Goal: Task Accomplishment & Management: Manage account settings

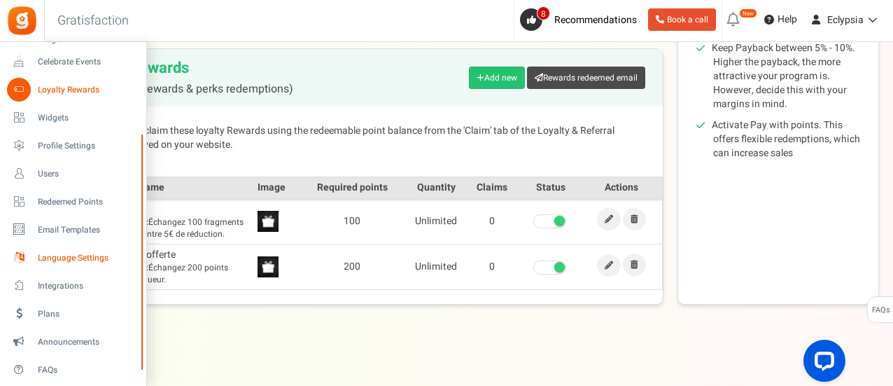
click at [87, 259] on span "Language Settings" at bounding box center [87, 258] width 98 height 12
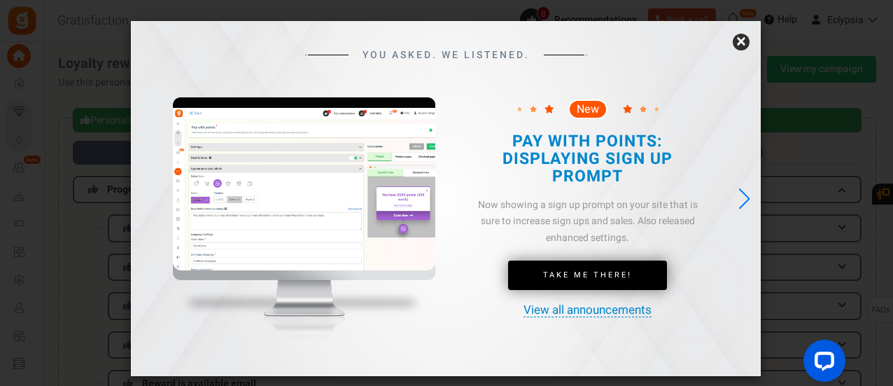
click at [739, 43] on link "×" at bounding box center [741, 42] width 17 height 17
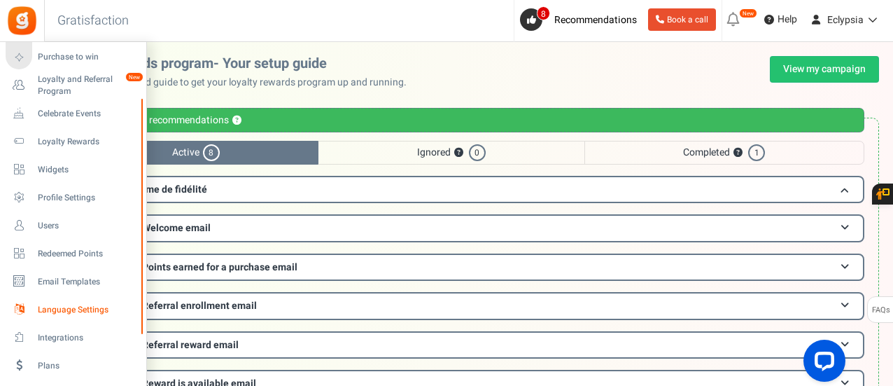
click at [70, 309] on span "Language Settings" at bounding box center [87, 310] width 98 height 12
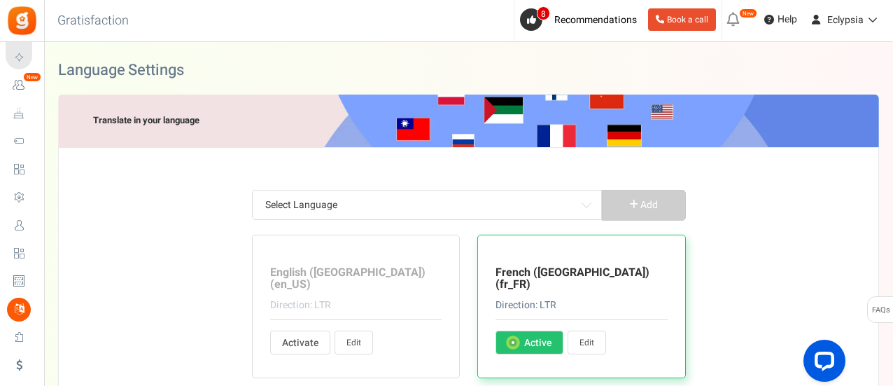
click at [583, 331] on link "Edit" at bounding box center [587, 342] width 39 height 24
type input "il y a"
type input "Vous avez déjà un compte ?"
type input "Oui, je suis déjà enregistré"
type input "et"
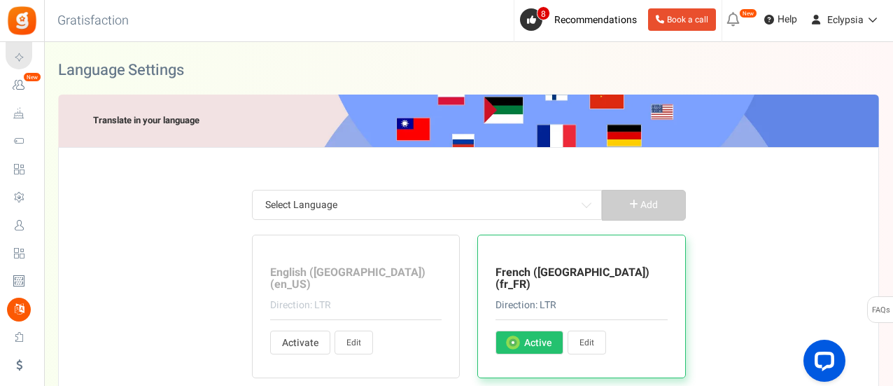
type input "Êtes-vous sur de vouloir cette récompense ?"
type input "Points échangeables"
type input "arrière"
type input "Informations de base"
type input "Obtenez <strong> +%s </strong> points bonus lors de votre inscription."
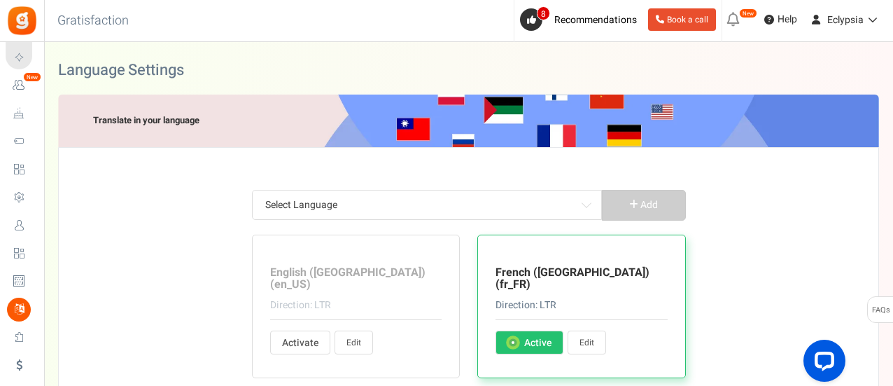
type input "D'accord, je suis d'accord"
type input "Jouer"
type input "[MEDICAL_DATA] de stock"
type input "Ouvrir"
type input "Hey! Nous organisons une promotion géniale. [PERSON_NAME] participer et en parl…"
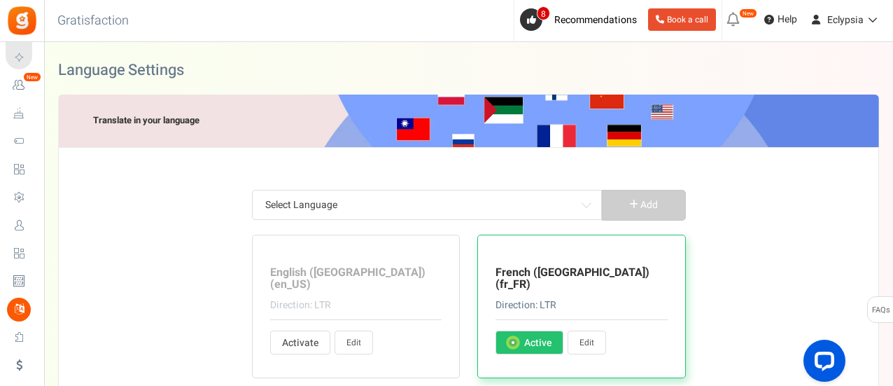
type input "Se dépêcher! L'entrée d'[DATE] se termine dans"
type input "Annuler"
type input "Challenge commencera dans %s"
type input "Changez votre mot de passe"
type input "Changer d'utilisateur"
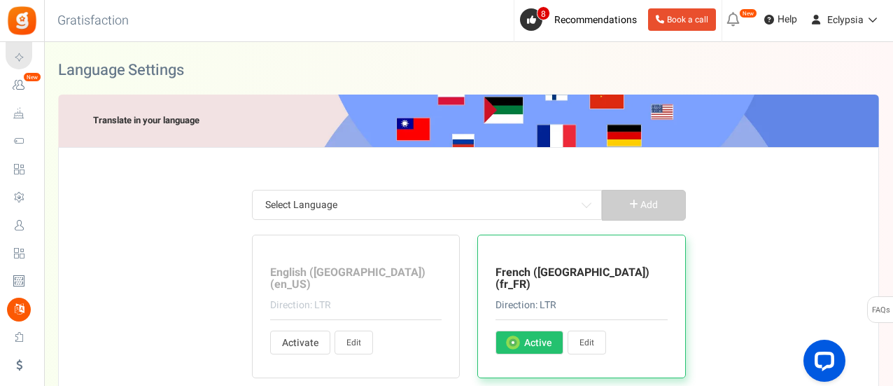
type input "Réclamer"
type input "Réclamer maintenant"
type input "Cliquez ici"
type input "Fermez"
type input "Bientôt disponible"
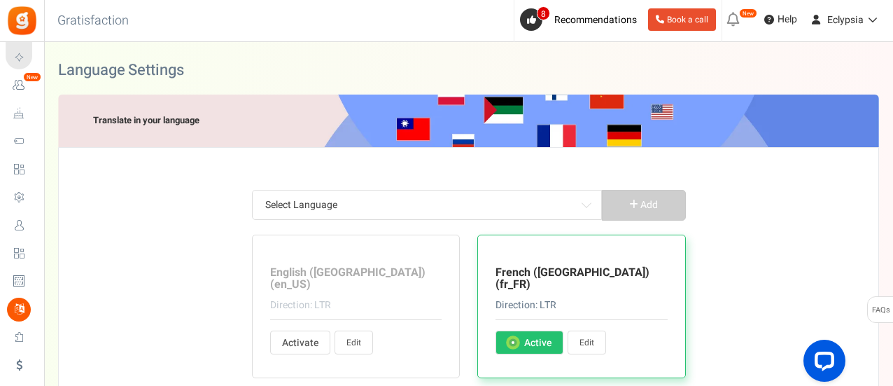
type input "[PERSON_NAME] un commentaire sur un article de blog"
type input "Profil rempli par l'utilisateur"
type input "Terminez les actions pour gagner des points."
type input "Compléter cette action pour déverrouillez votre question."
type input "<strong>Hey !</strong> compléter votre profil et de gagner %s points bonus, S'i…"
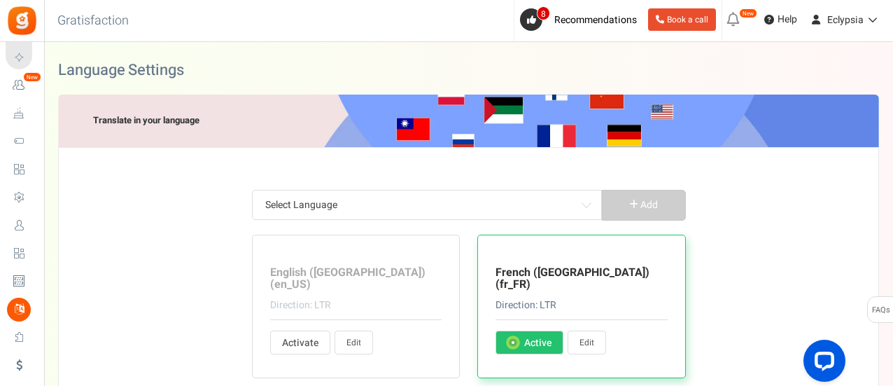
type input "terminé"
type input "FÉLICITATIONS !"
type input "Connectez avec"
type input "Connexion...."
type input "Contacter l'administrateur du site pour le coupon de récompense"
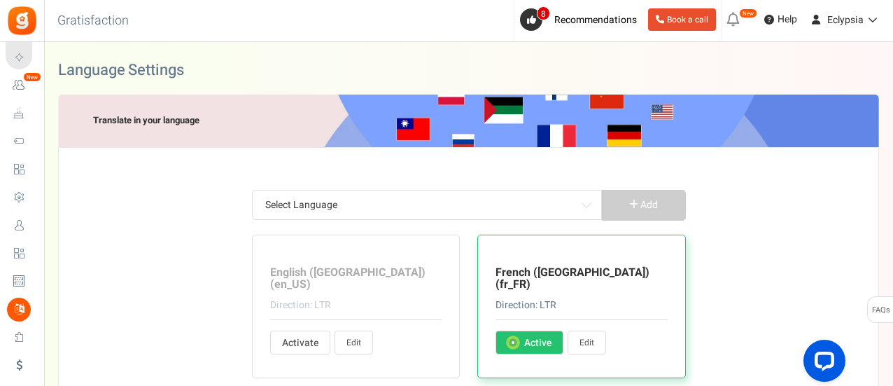
type input "Continuer"
type input "Continuer en tant que"
type input "Continuez vos achats"
type input "Créer un compte"
type input "mot de passe actuel"
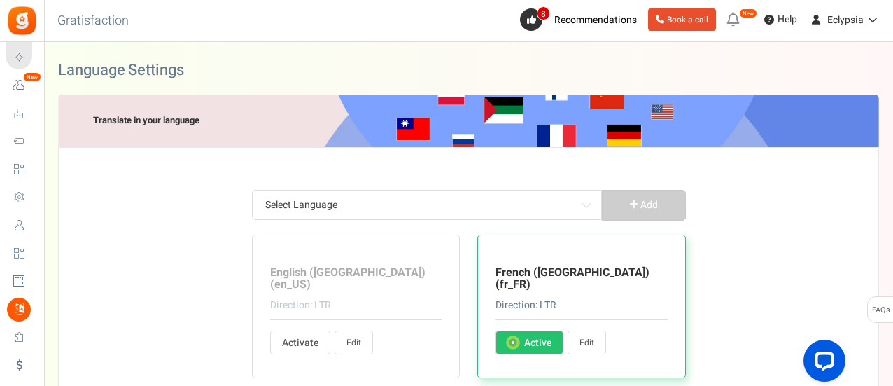
type input "Points échangés à l'achat."
type input "Jour"
type input "jours"
type input "Gagnez des"
type input "Gagnez <strong>{points}</strong> {points_label} à l'achat de ce produit."
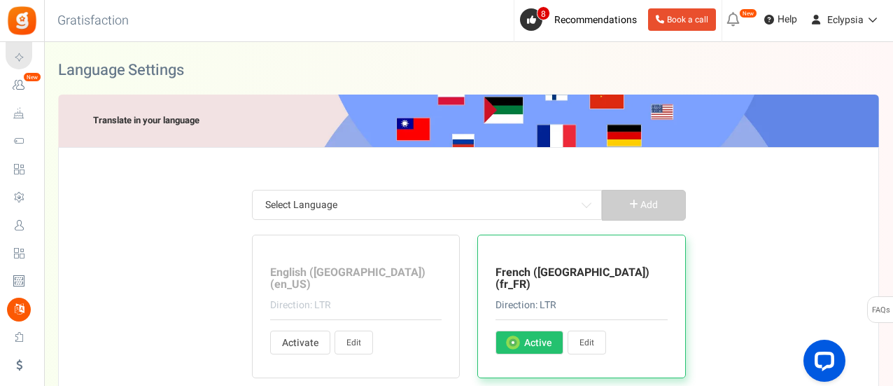
type input "Éditer le profil"
type input "[PERSON_NAME] contacter %s."
type input "Il s'agit d'un e-mail généré automatiquement. [PERSON_NAME] ne pas appuyer sur …"
type input "Merci de remplir le formulaire"
type input "Entrez l'URL de votre tableau Pinterest :"
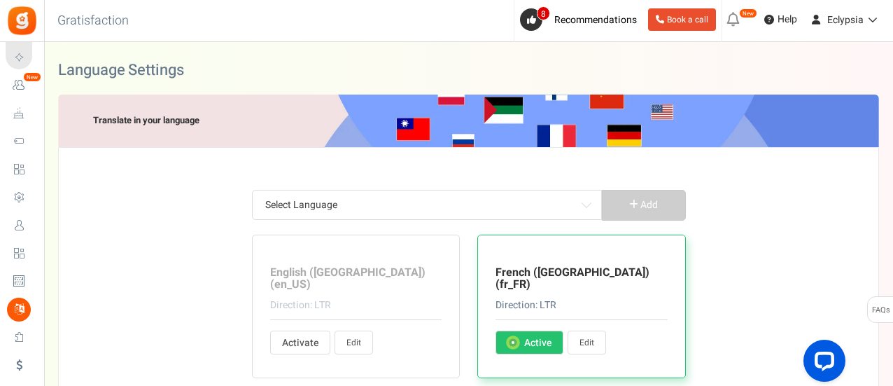
type input "Renseignez votre d'utilisateur Pinterest:"
type input "Veuillez entrer la date"
type input "Rentrez une date valide svp"
type input "Entrez votre message"
type input "Connectez-vous à la boutique"
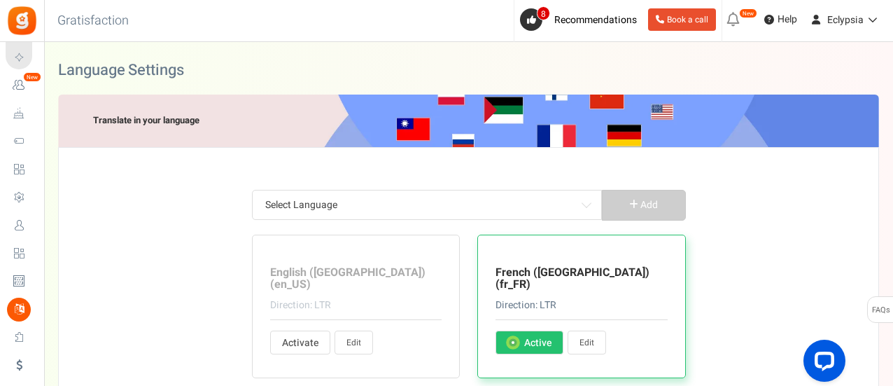
type input "Entrées"
type input "Entrée"
type input "Veuillez accepter les termes et conditions"
type input "Ceci est un compte existant. Veuillez vous connecter ci-dessous"
type input "Votre compte n'existe pas."
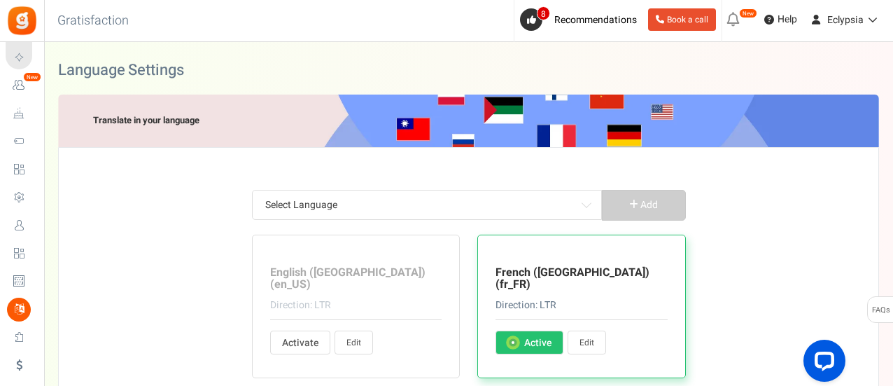
type input "Erreur : Cette adresse mail est temporairement suspendue. [PERSON_NAME] contact…"
type input "Votre campagne n'est pas publiée"
type input "Erreur : la compétition n'a pas [MEDICAL_DATA] commencé"
type input "Confirmez votre date de naissance"
type input "Pour des raisons de sécurité, entrez votre mot de passe actuel"
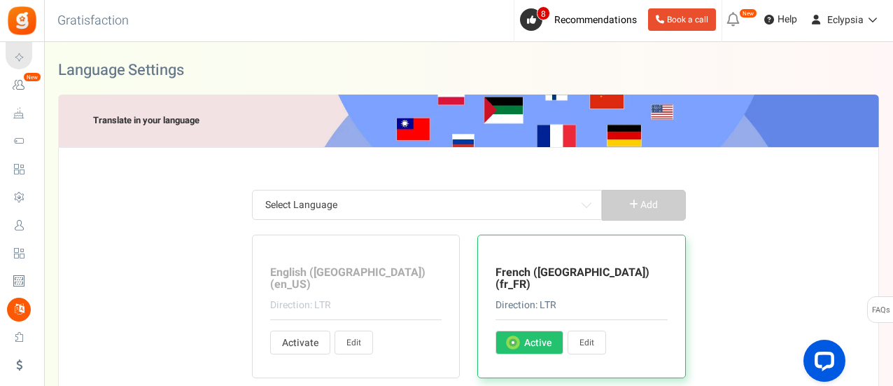
type input "Le mot de passe actuel n'est pas valide"
type input "Entrez votre date de naissance"
type input "Veuillez entrer votre date de naissance dans"
type input "Votre âge doit être supérieur à"
type input "Veuillez renseigner votre adresse mail"
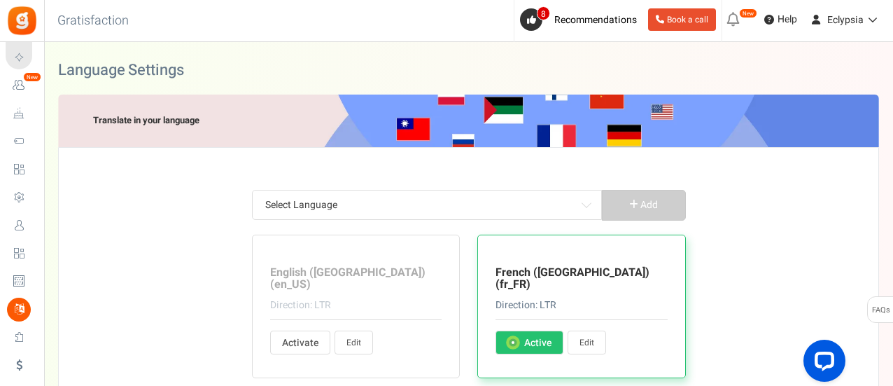
type input "Veuillez entrer une adresse email valide"
type input "L'adresse mail ou le mot de passe est invalide. [PERSON_NAME] réessayer et re-c…"
type input "Ne peut être vide"
type input "Veuillez renseigner votre message"
type input "Entrez l'adresse mail de vos amis"
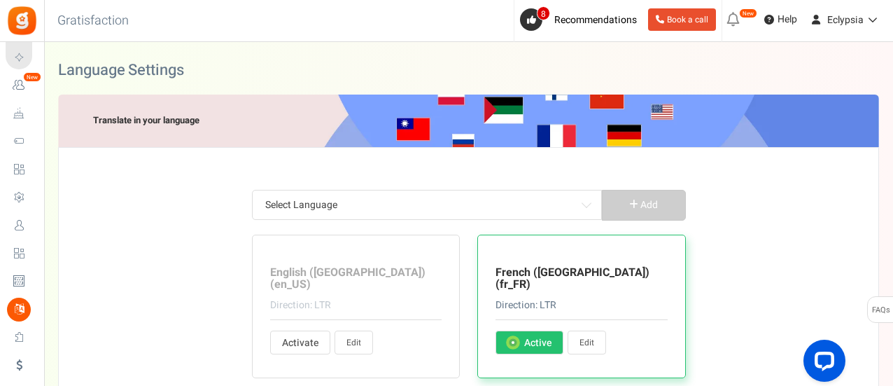
type input "Veuillez saisir une valeur numérique"
type input "Veuillez entrer un nombre valide"
type input "Erreur! Des points ont déjà été réclamés pour cette commande. Entrez un autre i…"
type input "Fault! The order ID does not match your email address."
type input "Erreur! Identifiant de reçu introuvable. Entrez un autre identifiant de reçu ou…"
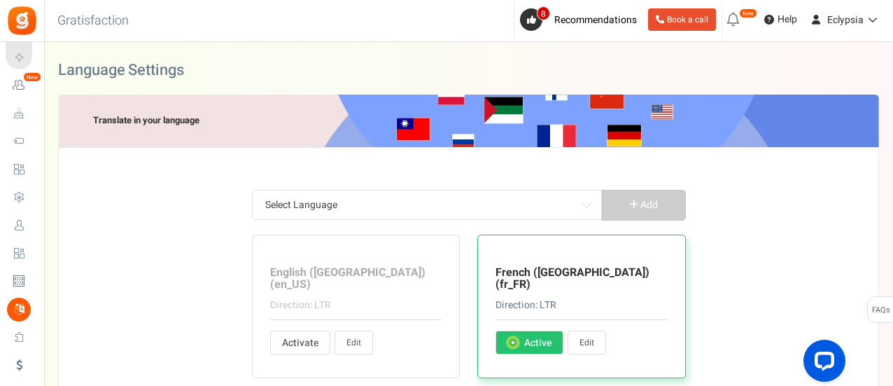
type input "Erreur! Points non attribués. La valeur de votre commande est inférieure à la v…"
type input "Valeur incorrecte. Veuillez saisir une valeur correcte!"
type input "Erreur : Accès non valide"
type input "Erreur : Campagne invalide"
type input "Trop d'essais! [PERSON_NAME] confirmer que vous n'êtes pas un robot"
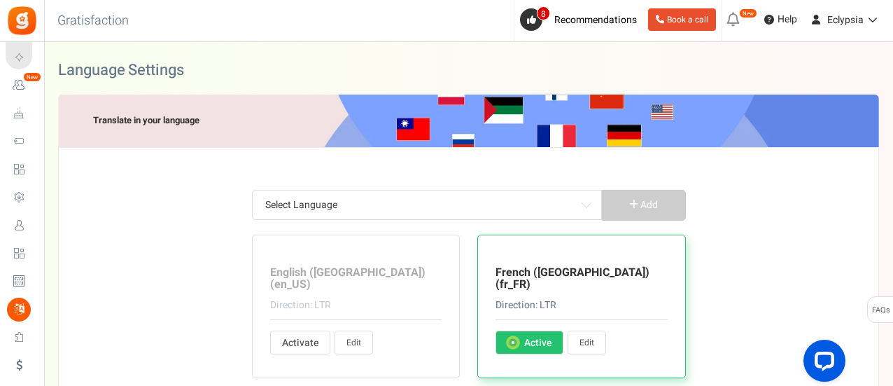
type input "Adresse mail non valide"
type input "Erreur : extension d'image non valide"
type input "PIN invalide. Le code PIN doit contenir uniquement des caractères numériques (0…"
type input "Produit non valide"
type input "Oops! Votre session a expiré"
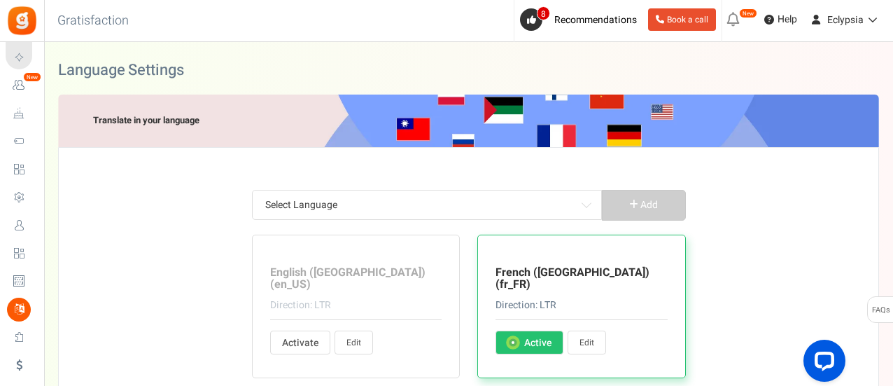
type input "Erreur : Site non valide"
type input "Veuillez entrer une URL valide"
type input "Erreur : Utilisateur invalide"
type input "La valeur de votre commande est inférieure à la valeur de commande minimale"
type input "Oups! Plus de points requis"
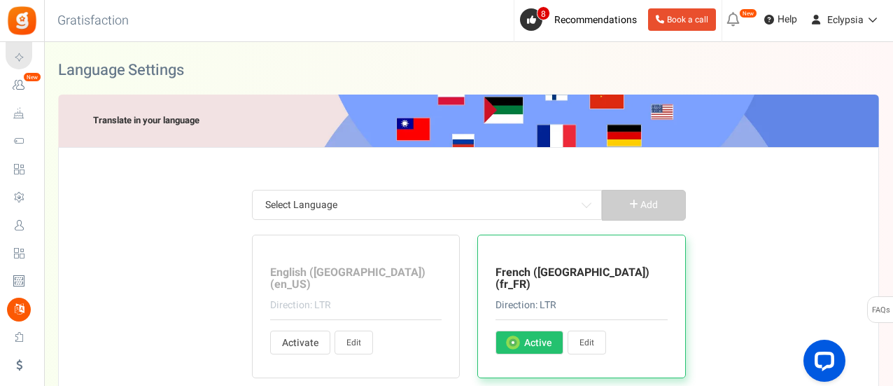
type input "Merci d'entrer votre nom"
type input "Saisissez uniquement des lettres"
type input "Veuillez entrer votre nouveau mot de passe à nouveau"
type input "Veuillez entrer votre nouveau mot de passe"
type input "La date de la commande est antérieure à la date de début du programme de fidéli…"
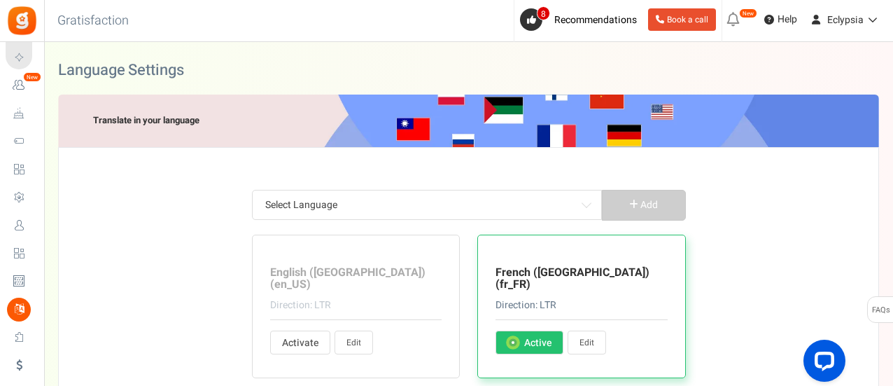
type input "Entrez votre mot de passe"
type input "Le mot de passe et le nouveau mot de passe ne correspondent pas! Veuillez réess…"
type input "Merci de nous évaluer"
type input "Veuillez vous inscrire à la campagne"
type input "Erreur inconnue: utilisateur non enregistré"
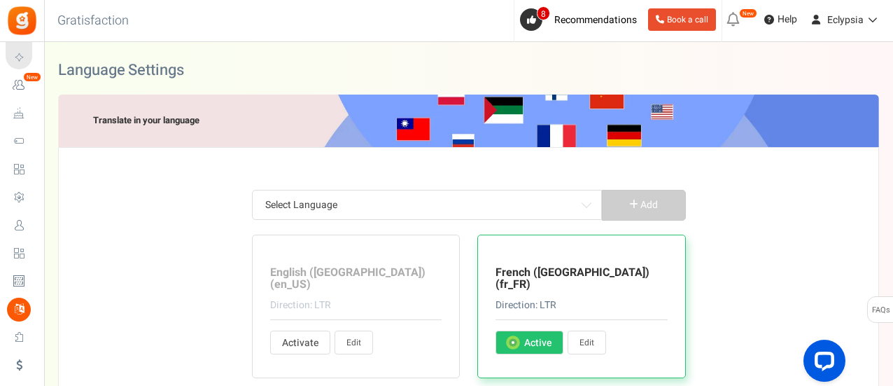
type input "[PERSON_NAME] sélectionner"
type input "Oups ! [PERSON_NAME], quelque chose s'est mal passé. Veuillez réessayer."
type input "Caractères spéciaux non autorisés"
type input "Erreur : Entrez un hashtag twitter"
type input "Erreur ! Longueur de Tweet dépassée. Raccourcissez votre message et réessayez"
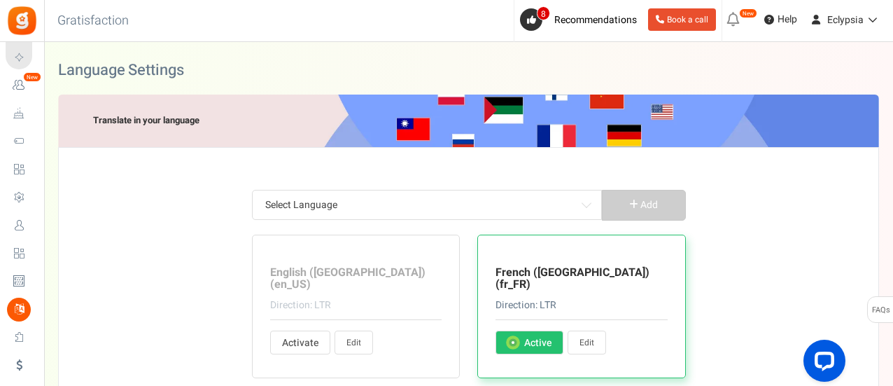
type input "Veuillez renseigner votre code postal"
type input "Toutes nos félicitations! Vous avez gagné %points pour cette transaction!"
type input "Les récompenses seront données l'année suivante si la date indiquée est dans le…"
type input "Expire:"
type input "Cette promotion n'est en aucun cas sponsorisée, approuvée ou administrée par ou…"
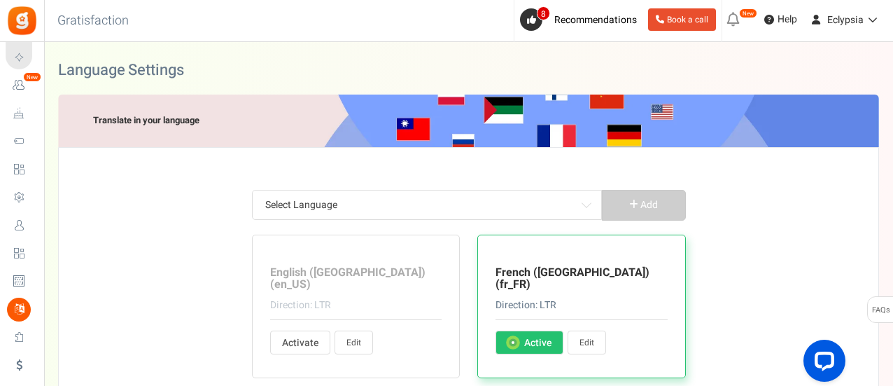
type input "et non sur Facebook. En participant à cette promotion, vous acceptez une libéra…"
type input "ID e-mail non valide. [PERSON_NAME] contacter l'administrateur du site."
type input "Votre compte est restreint. [PERSON_NAME] contacter l'administrateur du site."
type input "Suivre"
type input "En participant à cette campagne, vous acceptez nos"
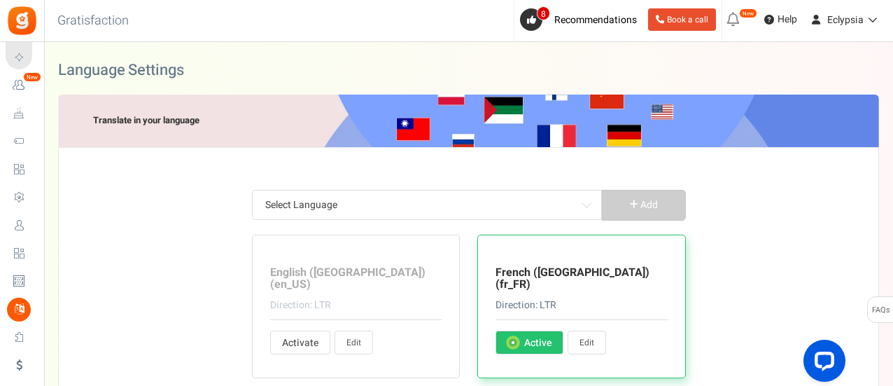
type input "Pour plus :"
type input "J'ai oublié mon PIN"
type input "Les instructions pour réinitialiser le code PIN vous ont été envoyées par e-mai…"
type input "J'ai lu et j'accepte les"
type input "Merci pour votre visite. La campagne commencera dans"
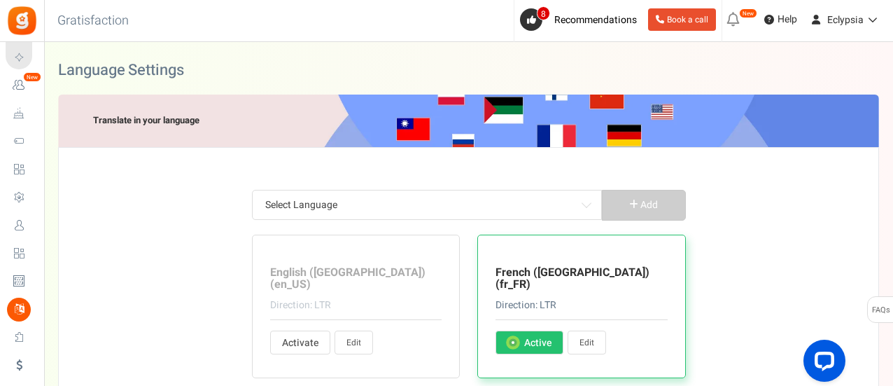
type input "Merci de votre visite! La date de promotion a expiré. Le ou les gagnants seront…"
type input "Merci de votre visite. La campagne est actuellement indisponible."
type input "Programme fermé"
type input "Nous utilisons Apps Mav comme plateforme de promotions. En cliquant sur les opt…"
type input "Apps Mav est le processeur de données et le contrôleur de données"
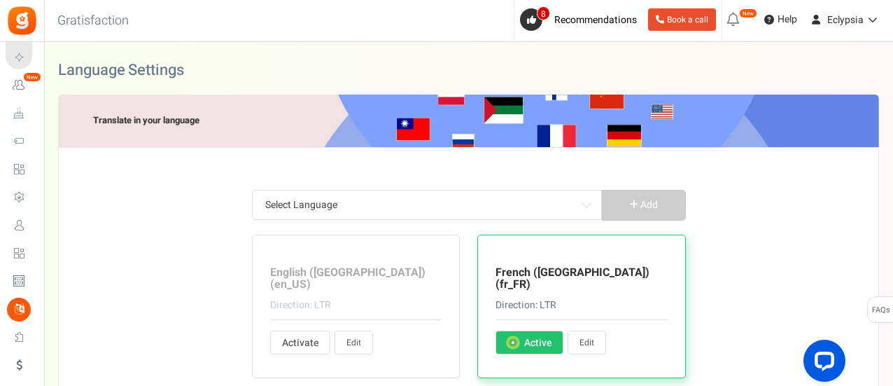
type input "Obtenir plus de points"
type input "Aller sur la boutique"
type input "Ces points ne peuvent pas être échangés actuellement. Ils seront ajoutés à vos …"
type input "Pour plus d'entrées"
type input "Points que tu peux échanger contre des récompenses"
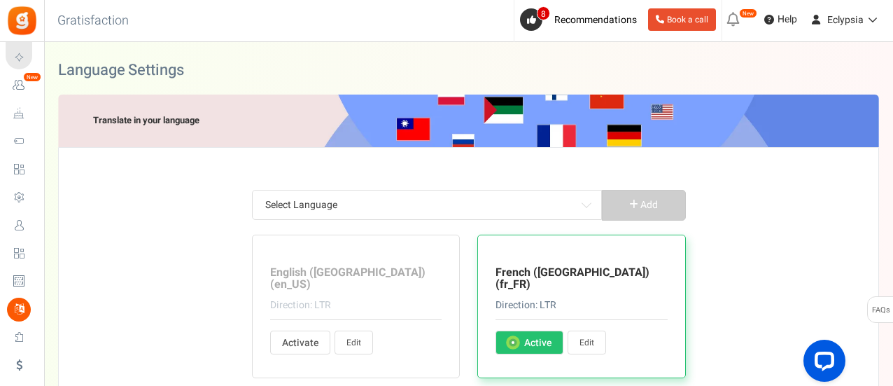
type input "Total des points échangés par l'utilisateur depuis la dernière date d'expiration"
type input "Total des points moins les points échangés. Les points actuellement en période …"
type input "Vous avez obtenu %nb_worth points pour %title"
type input "vous avez dépensé %nb_worth points pour %title"
type input "heure"
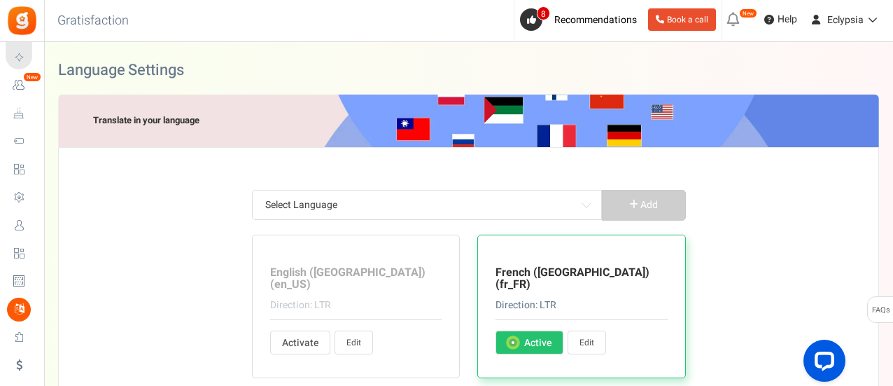
type input "heures"
type input "Anniversaire"
type input "Charactère(s) restant(s)"
type input "Ville de naissance"
type input "Réclamés"
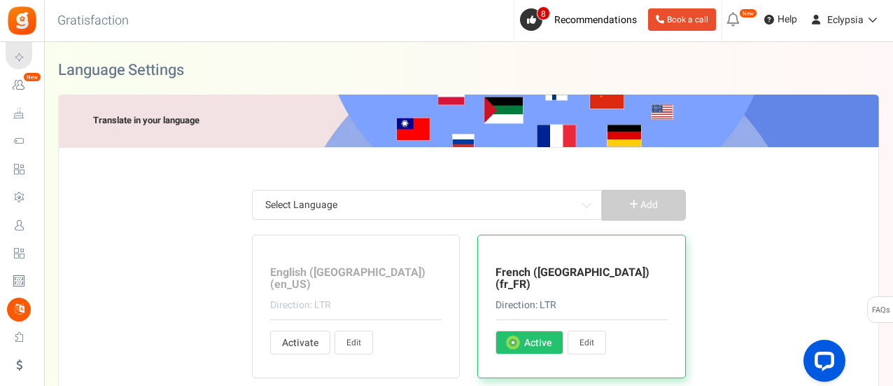
type input "Nom de l'entreprise"
type input "Copié"
type input "Copie"
type input "Pays"
type input "Votre mot de passe actuel"
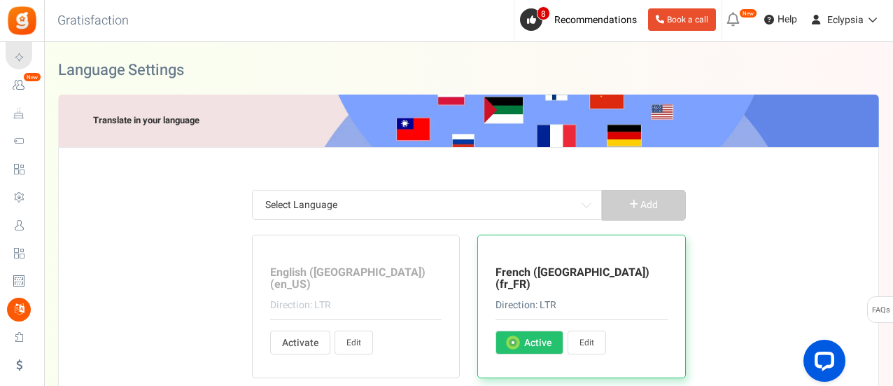
type input "Écrivez quelques renseignements sur vous"
type input "Entrez les adresses mail séparées par des virgules"
type input "Prénom"
type input "J'ai au moins %s ans"
type input "Date de naissance"
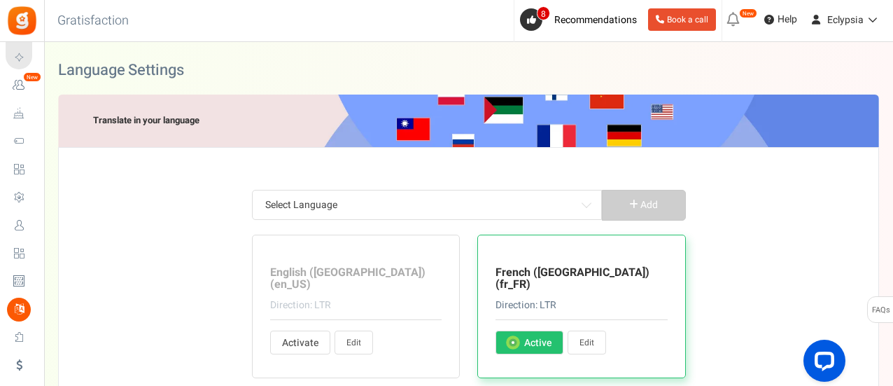
type input "Code postal"
type input "Le genre"
type input "Femme"
type input "Homme"
type input "Autre"
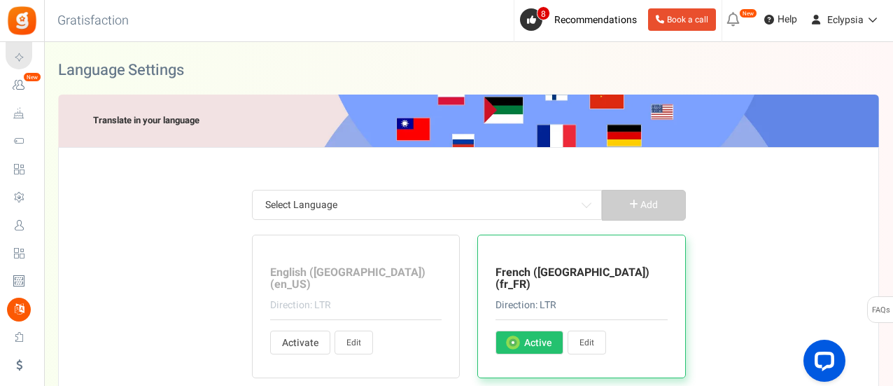
type input "Téléphone maison"
type input "Ville du domicile"
type input "Nom de famille"
type input "Habite à (Ville actuelle)"
type input "Bienvenue ! [PERSON_NAME] confirmer que nous pouvons vous envoyer des mails à p…"
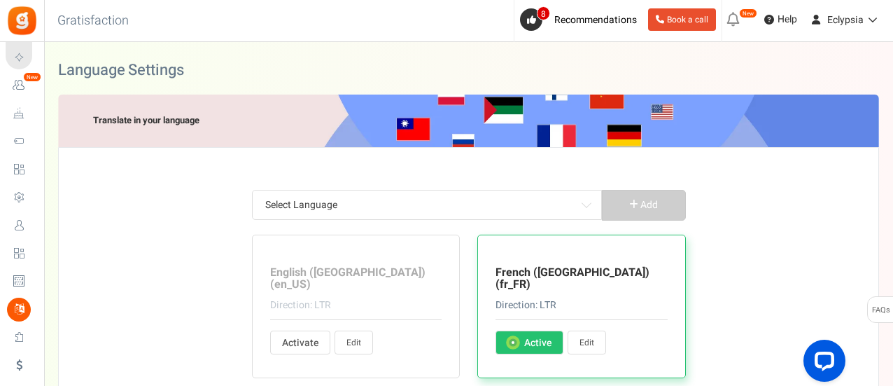
type input "Minimum dépensé %s"
type input "Mes récompenses"
type input "Nom"
type input "Imagem de perfil"
type input "Des restrictions s'appliquent"
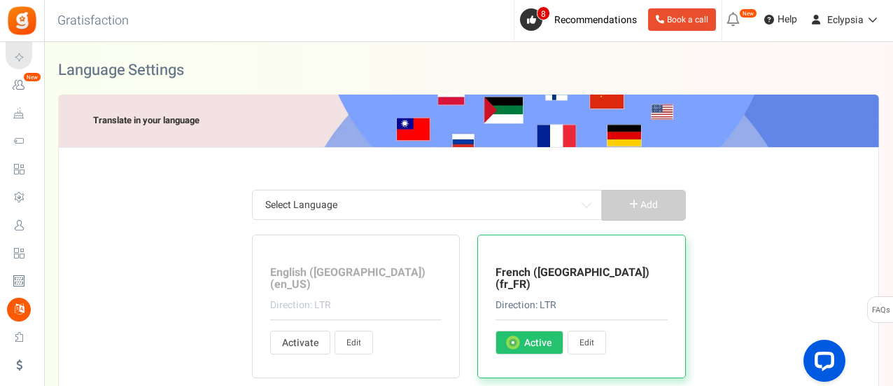
type input "Points échangés"
type input "Statut de la relation"
type input "Partager un lien"
type input "Obtenez des points en créant un compte"
type input "et une récompense instantanée aussi!"
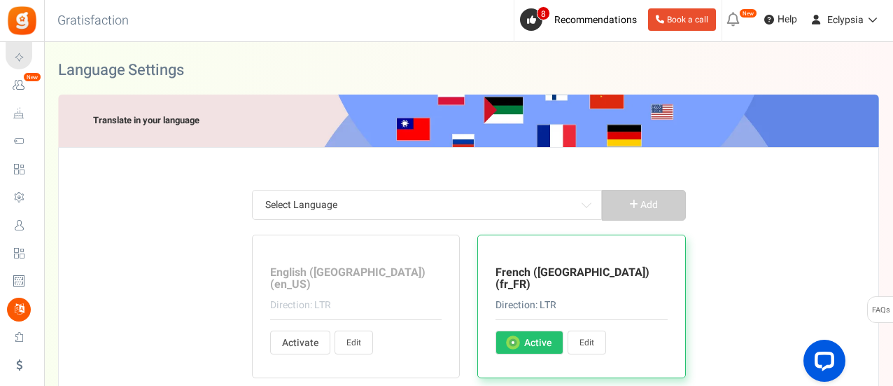
type input "Faites glisser pour sélectionner les points"
type input "Sujet :"
type input "À :"
type input "Points disponibles"
type input "Regarder l'historique de transactions"
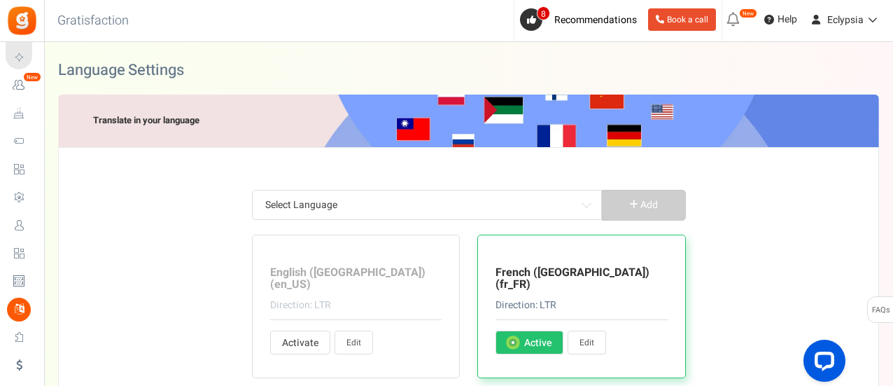
type input "Site web"
type input "Téléphone du bureau"
type input "Tu as"
type input "Votre nom"
type input "Votre mot de passe"
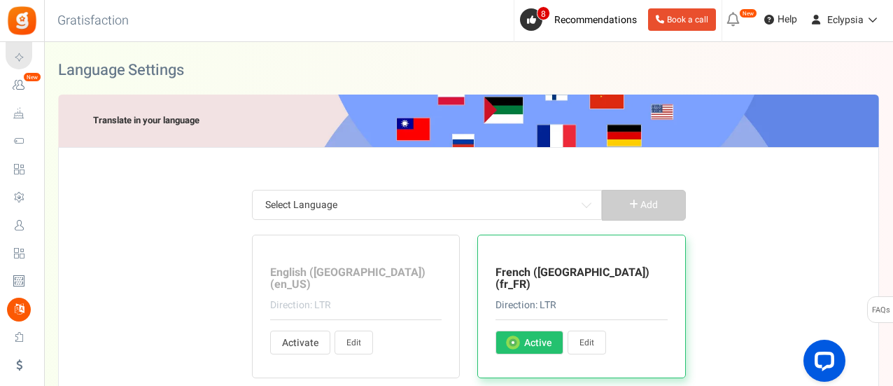
type input "Code postal"
type input "Derniers points de la période d'exclusion"
type input "Aimer"
type input "Chargement..."
type input "Se connecter"
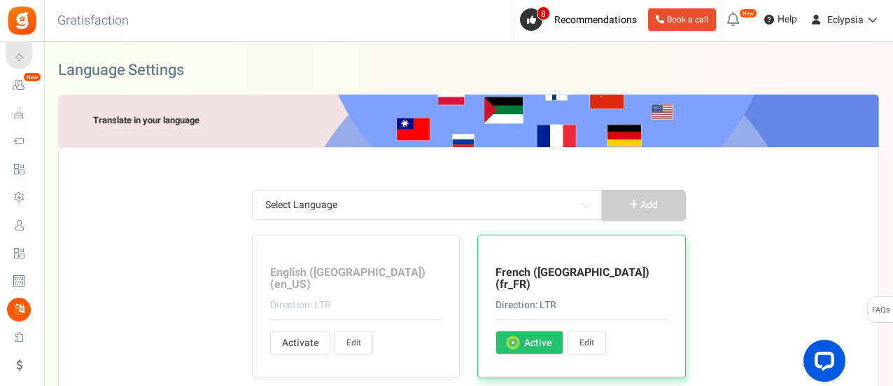
type input "Bonjour"
type input "pour vérifier votre solde ou échanger des points."
type input "Veuillez vous connecter avec vos informations d'identification enregistrées ou …"
type input "Connectez-vous à YouTube"
type input "Se déconnecter"
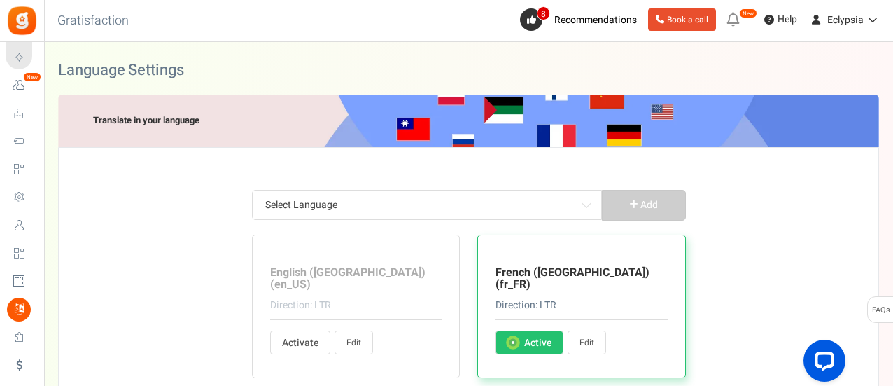
type input "Historique de mes points"
type input "Afficher les récompenses et réclamer"
type input "Historique de transactions"
type input "Lien magique"
type input "Nous avons envoyé un e-mail avec un lien magique qui vous connectera instantané…"
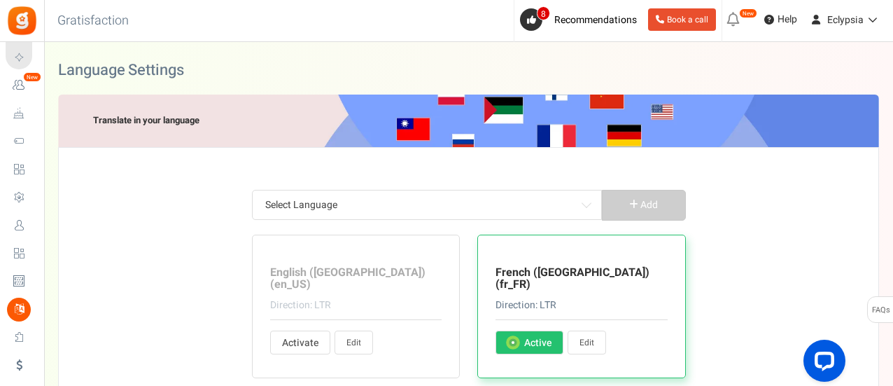
type input "Réinitialiser la demande de mot de passe"
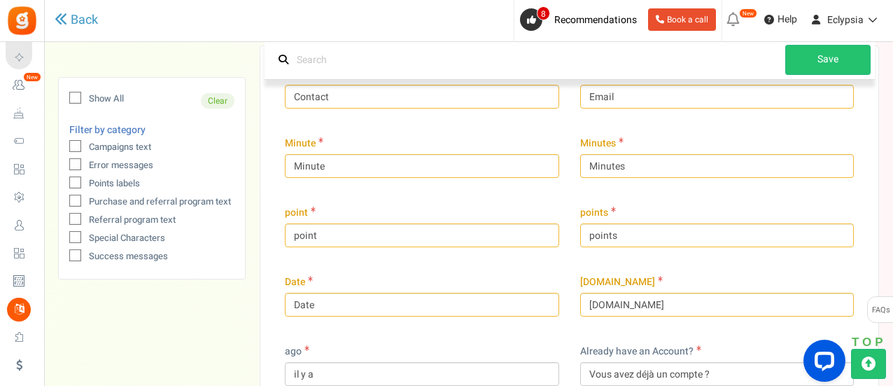
scroll to position [124, 0]
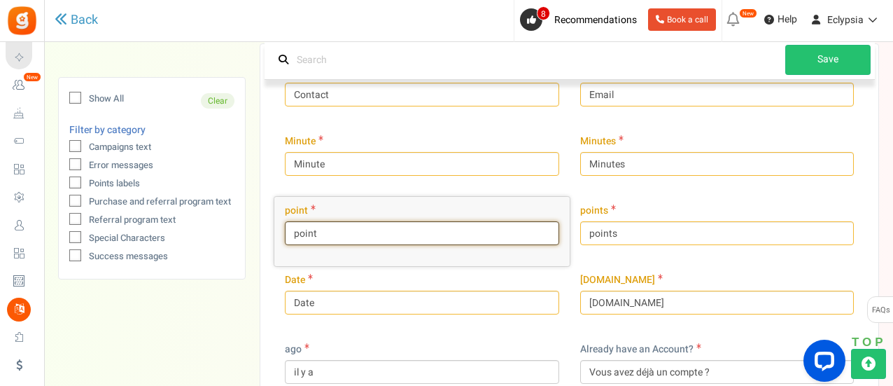
click at [514, 232] on input "point" at bounding box center [422, 233] width 274 height 24
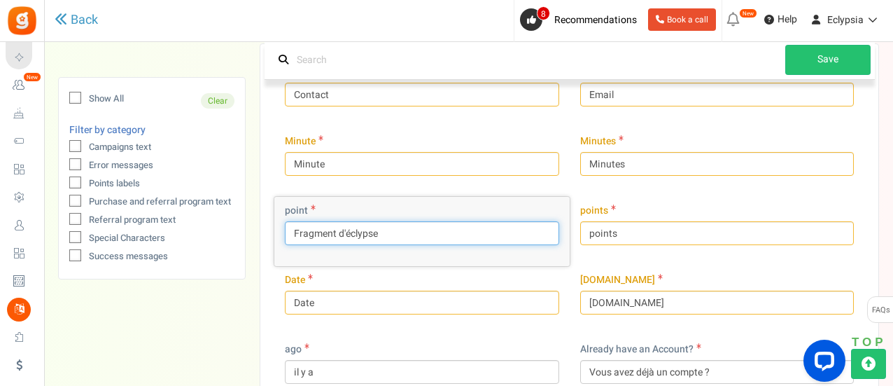
click at [502, 230] on input "Fragment d'éclypse" at bounding box center [422, 233] width 274 height 24
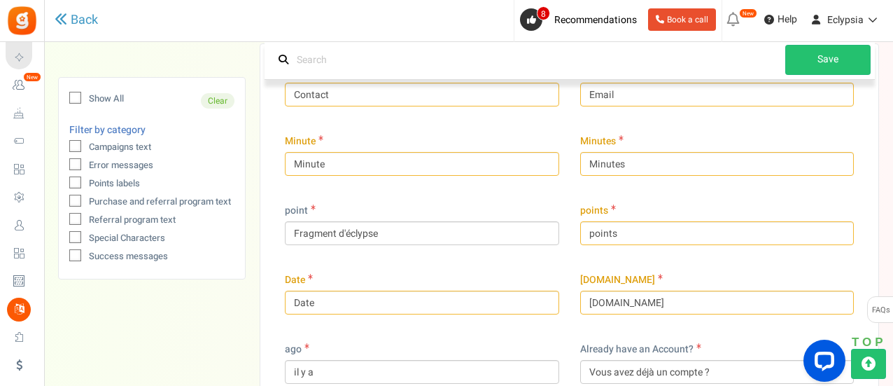
drag, startPoint x: 367, startPoint y: 232, endPoint x: 346, endPoint y: 250, distance: 27.8
click at [346, 250] on div "point Fragment d'éclypse" at bounding box center [421, 231] width 295 height 69
click at [413, 246] on div "point Fragment d'éclypse" at bounding box center [421, 231] width 295 height 69
click at [422, 214] on div "point Fragment d'éclypse" at bounding box center [422, 224] width 274 height 41
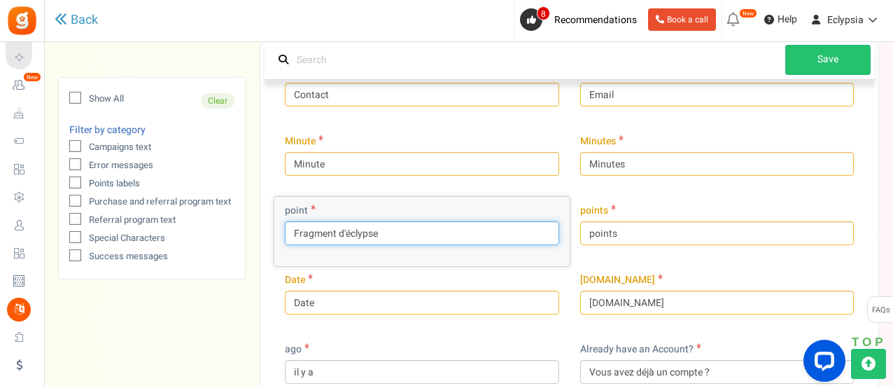
click at [426, 233] on input "Fragment d'éclypse" at bounding box center [422, 233] width 274 height 24
drag, startPoint x: 407, startPoint y: 232, endPoint x: 281, endPoint y: 236, distance: 126.1
click at [281, 236] on div "point Fragment d'éclipse" at bounding box center [421, 231] width 295 height 69
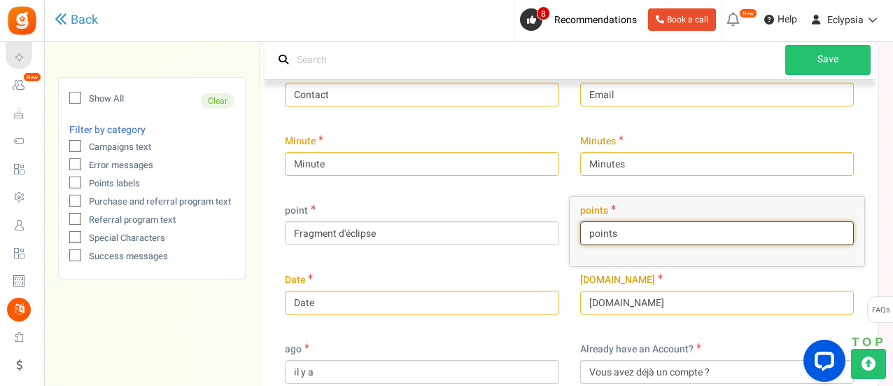
click at [610, 239] on input "points" at bounding box center [717, 233] width 274 height 24
click at [606, 233] on input "points" at bounding box center [717, 233] width 274 height 24
paste input "Fragment d'éclipse"
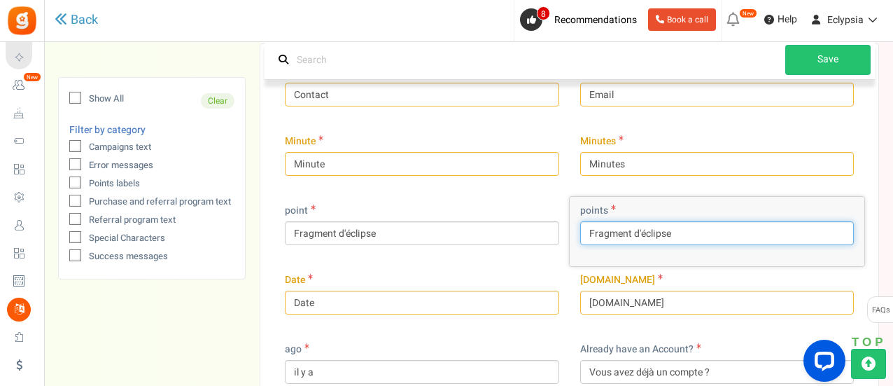
click at [633, 232] on input "Fragment d'éclipse" at bounding box center [717, 233] width 274 height 24
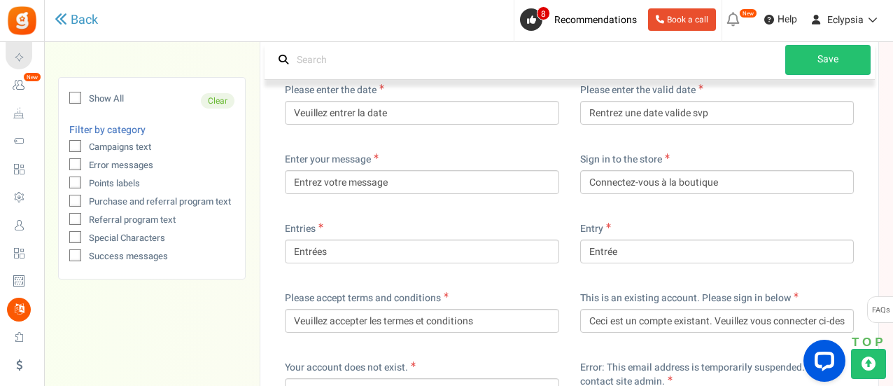
scroll to position [2174, 0]
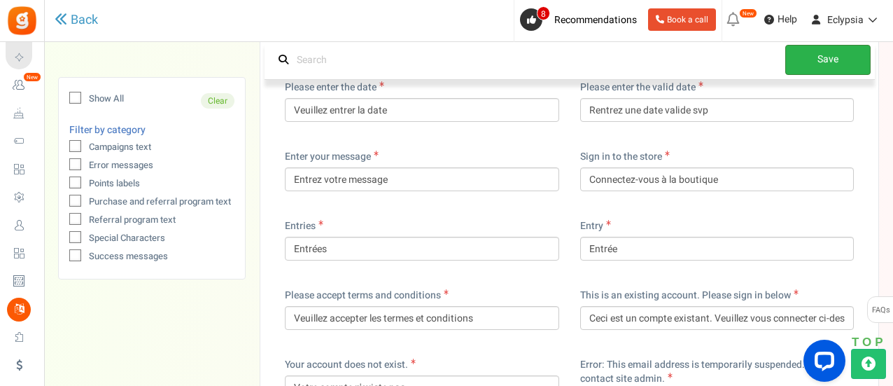
click at [832, 51] on link "Save" at bounding box center [827, 60] width 85 height 30
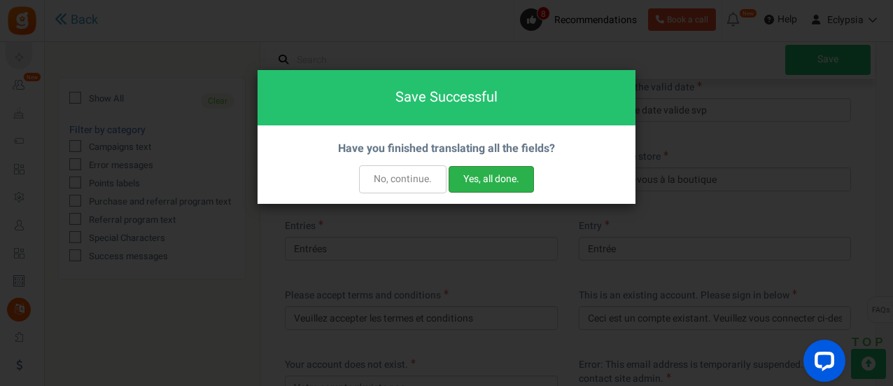
click at [494, 180] on button "Yes, all done." at bounding box center [491, 179] width 85 height 27
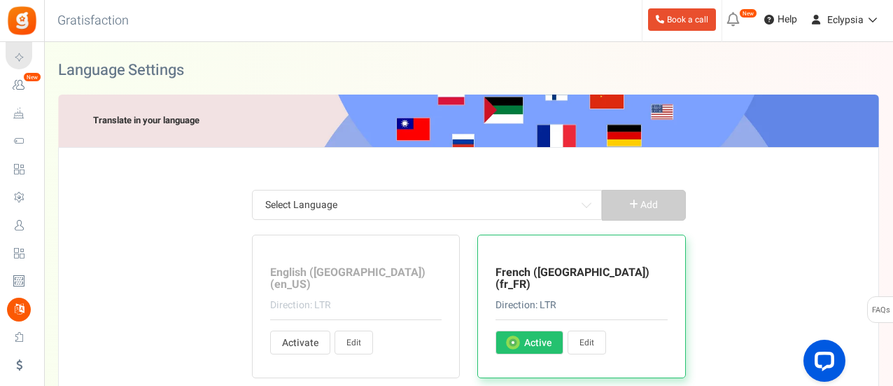
click at [588, 330] on link "Edit" at bounding box center [587, 342] width 39 height 24
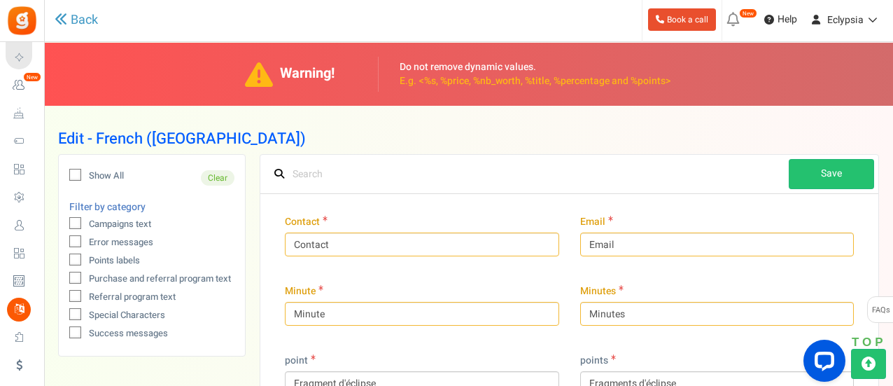
scroll to position [14, 0]
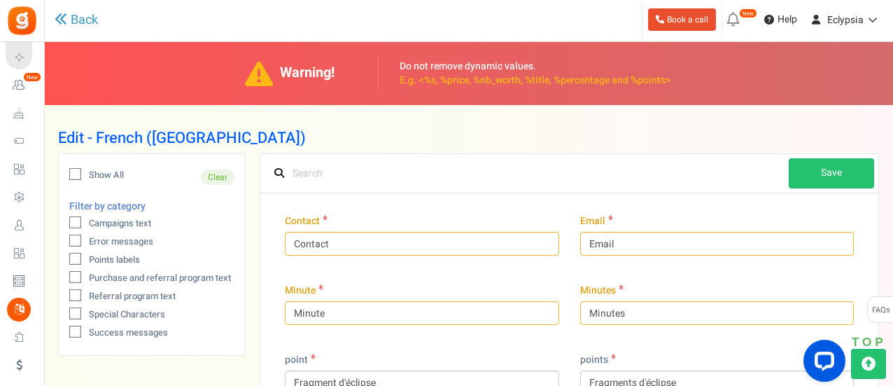
click at [221, 234] on div "Filter by category Campaigns text Error messages Points labels Purchase and ref…" at bounding box center [151, 270] width 165 height 139
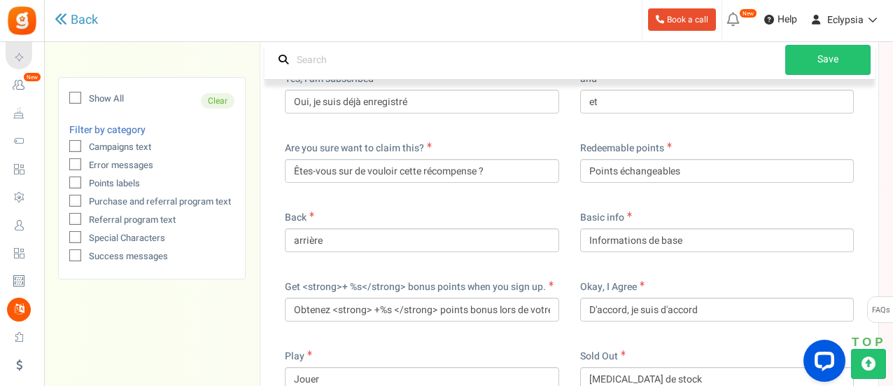
scroll to position [464, 0]
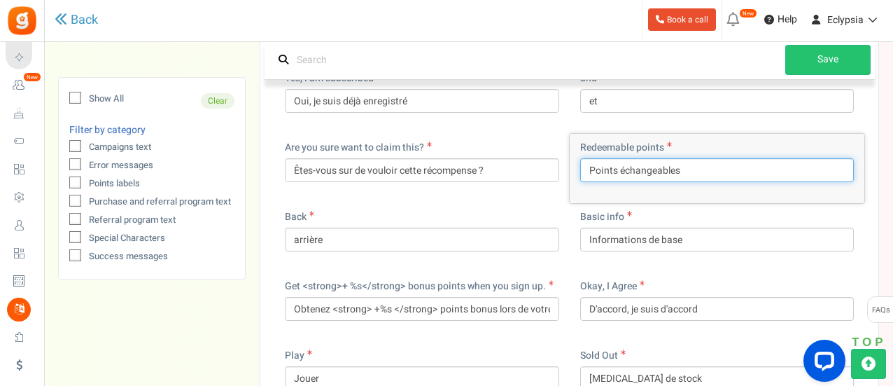
drag, startPoint x: 613, startPoint y: 166, endPoint x: 559, endPoint y: 175, distance: 54.7
click at [626, 166] on input "Points échangeables" at bounding box center [717, 170] width 274 height 24
drag, startPoint x: 616, startPoint y: 167, endPoint x: 560, endPoint y: 167, distance: 56.0
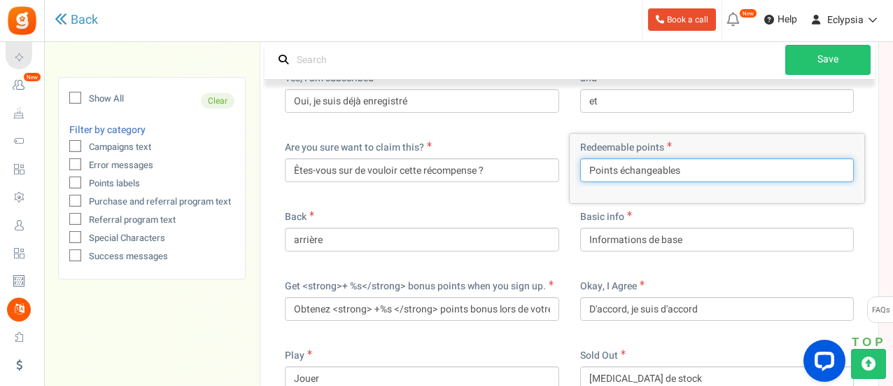
paste input "Fragment d'éclipse"
click at [631, 167] on input "Fragment d'éclipse échangeables" at bounding box center [717, 170] width 274 height 24
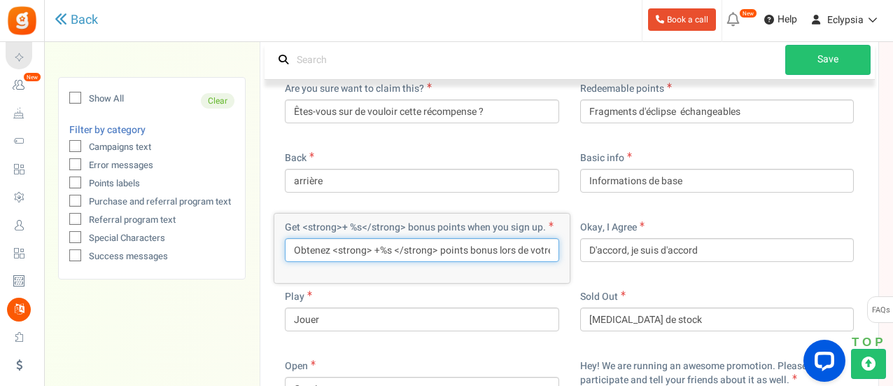
drag, startPoint x: 440, startPoint y: 252, endPoint x: 463, endPoint y: 247, distance: 24.3
click at [463, 247] on input "Obtenez <strong> +%s </strong> points bonus lors de votre inscription." at bounding box center [422, 250] width 274 height 24
paste input "Fragment d'éclipse"
click at [440, 244] on input "Obtenez <strong> +%s </strong> Fragment d'éclipse bonus lors de votre inscripti…" at bounding box center [422, 250] width 274 height 24
click at [476, 251] on input "Obtenez <strong> +%s </strong> fragment d'éclipse bonus lors de votre inscripti…" at bounding box center [422, 250] width 274 height 24
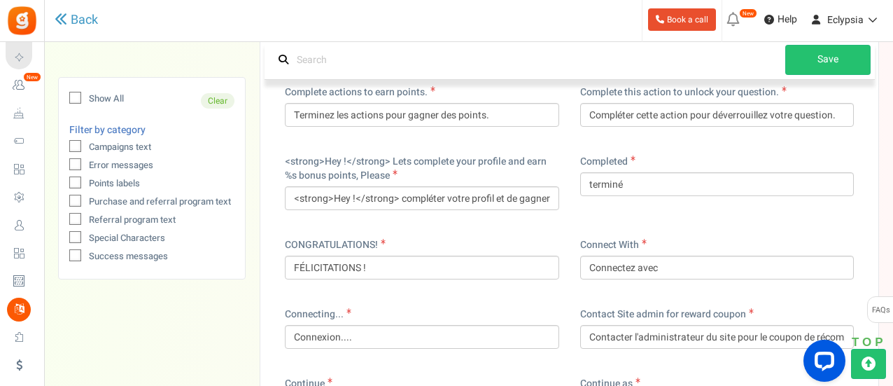
scroll to position [1296, 0]
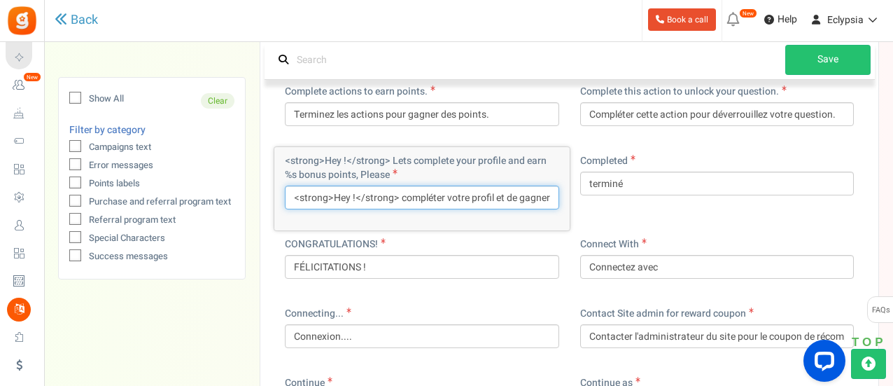
click at [501, 193] on input "<strong>Hey !</strong> compléter votre profil et de gagner %s points bonus, S'i…" at bounding box center [422, 198] width 274 height 24
drag, startPoint x: 461, startPoint y: 200, endPoint x: 433, endPoint y: 195, distance: 29.0
click at [433, 195] on input "<strong>Hey !</strong> compléter votre profil et de gagner %s points bonus, S'i…" at bounding box center [422, 198] width 274 height 24
paste input "Fragment d'éclipse"
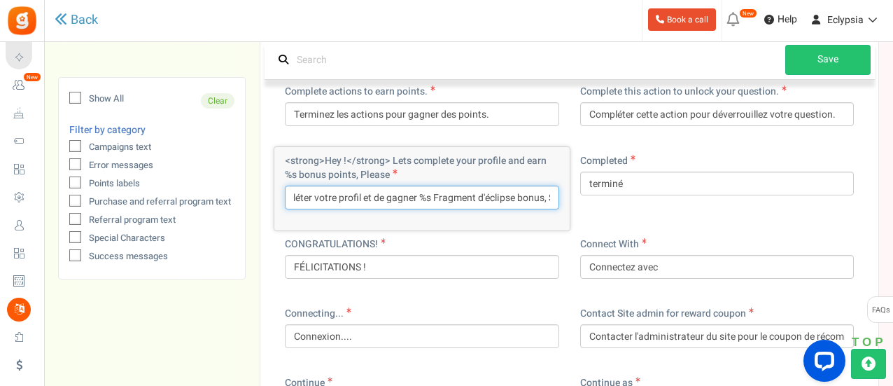
click at [435, 195] on input "<strong>Hey !</strong> compléter votre profil et de gagner %s Fragment d'éclips…" at bounding box center [422, 198] width 274 height 24
click at [472, 200] on input "<strong>Hey !</strong> compléter votre profil et de gagner %s fragment d'éclips…" at bounding box center [422, 198] width 274 height 24
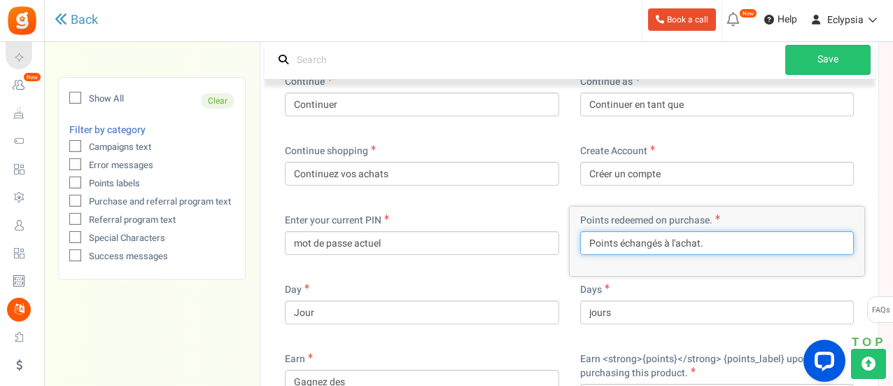
scroll to position [0, 0]
drag, startPoint x: 616, startPoint y: 239, endPoint x: 578, endPoint y: 233, distance: 38.2
click at [578, 233] on div "Points redeemed on purchase. Points échangés à l'achat." at bounding box center [717, 241] width 295 height 69
paste input "Fragment d'éclipse"
click at [636, 242] on input "Fragment d'éclipse échangés à l'achat." at bounding box center [717, 243] width 274 height 24
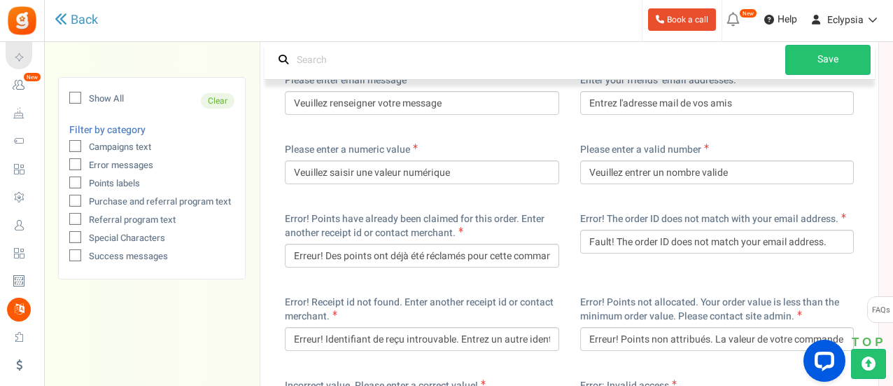
scroll to position [2958, 0]
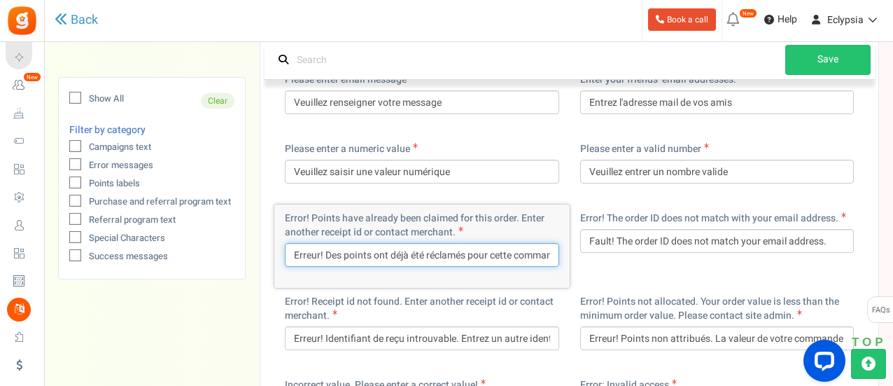
drag, startPoint x: 370, startPoint y: 253, endPoint x: 342, endPoint y: 255, distance: 28.1
click at [342, 255] on input "Erreur! Des points ont déjà été réclamés pour cette commande. Entrez un autre i…" at bounding box center [422, 255] width 274 height 24
paste input "Fragment d'éclipse"
click at [347, 256] on input "Erreur! Des Fragment d'éclipse ont déjà été réclamés pour cette commande. Entre…" at bounding box center [422, 255] width 274 height 24
click at [384, 249] on input "Erreur! Des fragment d'éclipse ont déjà été réclamés pour cette commande. Entre…" at bounding box center [422, 255] width 274 height 24
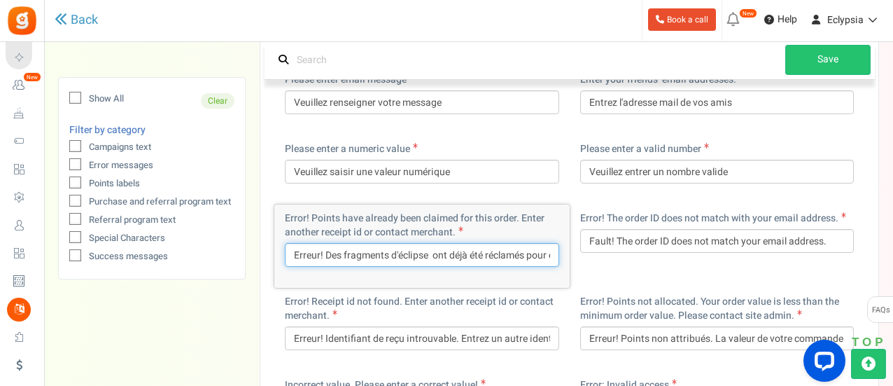
click at [438, 256] on input "Erreur! Des fragments d'éclipse ont déjà été réclamés pour cette commande. Entr…" at bounding box center [422, 255] width 274 height 24
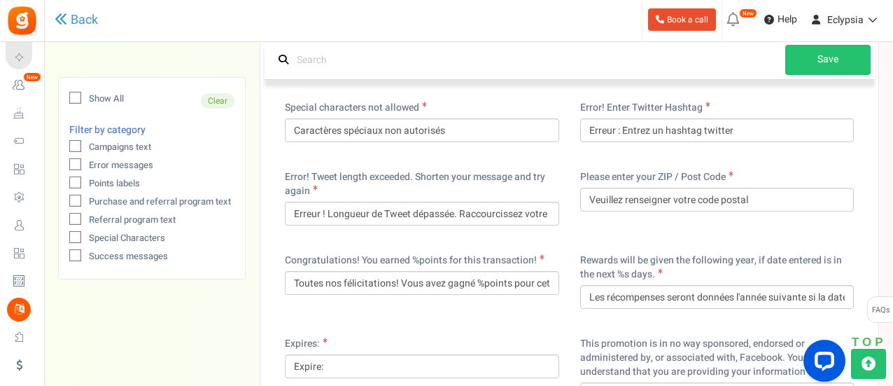
scroll to position [4151, 0]
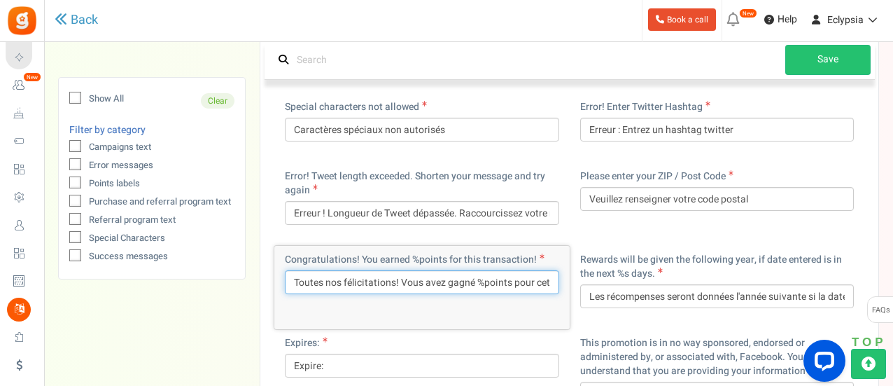
drag, startPoint x: 486, startPoint y: 279, endPoint x: 511, endPoint y: 281, distance: 25.2
click at [511, 281] on input "Toutes nos félicitations! Vous avez gagné %points pour cette transaction!" at bounding box center [422, 282] width 274 height 24
paste input "Fragment d'éclipse"
click at [469, 279] on input "Toutes nos félicitations! Vous avez gagné %Fragment d'éclipse pour cette transa…" at bounding box center [422, 282] width 274 height 24
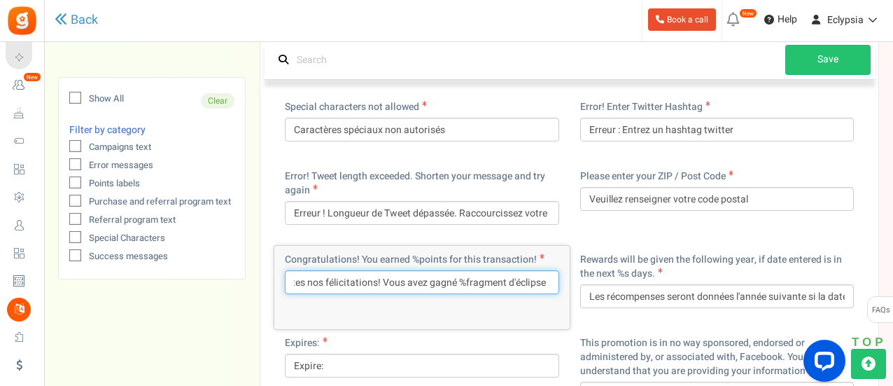
click at [507, 286] on input "Toutes nos félicitations! Vous avez gagné %fragment d'éclipse pour cette transa…" at bounding box center [422, 282] width 274 height 24
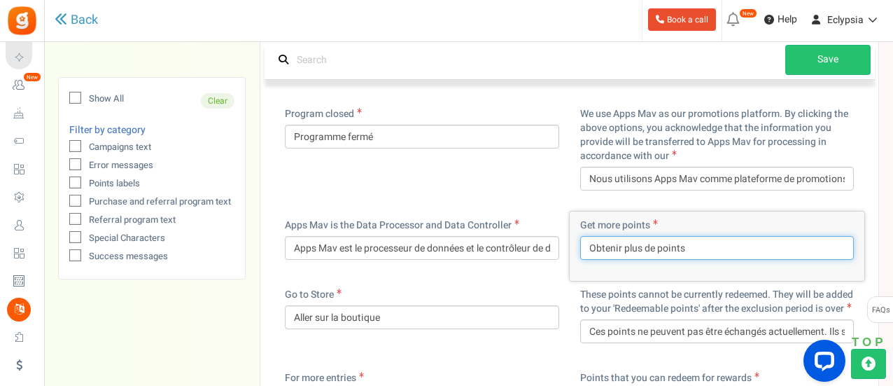
scroll to position [0, 0]
drag, startPoint x: 691, startPoint y: 250, endPoint x: 657, endPoint y: 250, distance: 33.6
click at [657, 250] on input "Obtenir plus de points" at bounding box center [717, 248] width 274 height 24
paste input "Fragment d'éclipse"
click at [665, 250] on input "Obtenir plus de Fragment d'éclipse" at bounding box center [717, 248] width 274 height 24
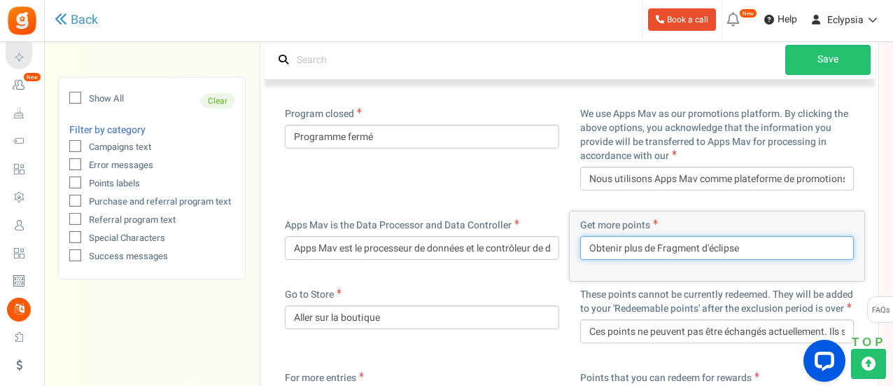
click at [662, 249] on input "Obtenir plus de Fragment d'éclipse" at bounding box center [717, 248] width 274 height 24
click at [699, 246] on input "Obtenir plus de fragment d'éclipse" at bounding box center [717, 248] width 274 height 24
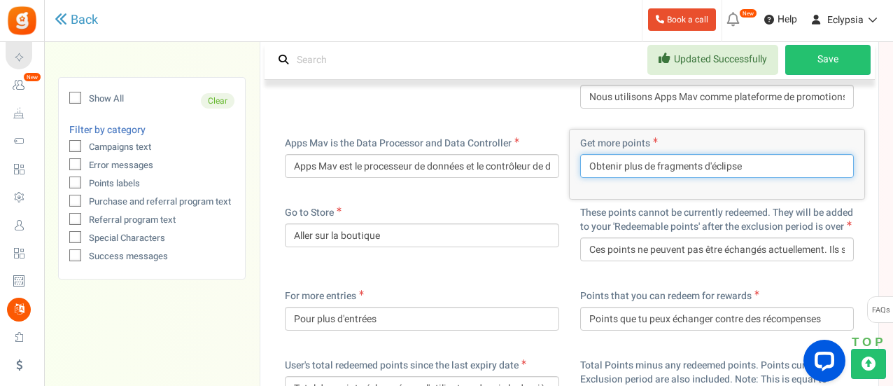
scroll to position [5046, 0]
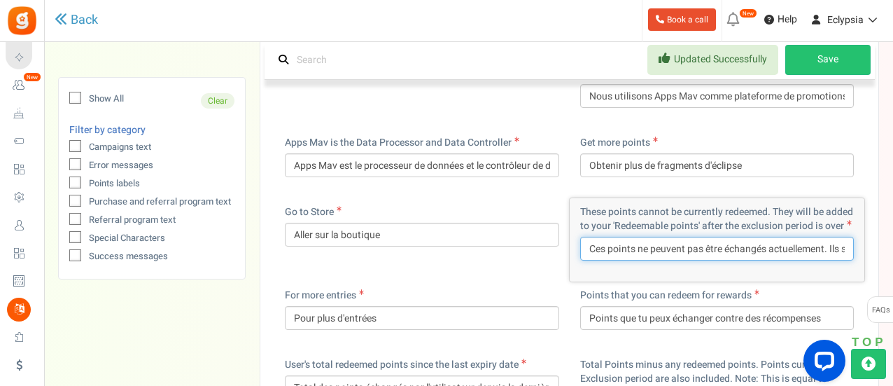
drag, startPoint x: 635, startPoint y: 263, endPoint x: 608, endPoint y: 263, distance: 27.3
click at [608, 260] on input "Ces points ne peuvent pas être échangés actuellement. Ils seront ajoutés à vos …" at bounding box center [717, 249] width 274 height 24
paste input "Fragment d'éclipse"
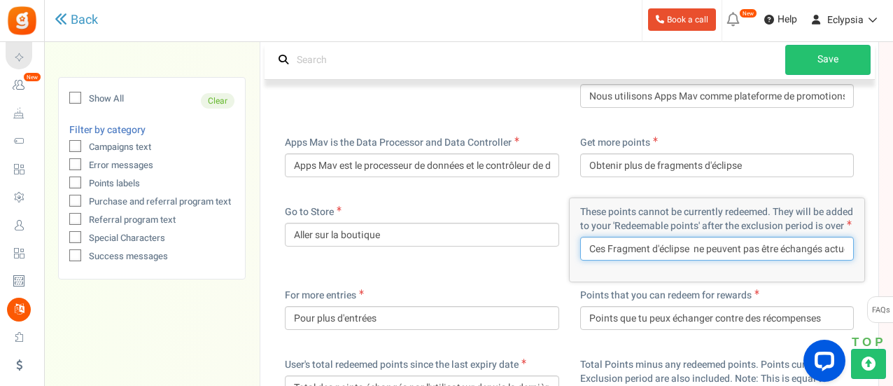
click at [613, 260] on input "Ces Fragment d'éclipse ne peuvent pas être échangés actuellement. Ils seront aj…" at bounding box center [717, 249] width 274 height 24
click at [645, 260] on input "Ces fragment d'éclipse ne peuvent pas être échangés actuellement. Ils seront aj…" at bounding box center [717, 249] width 274 height 24
click at [699, 260] on input "Ces fragments d'éclipse ne peuvent pas être échangés actuellement. Ils seront a…" at bounding box center [717, 249] width 274 height 24
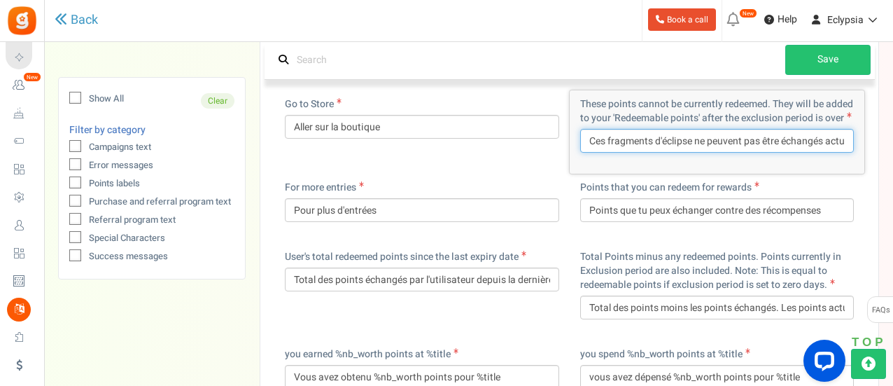
scroll to position [5154, 0]
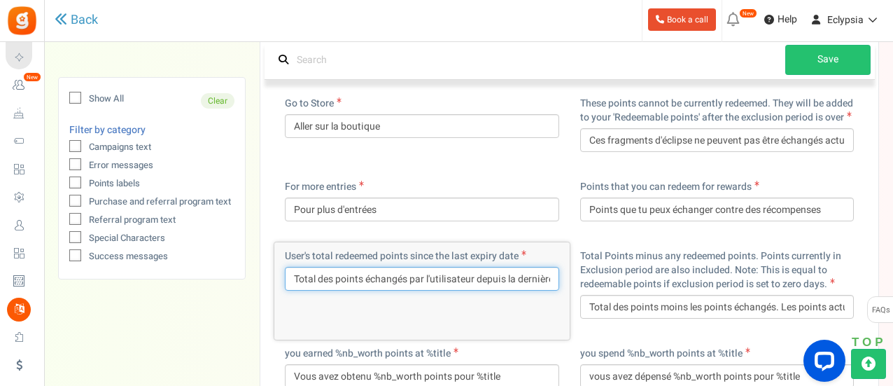
click at [364, 291] on input "Total des points échangés par l'utilisateur depuis la dernière date d'expiration" at bounding box center [422, 279] width 274 height 24
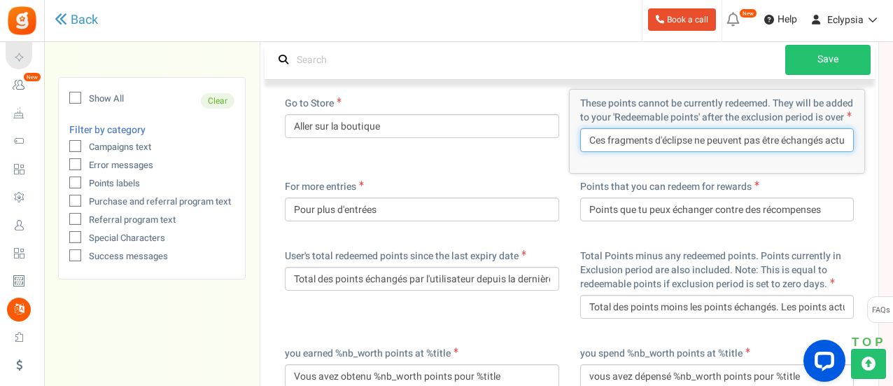
drag, startPoint x: 607, startPoint y: 152, endPoint x: 692, endPoint y: 157, distance: 85.5
click at [692, 152] on input "Ces fragments d'éclipse ne peuvent pas être échangés actuellement. Ils seront a…" at bounding box center [717, 140] width 274 height 24
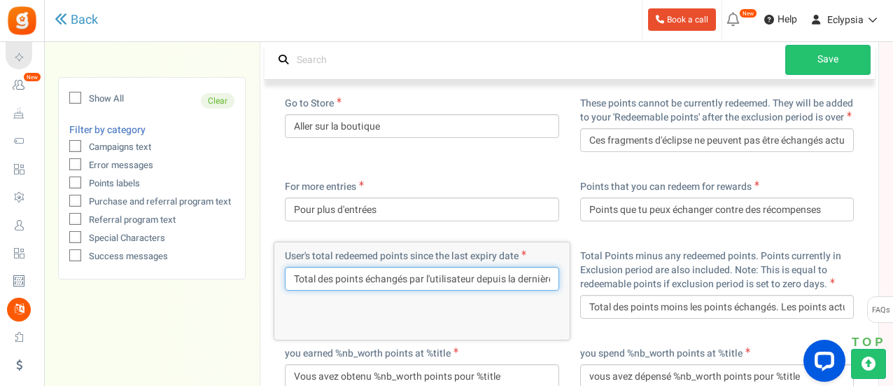
drag, startPoint x: 338, startPoint y: 295, endPoint x: 361, endPoint y: 295, distance: 22.4
click at [361, 291] on input "Total des points échangés par l'utilisateur depuis la dernière date d'expiration" at bounding box center [422, 279] width 274 height 24
paste input "fragments d'éclipse"
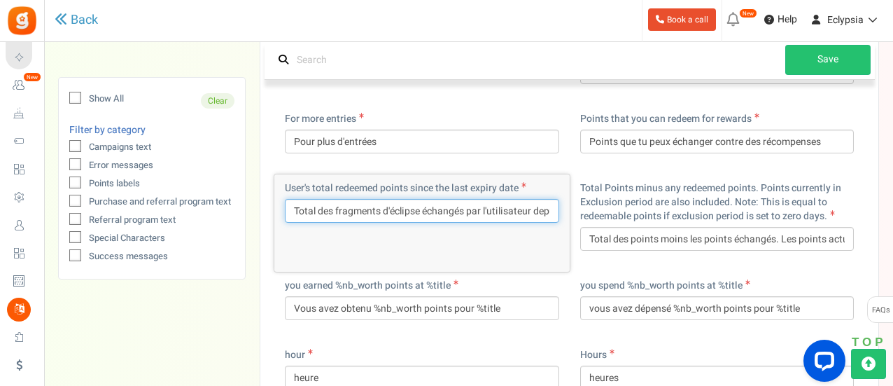
scroll to position [5226, 0]
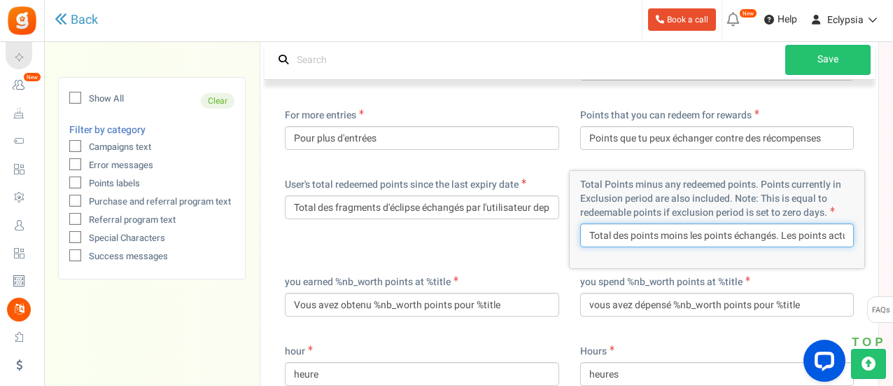
drag, startPoint x: 631, startPoint y: 249, endPoint x: 657, endPoint y: 249, distance: 25.9
click at [657, 247] on input "Total des points moins les points échangés. Les points actuellement en période …" at bounding box center [717, 235] width 274 height 24
paste input "fragments d'éclipse"
drag, startPoint x: 762, startPoint y: 250, endPoint x: 791, endPoint y: 251, distance: 28.7
click at [791, 247] on input "Total des fragments d'éclipse moins les points échangés. Les points actuellemen…" at bounding box center [717, 235] width 274 height 24
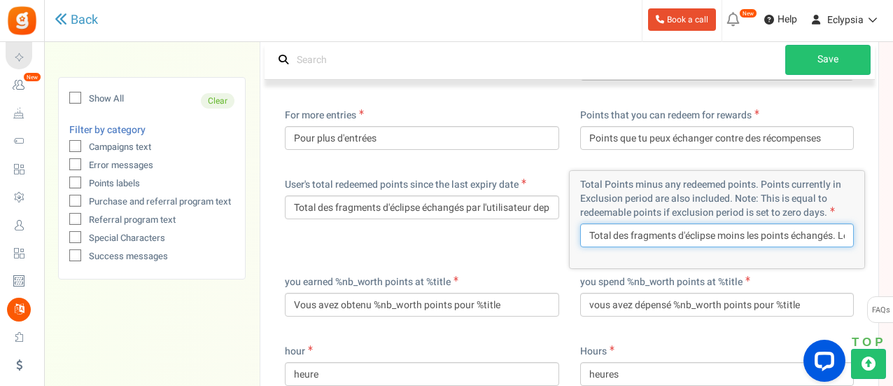
click at [791, 247] on input "Total des fragments d'éclipse moins les points échangés. Les points actuellemen…" at bounding box center [717, 235] width 274 height 24
drag, startPoint x: 791, startPoint y: 251, endPoint x: 748, endPoint y: 249, distance: 43.5
click at [748, 247] on input "Total des fragments d'éclipse moins les points échangés. Les points actuellemen…" at bounding box center [717, 235] width 274 height 24
drag, startPoint x: 698, startPoint y: 249, endPoint x: 672, endPoint y: 247, distance: 25.9
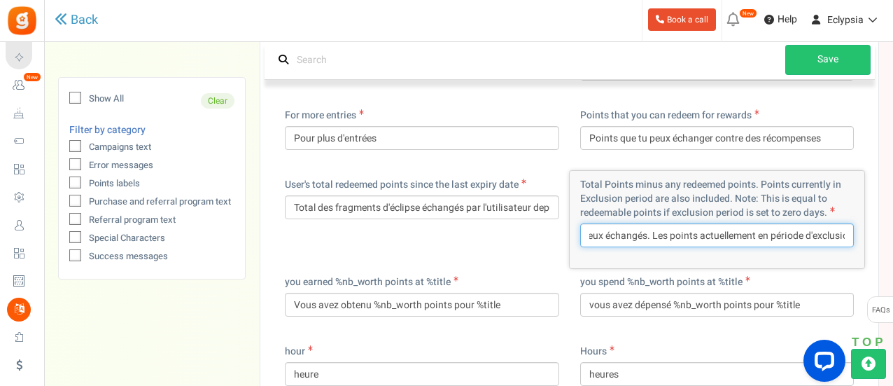
click at [672, 247] on input "Total des fragments d'éclipse moins ceux échangés. Les points actuellement en p…" at bounding box center [717, 235] width 274 height 24
paste input "fragments d'éclipse"
drag, startPoint x: 647, startPoint y: 246, endPoint x: 674, endPoint y: 250, distance: 27.6
click at [674, 247] on input "Total des fragments d'éclipse moins ceux échangés. Les fragments d'éclipse actu…" at bounding box center [717, 235] width 274 height 24
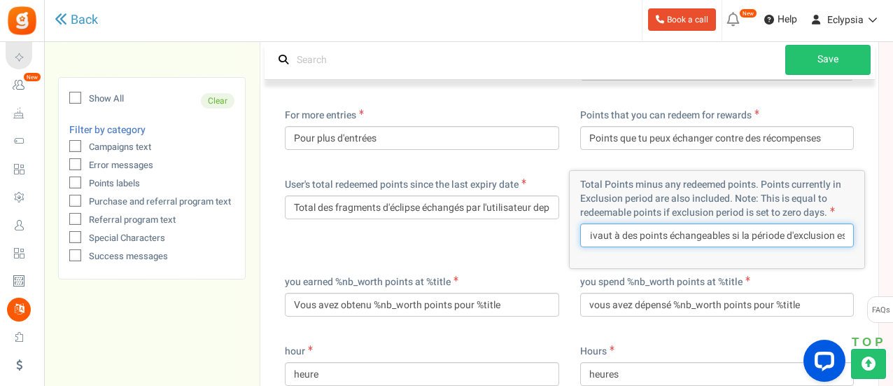
paste input "fragments d'éclipse"
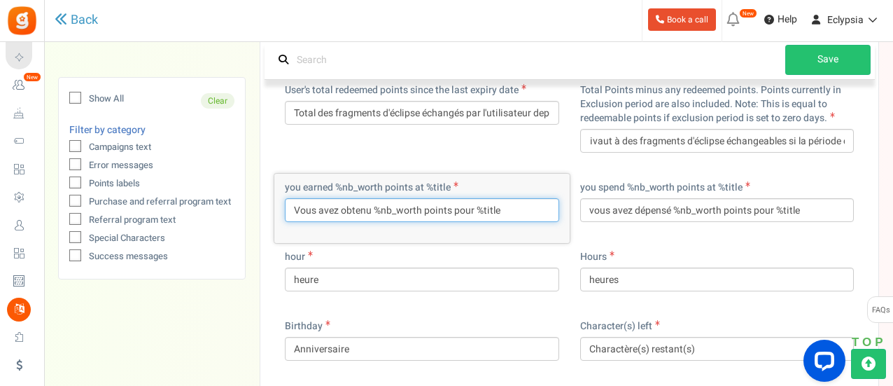
scroll to position [0, 0]
drag, startPoint x: 425, startPoint y: 223, endPoint x: 451, endPoint y: 221, distance: 26.1
click at [451, 221] on input "Vous avez obtenu %nb_worth points pour %title" at bounding box center [422, 210] width 274 height 24
paste input "fragments d'éclipse"
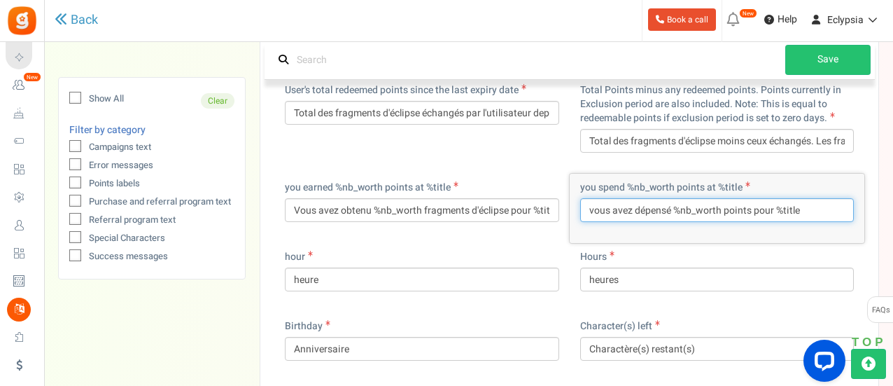
drag, startPoint x: 725, startPoint y: 223, endPoint x: 750, endPoint y: 222, distance: 24.5
click at [750, 222] on input "vous avez dépensé %nb_worth points pour %title" at bounding box center [717, 210] width 274 height 24
paste input "fragments d'éclipse"
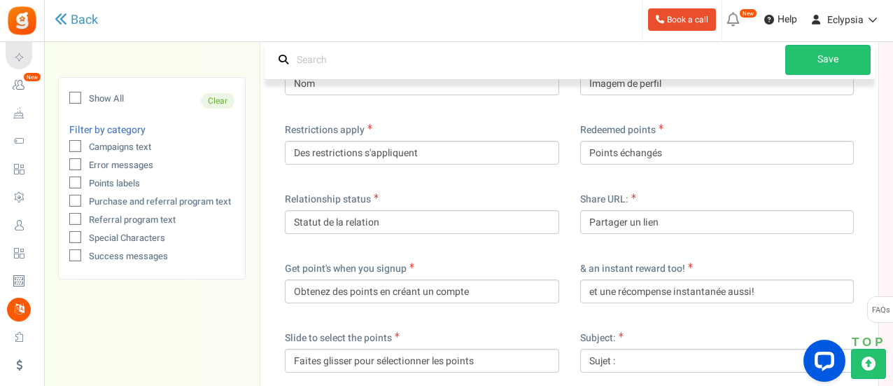
scroll to position [6501, 0]
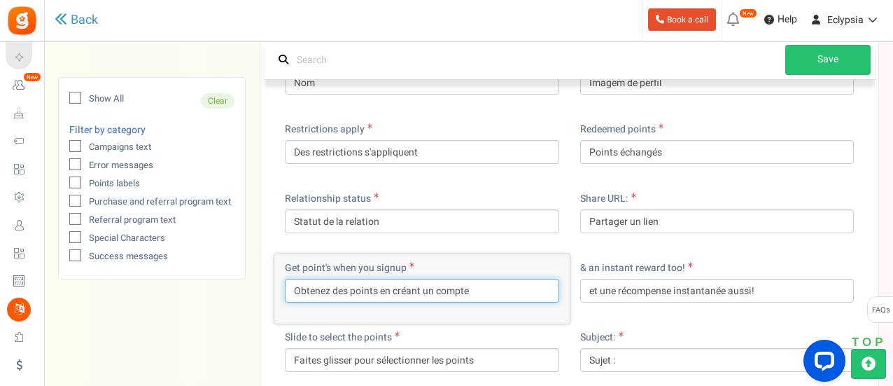
drag, startPoint x: 377, startPoint y: 303, endPoint x: 351, endPoint y: 303, distance: 26.6
click at [351, 302] on input "Obtenez des points en créant un compte" at bounding box center [422, 291] width 274 height 24
paste input "fragments d'éclipse"
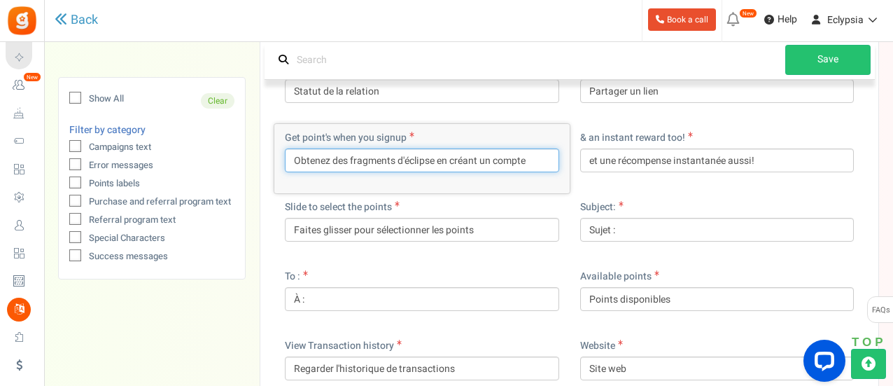
scroll to position [6669, 0]
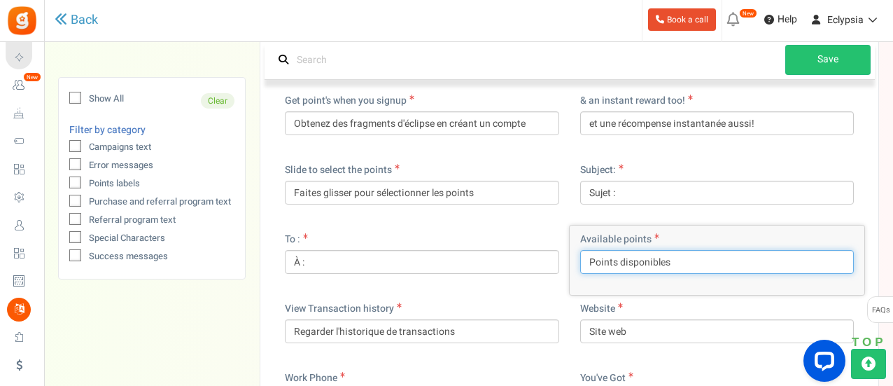
drag, startPoint x: 615, startPoint y: 272, endPoint x: 550, endPoint y: 279, distance: 65.5
paste input "fragments d'éclipse"
click at [589, 272] on input "fragments d'éclipse disponibles" at bounding box center [717, 262] width 274 height 24
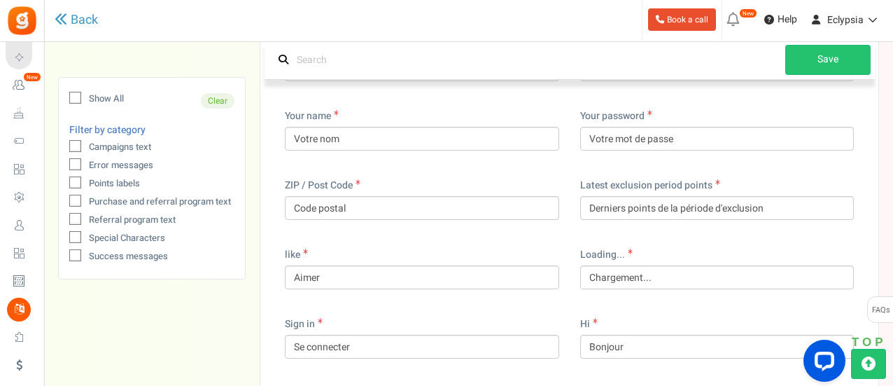
scroll to position [7003, 0]
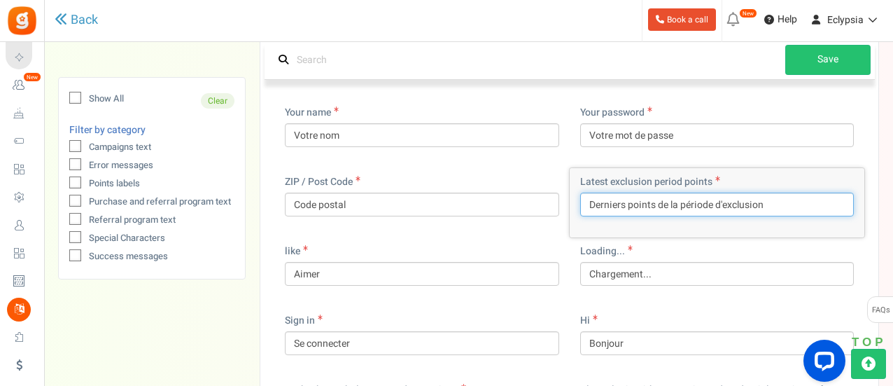
drag, startPoint x: 654, startPoint y: 216, endPoint x: 627, endPoint y: 213, distance: 26.7
click at [627, 213] on input "Derniers points de la période d'exclusion" at bounding box center [717, 205] width 274 height 24
paste input "fragments d'éclipse"
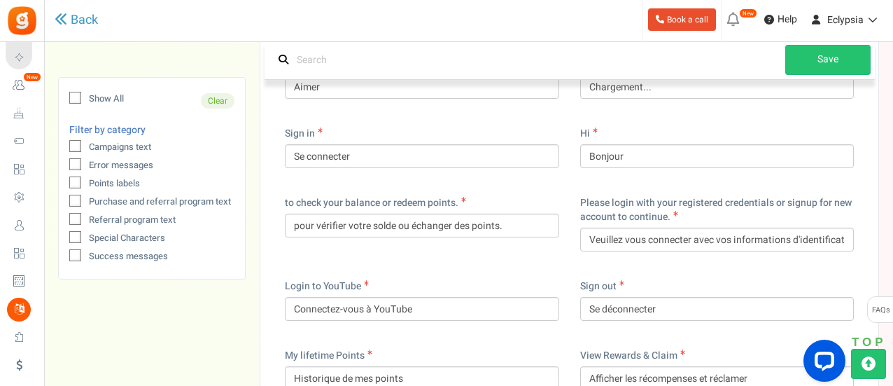
scroll to position [7191, 0]
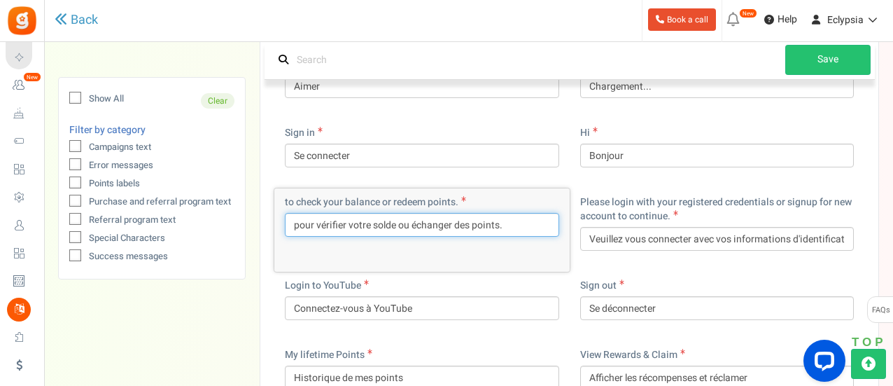
drag, startPoint x: 500, startPoint y: 234, endPoint x: 473, endPoint y: 232, distance: 26.6
click at [473, 232] on input "pour vérifier votre solde ou échanger des points." at bounding box center [422, 225] width 274 height 24
paste input "fragments d'éclipse"
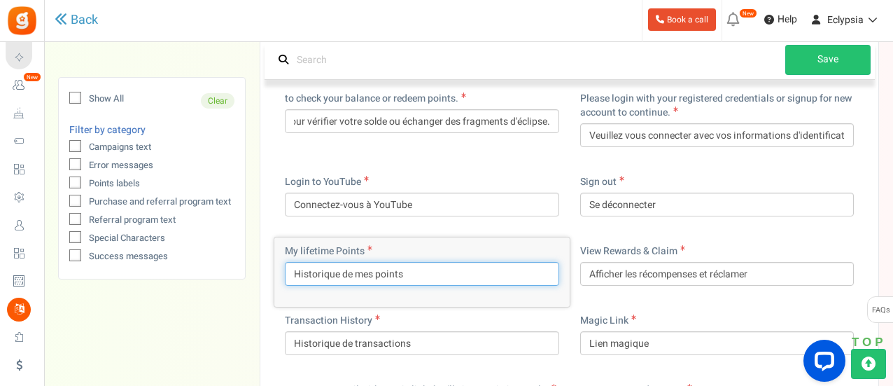
scroll to position [0, 0]
drag, startPoint x: 455, startPoint y: 291, endPoint x: 375, endPoint y: 287, distance: 79.9
click at [375, 286] on input "Historique de mes points" at bounding box center [422, 274] width 274 height 24
paste input "fragments d'éclipse"
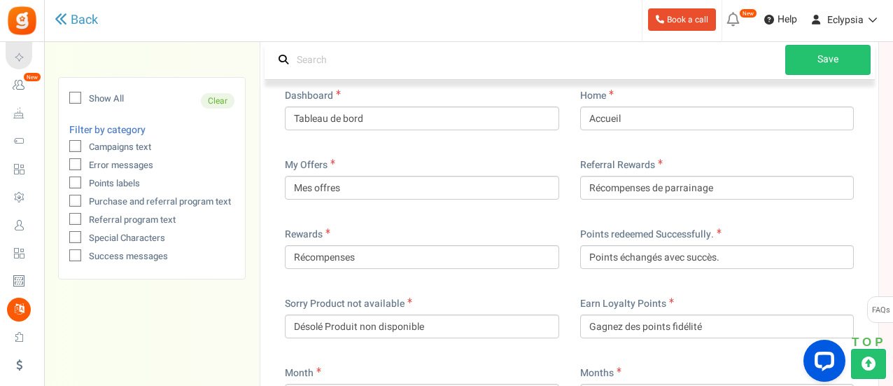
scroll to position [7728, 0]
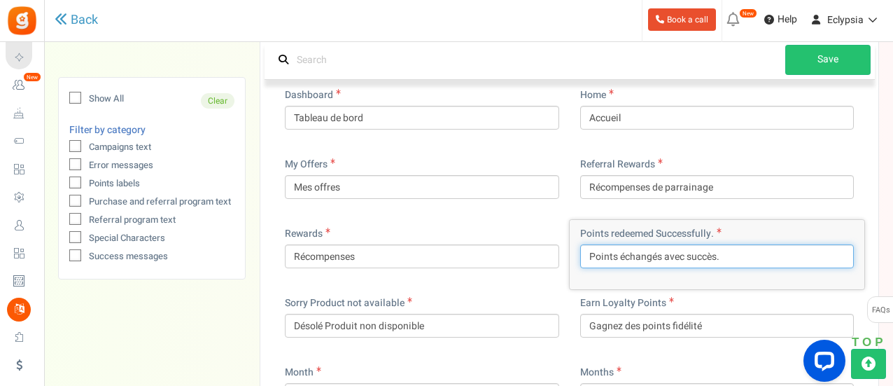
drag, startPoint x: 617, startPoint y: 267, endPoint x: 580, endPoint y: 267, distance: 37.1
click at [580, 267] on input "Points échangés avec succès." at bounding box center [717, 256] width 274 height 24
paste input "fragments d'éclipse"
click at [592, 268] on input "fragments d'éclipse échangés avec succès." at bounding box center [717, 256] width 274 height 24
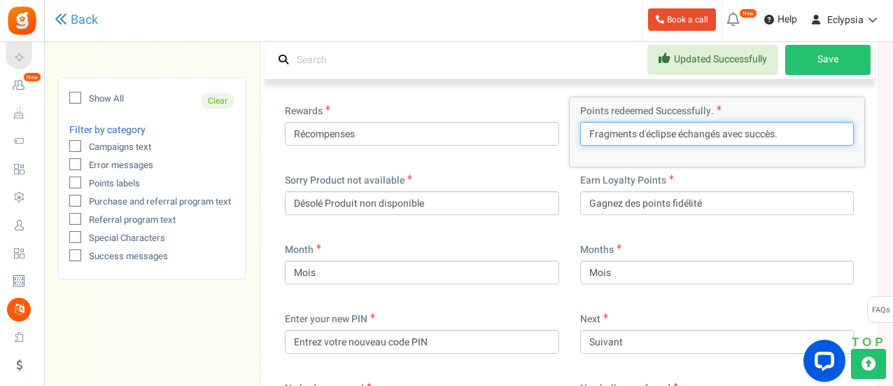
scroll to position [7851, 0]
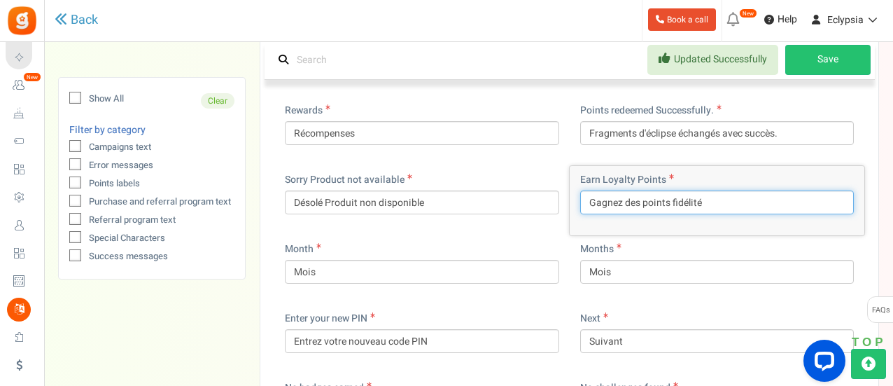
drag, startPoint x: 727, startPoint y: 208, endPoint x: 643, endPoint y: 223, distance: 86.1
click at [643, 214] on input "Gagnez des points fidélité" at bounding box center [717, 202] width 274 height 24
paste input "fragments d'éclipse"
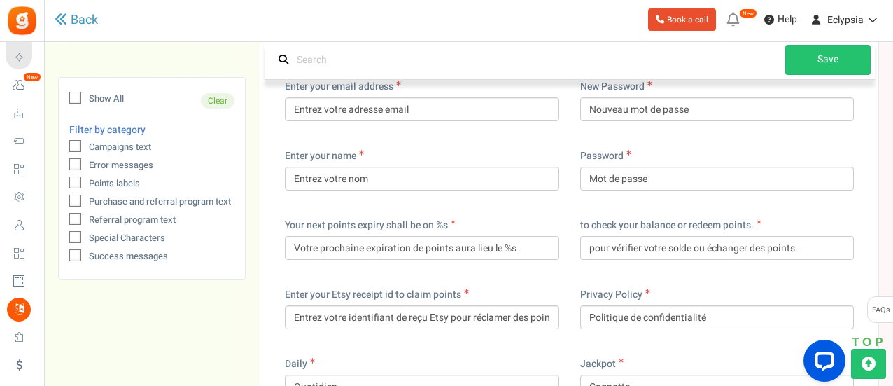
scroll to position [8502, 0]
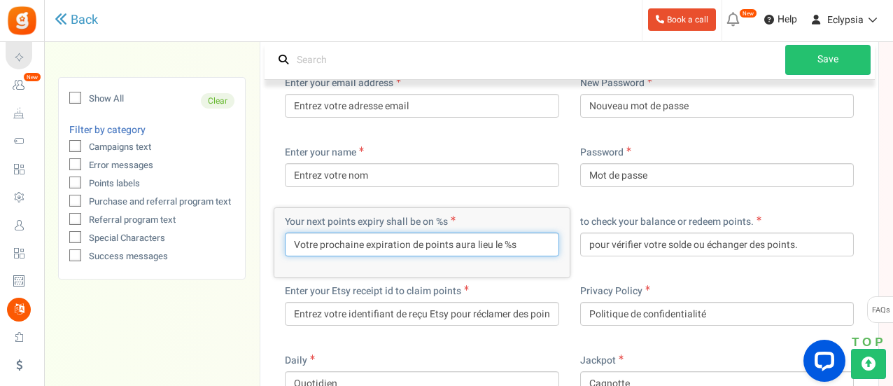
drag, startPoint x: 448, startPoint y: 258, endPoint x: 424, endPoint y: 259, distance: 23.8
click at [424, 256] on input "Votre prochaine expiration de points aura lieu le %s" at bounding box center [422, 244] width 274 height 24
drag, startPoint x: 449, startPoint y: 258, endPoint x: 422, endPoint y: 258, distance: 27.3
click at [422, 256] on input "Votre prochaine expiration de points aura lieu le %s" at bounding box center [422, 244] width 274 height 24
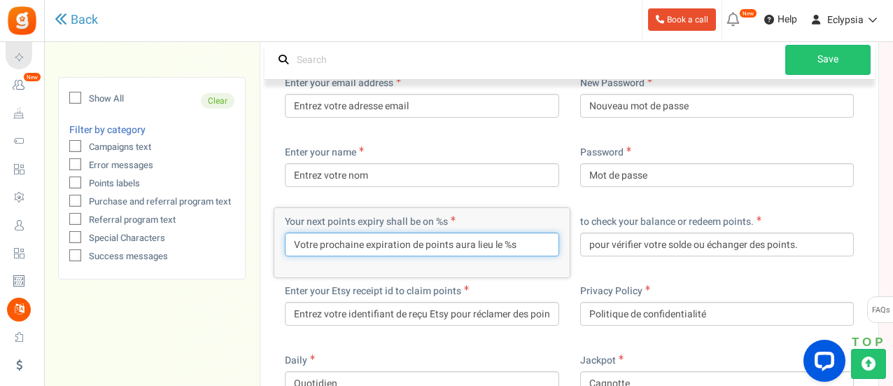
paste input "fragments d'éclipse"
click at [422, 256] on input "Votre prochaine expiration defragments d'éclipse aura lieu le %s" at bounding box center [422, 244] width 274 height 24
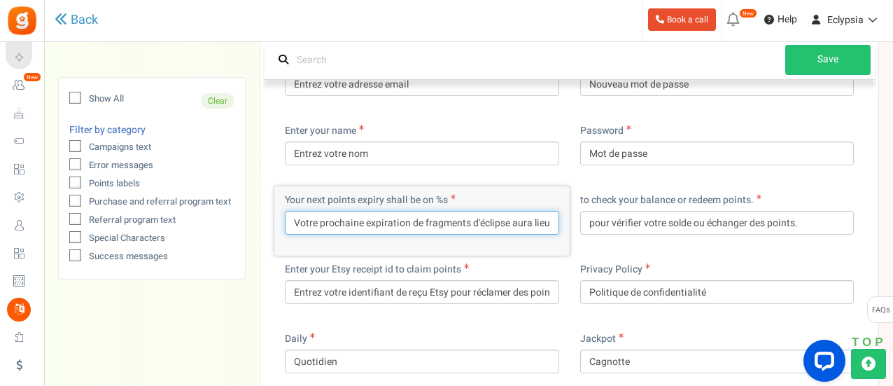
scroll to position [8527, 0]
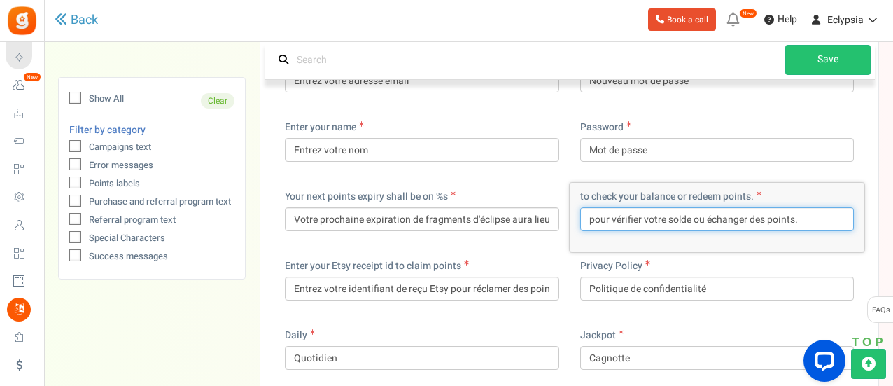
drag, startPoint x: 795, startPoint y: 230, endPoint x: 770, endPoint y: 232, distance: 24.5
click at [770, 231] on input "pour vérifier votre solde ou échanger des points." at bounding box center [717, 219] width 274 height 24
paste input "fragments d'éclipse"
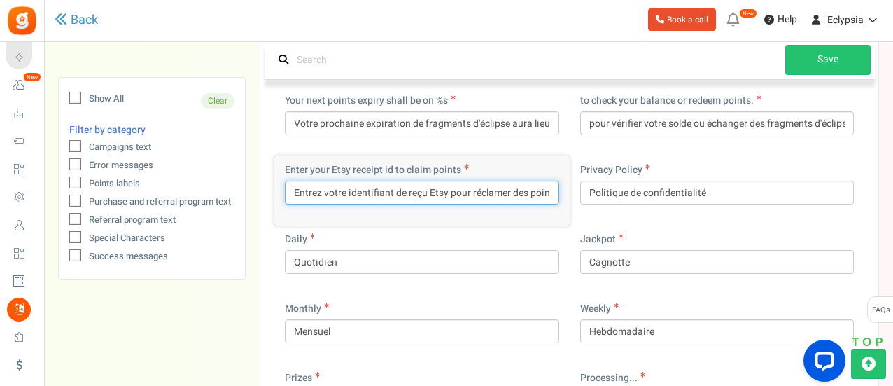
scroll to position [0, 8]
drag, startPoint x: 517, startPoint y: 205, endPoint x: 580, endPoint y: 216, distance: 63.2
click at [523, 204] on input "Entrez votre identifiant de reçu Etsy pour réclamer des points" at bounding box center [422, 193] width 274 height 24
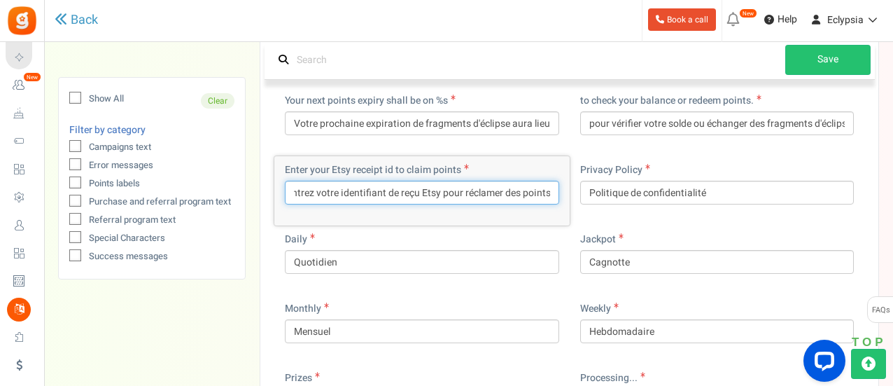
paste input "fragments d'éclipse"
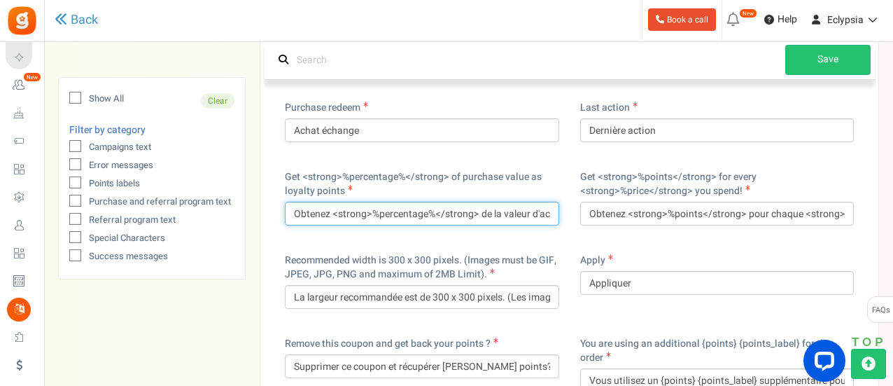
scroll to position [0, 0]
click at [506, 225] on input "Obtenez <strong>%percentage%</strong> de la valeur d'achat en points fidélités" at bounding box center [422, 214] width 274 height 24
click at [489, 225] on input "Obtenez <strong>%percentage%</strong> de la valeur d'achat en points fidélités" at bounding box center [422, 214] width 274 height 24
drag, startPoint x: 489, startPoint y: 226, endPoint x: 559, endPoint y: 232, distance: 71.0
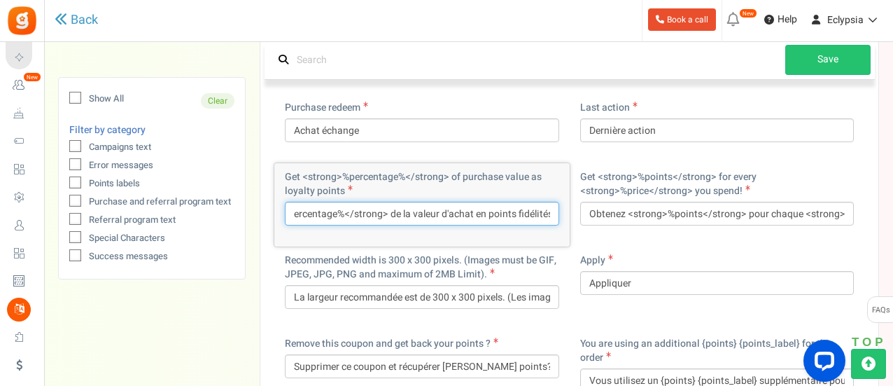
click at [559, 232] on div "Get <strong>%percentage%</strong> of purchase value as loyalty points Obtenez <…" at bounding box center [421, 204] width 295 height 83
paste input "fragments d'éclipse"
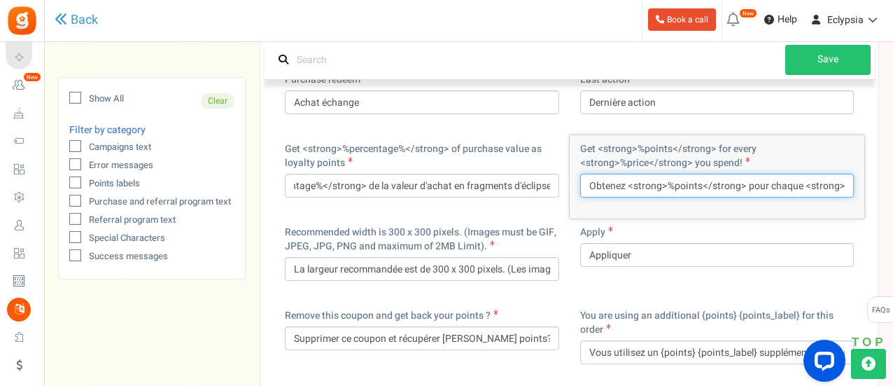
scroll to position [0, 0]
click at [713, 197] on input "Obtenez <strong>%points</strong> pour chaque <strong>%price</strong> dépensé!" at bounding box center [717, 186] width 274 height 24
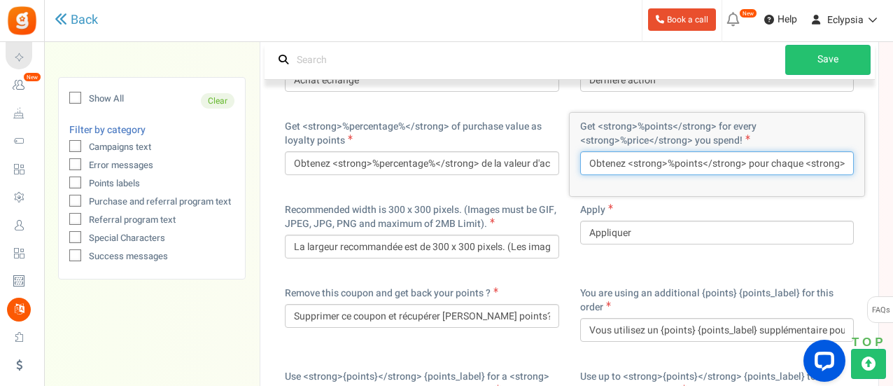
drag, startPoint x: 699, startPoint y: 176, endPoint x: 674, endPoint y: 176, distance: 25.2
click at [674, 175] on input "Obtenez <strong>%points</strong> pour chaque <strong>%price</strong> dépensé!" at bounding box center [717, 163] width 274 height 24
paste input "fragments d'éclipse"
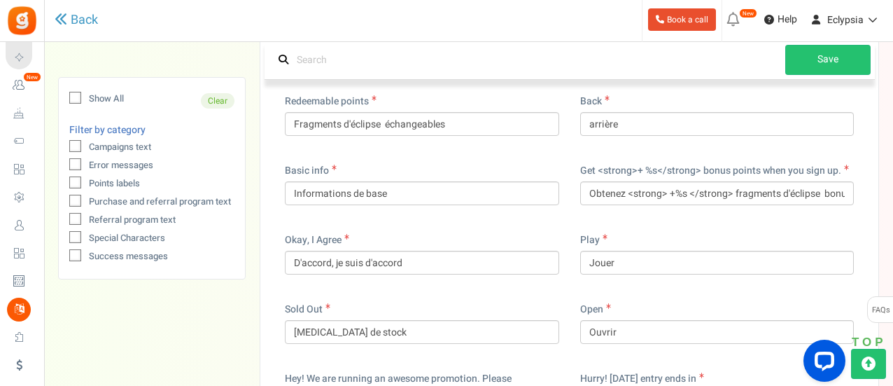
scroll to position [594, 0]
click at [669, 211] on div "Get <strong>+ %s</strong> bonus points when you sign up. Obtenez <strong> +%s <…" at bounding box center [717, 190] width 295 height 69
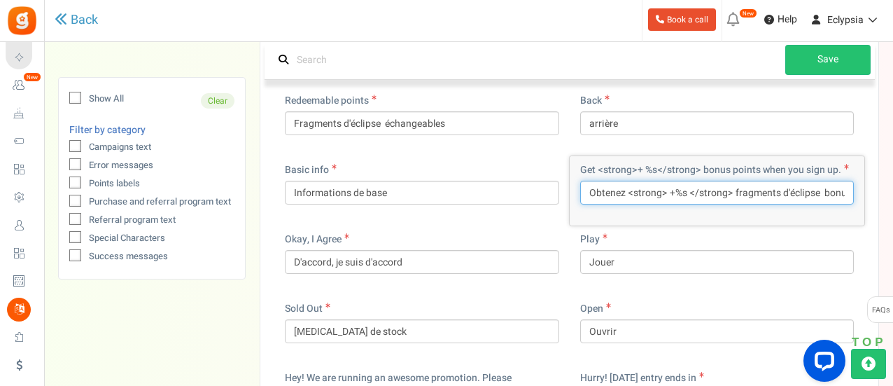
click at [668, 188] on input "Obtenez <strong> +%s </strong> fragments d'éclipse bonus lors de votre inscript…" at bounding box center [717, 193] width 274 height 24
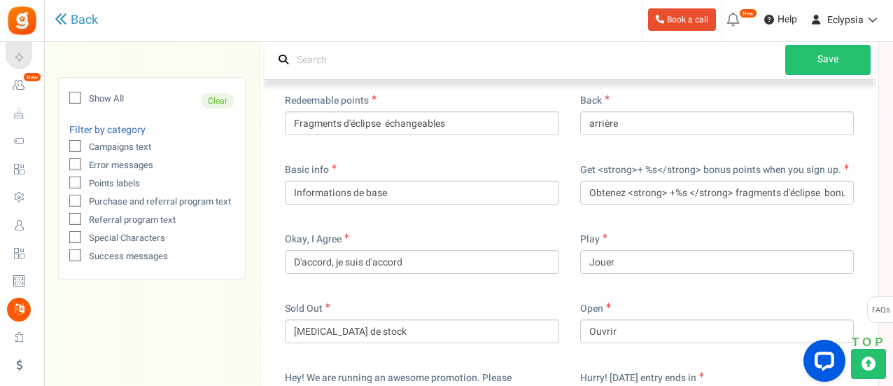
click at [672, 216] on div "Get <strong>+ %s</strong> bonus points when you sign up. Obtenez <strong> +%s <…" at bounding box center [717, 190] width 295 height 69
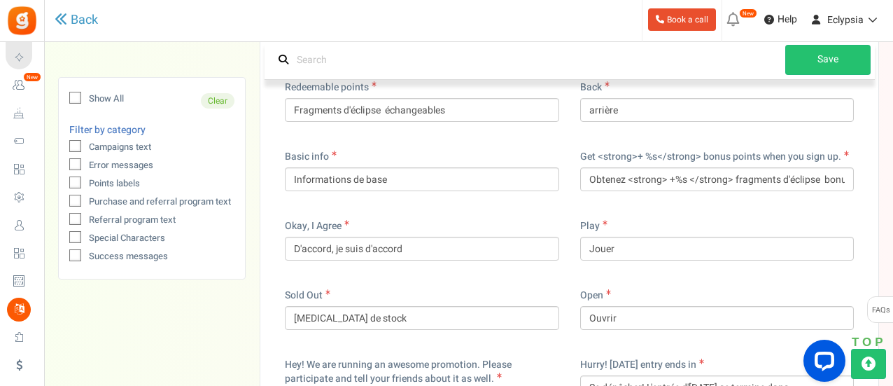
scroll to position [636, 0]
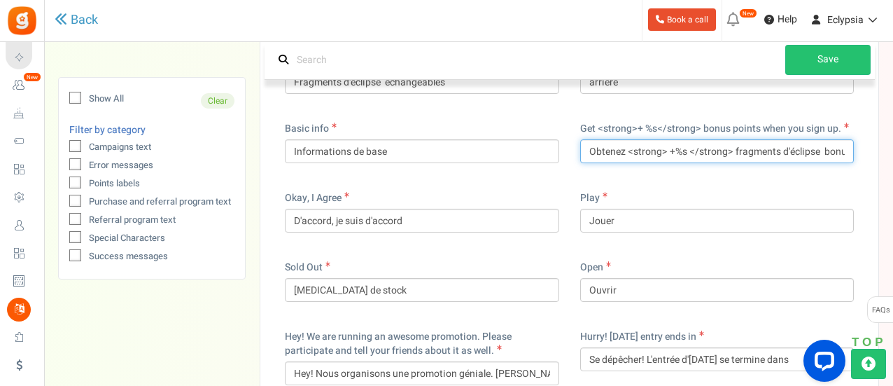
click at [825, 149] on input "Obtenez <strong> +%s </strong> fragments d'éclipse bonus lors de votre inscript…" at bounding box center [717, 151] width 274 height 24
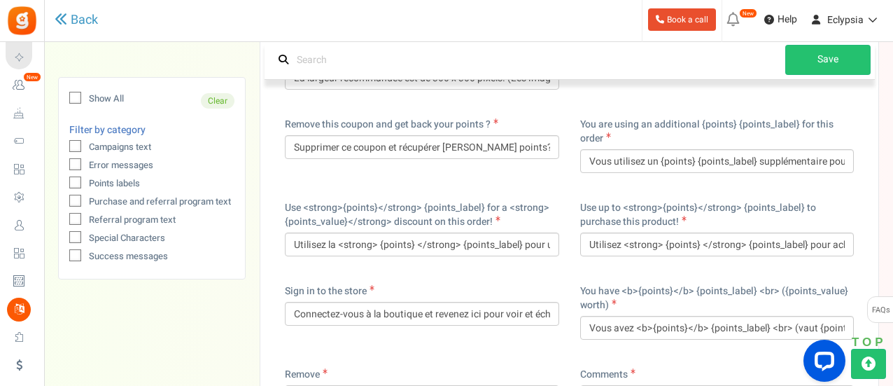
scroll to position [9197, 0]
click at [541, 270] on div "Use <strong>{points}</strong> {points_label} for a <strong>{points_value}</stro…" at bounding box center [421, 234] width 295 height 83
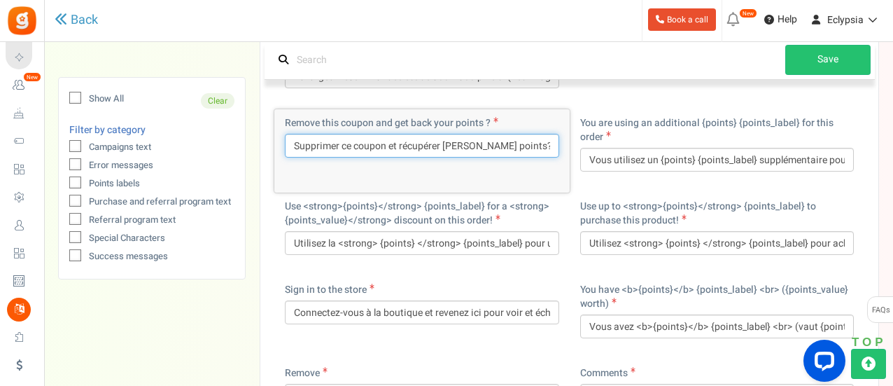
drag, startPoint x: 463, startPoint y: 146, endPoint x: 489, endPoint y: 146, distance: 25.9
click at [489, 146] on input "Supprimer ce coupon et récupérer [PERSON_NAME] points?" at bounding box center [422, 146] width 274 height 24
paste input "fragments d'éclipse"
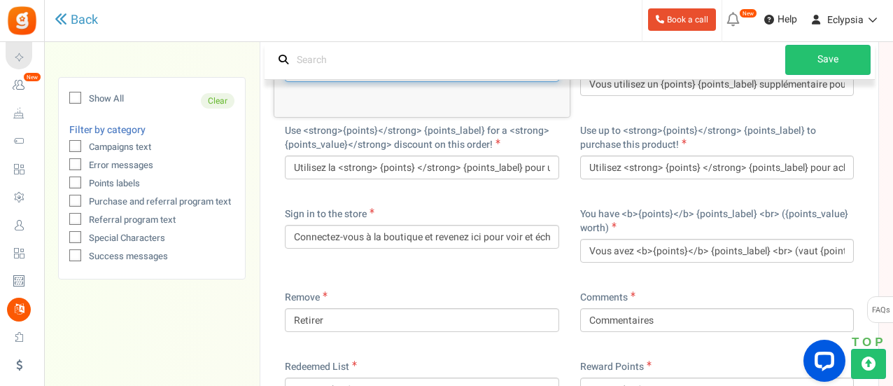
scroll to position [9299, 0]
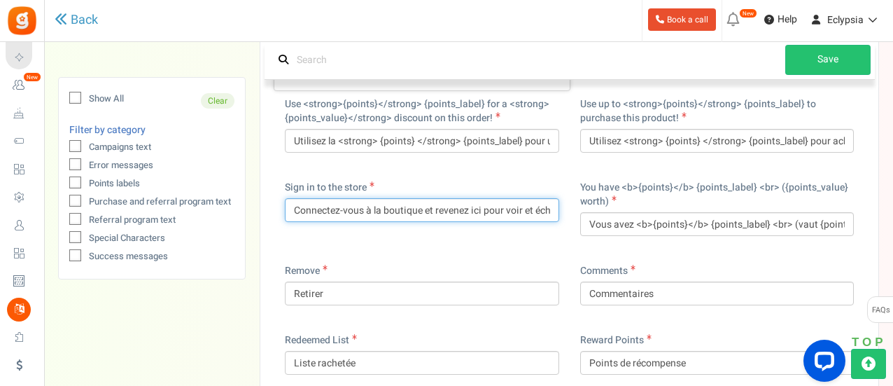
click at [537, 209] on input "Connectez-vous à la boutique et revenez ici pour voir et échanger des points" at bounding box center [422, 210] width 274 height 24
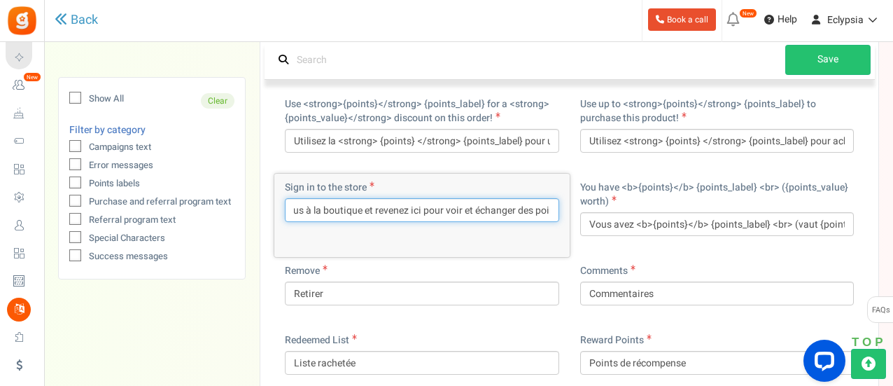
scroll to position [0, 74]
drag, startPoint x: 520, startPoint y: 209, endPoint x: 561, endPoint y: 215, distance: 41.1
click at [561, 215] on div "Sign in to the store Connectez-vous à la boutique et revenez ici pour voir et é…" at bounding box center [421, 215] width 295 height 83
paste input "fragments d'éclipse"
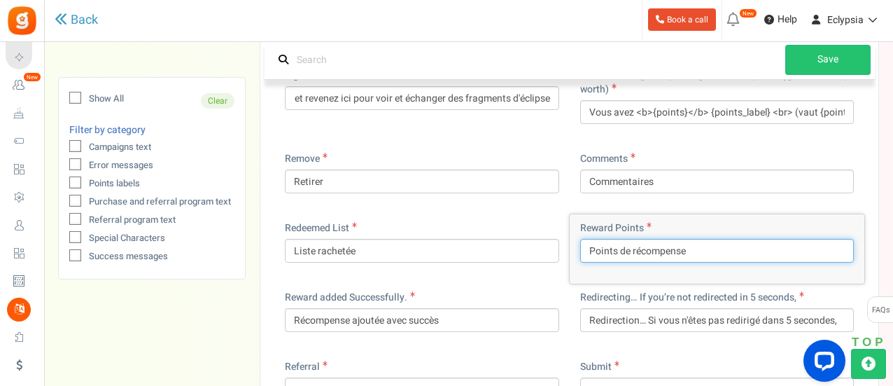
scroll to position [0, 0]
click at [713, 255] on input "Points de récompense" at bounding box center [717, 251] width 274 height 24
paste input "fragments d'éclip"
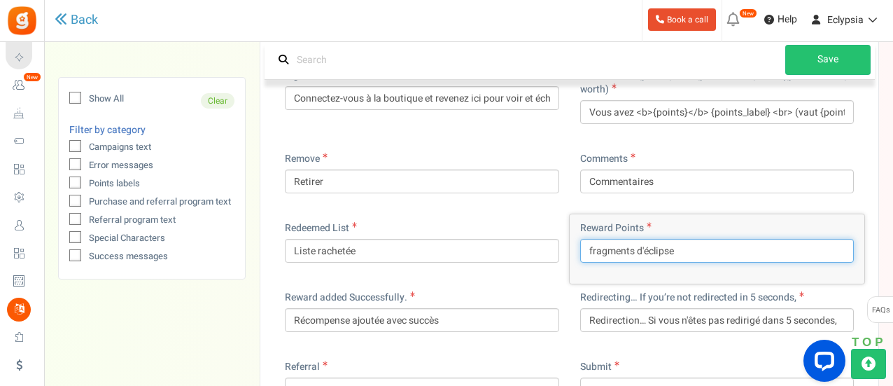
click at [591, 247] on input "fragments d'éclipse" at bounding box center [717, 251] width 274 height 24
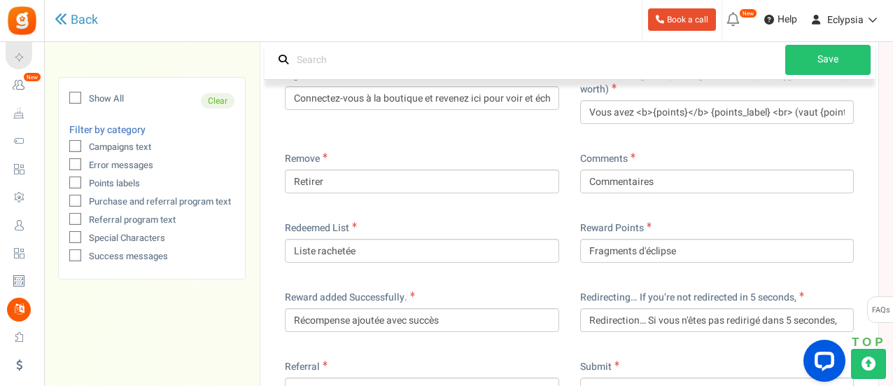
click at [531, 225] on div "Redeemed List Liste rachetée" at bounding box center [422, 241] width 274 height 41
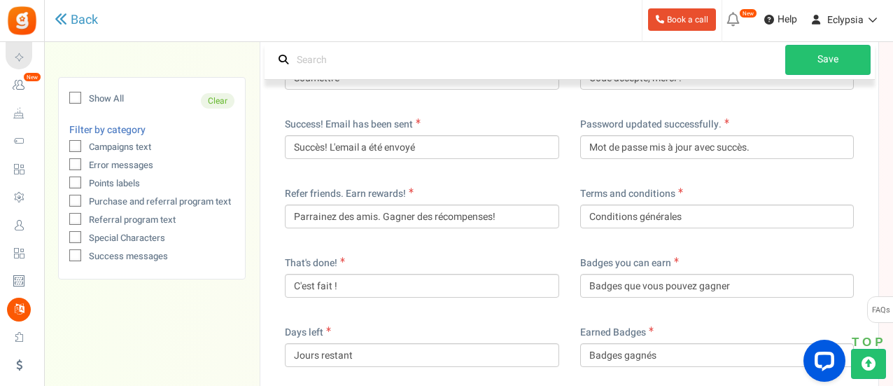
scroll to position [10526, 0]
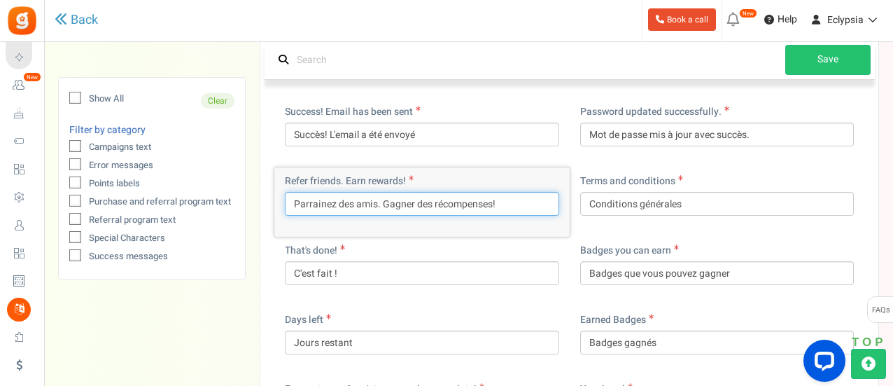
drag, startPoint x: 434, startPoint y: 201, endPoint x: 493, endPoint y: 204, distance: 58.9
click at [493, 204] on input "Parrainez des amis. Gagner des récompenses!" at bounding box center [422, 204] width 274 height 24
paste input "fragments d'éclipse"
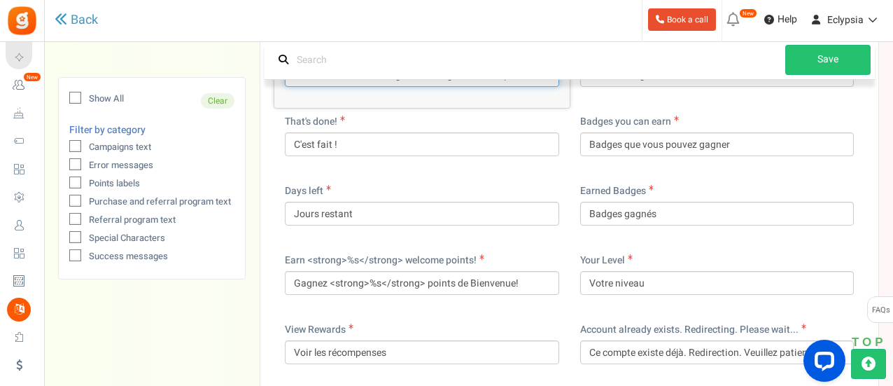
scroll to position [10655, 0]
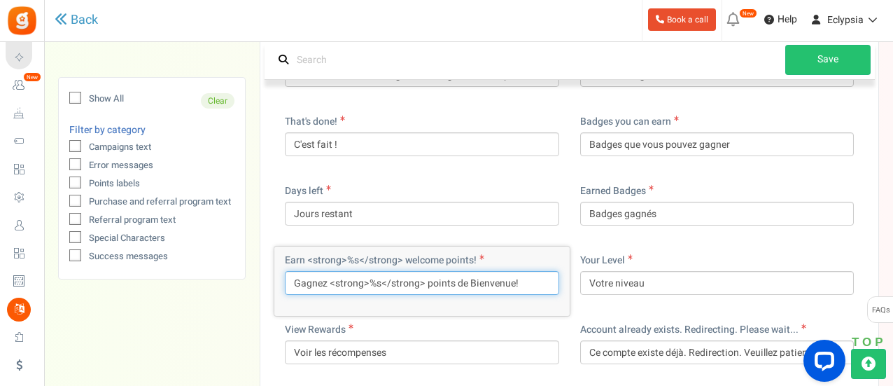
drag, startPoint x: 426, startPoint y: 281, endPoint x: 512, endPoint y: 279, distance: 86.1
click at [512, 279] on input "Gagnez <strong>%s</strong> points de Bienvenue!" at bounding box center [422, 283] width 274 height 24
paste input "fragments d'éclips"
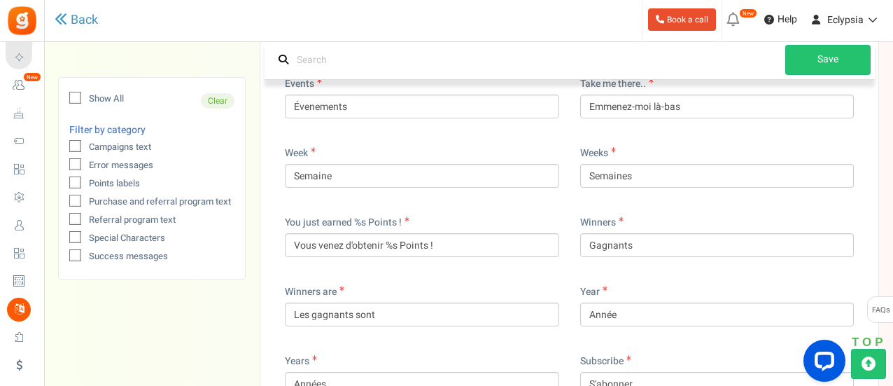
scroll to position [11538, 0]
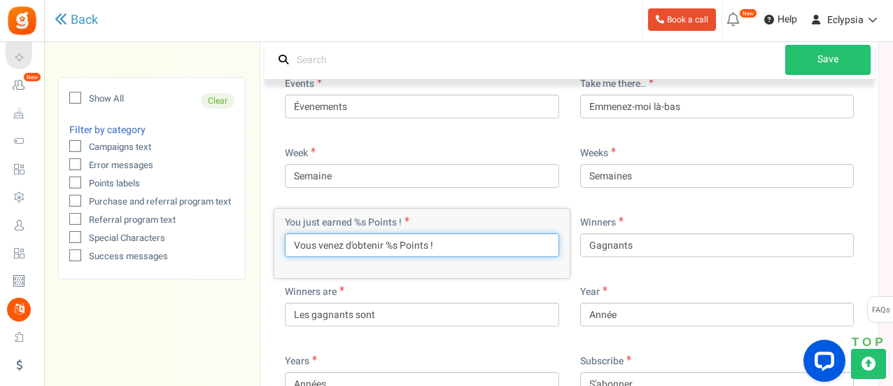
drag, startPoint x: 403, startPoint y: 242, endPoint x: 427, endPoint y: 247, distance: 24.5
click at [427, 247] on input "Vous venez d'obtenir %s Points !" at bounding box center [422, 245] width 274 height 24
paste input "fragments d'éclipse"
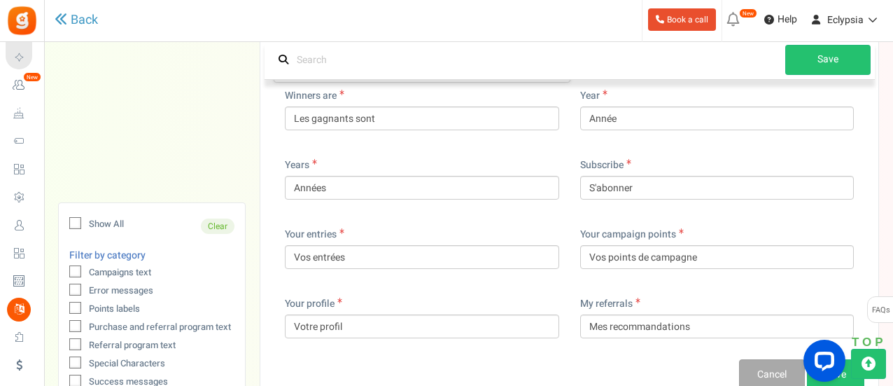
scroll to position [11836, 0]
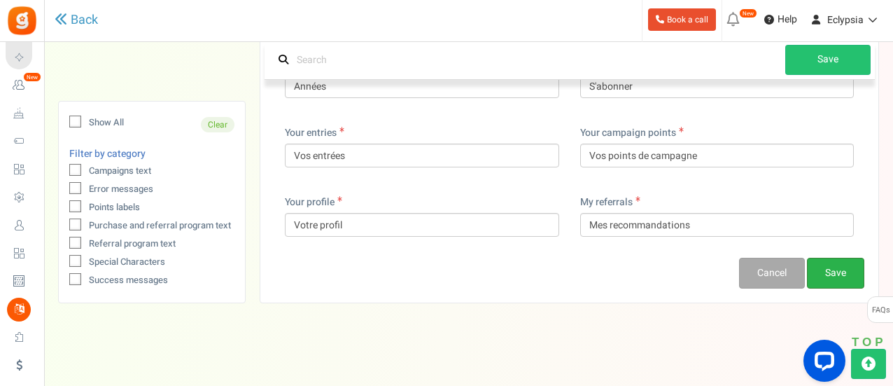
click at [819, 267] on link "Save" at bounding box center [835, 273] width 57 height 31
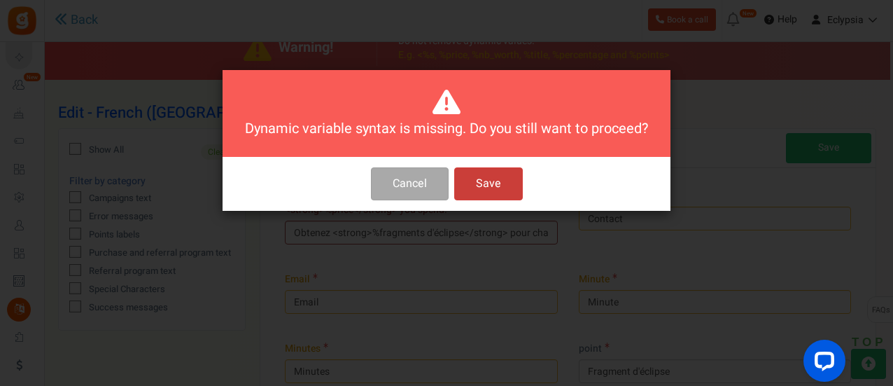
click at [507, 181] on button "Save" at bounding box center [488, 183] width 69 height 33
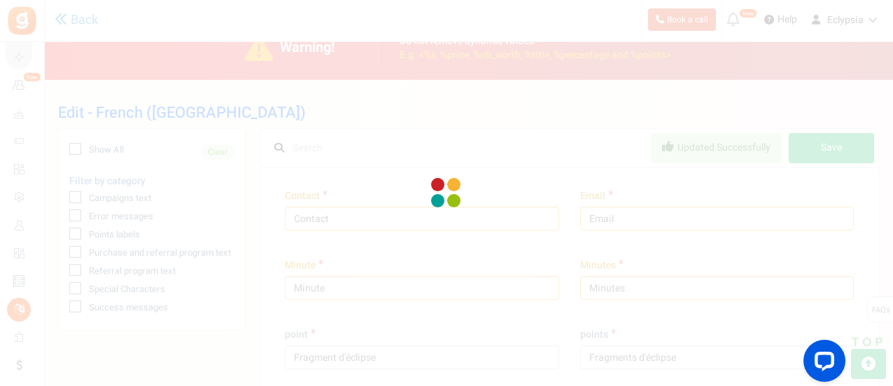
scroll to position [7, 0]
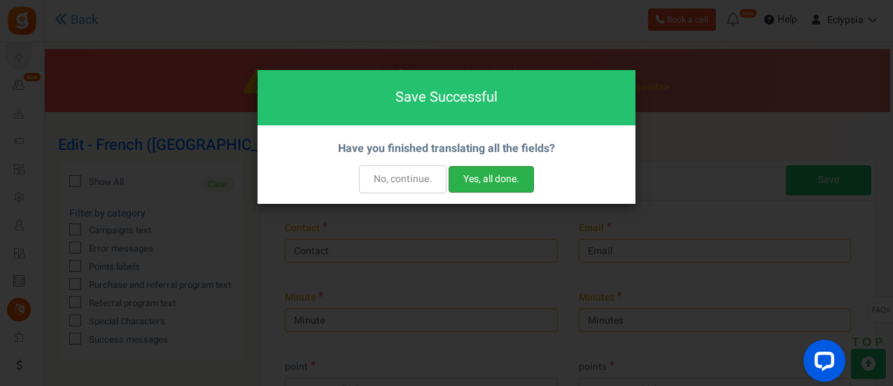
click at [498, 176] on button "Yes, all done." at bounding box center [491, 179] width 85 height 27
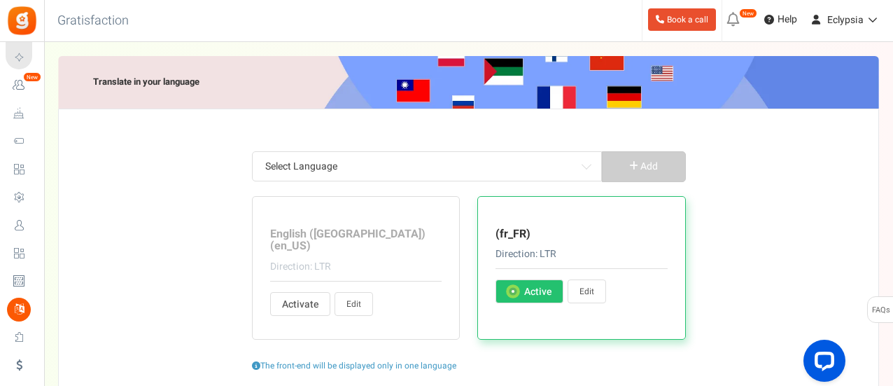
scroll to position [0, 0]
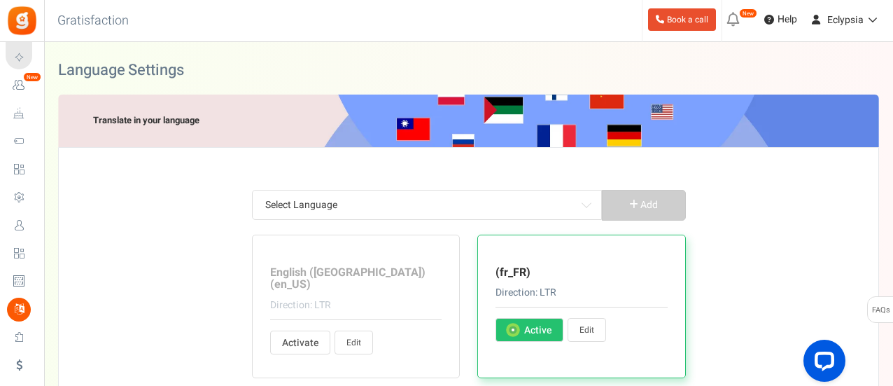
click at [585, 326] on link "Edit" at bounding box center [587, 330] width 39 height 24
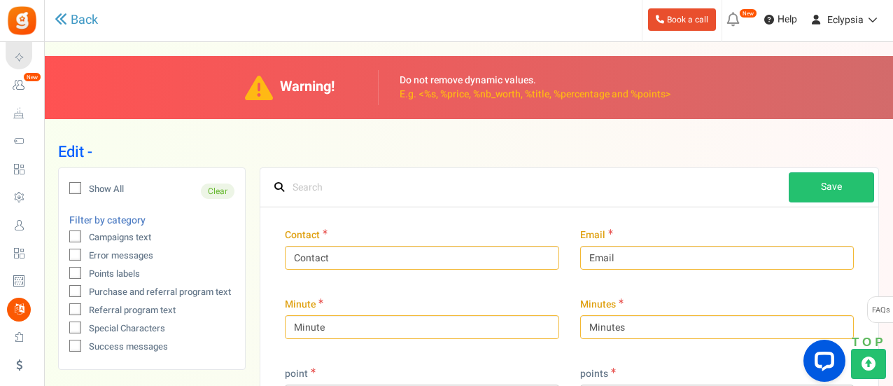
click at [485, 97] on p "E.g. <%s, %price, %nb_worth, %title, %percentage and %points>" at bounding box center [536, 95] width 272 height 14
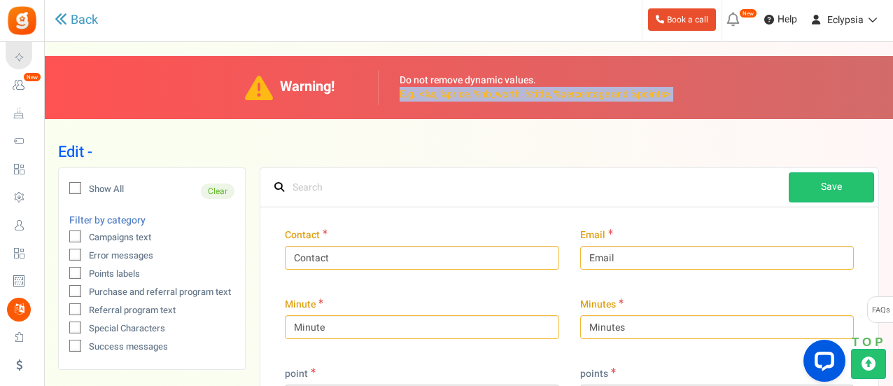
click at [485, 97] on p "E.g. <%s, %price, %nb_worth, %title, %percentage and %points>" at bounding box center [536, 95] width 272 height 14
click at [491, 104] on div "Do not remove dynamic values. E.g. <%s, %price, %nb_worth, %title, %percentage …" at bounding box center [535, 87] width 314 height 35
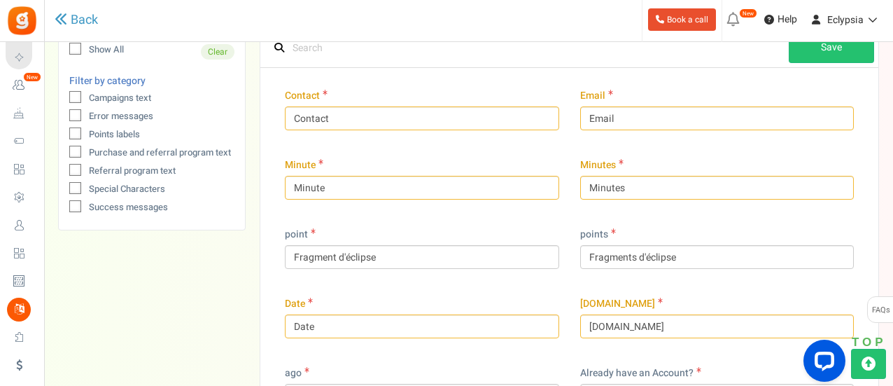
scroll to position [105, 0]
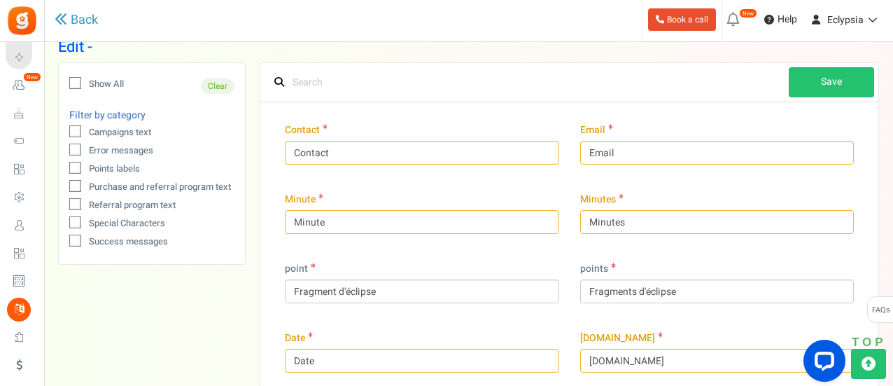
click at [472, 200] on div "Minute Minute" at bounding box center [422, 213] width 274 height 41
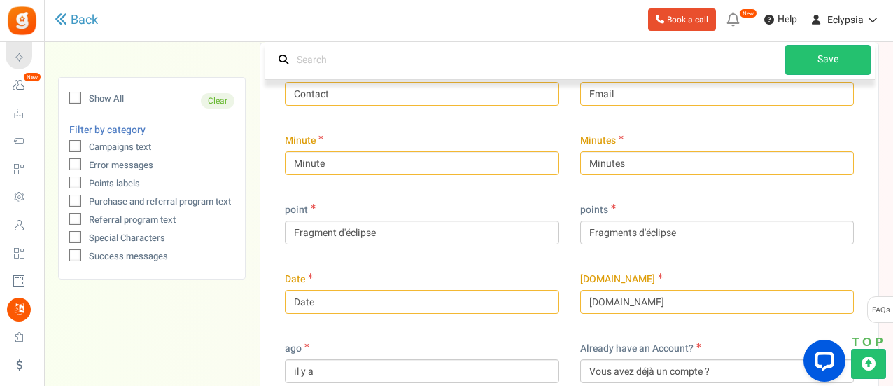
scroll to position [0, 0]
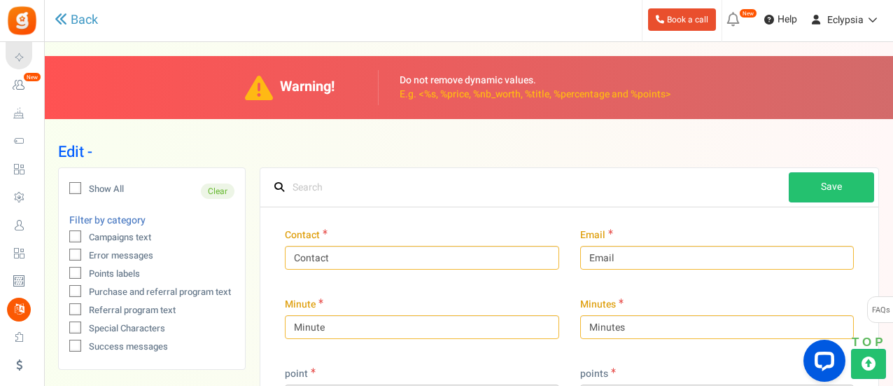
click at [485, 96] on p "E.g. <%s, %price, %nb_worth, %title, %percentage and %points>" at bounding box center [536, 95] width 272 height 14
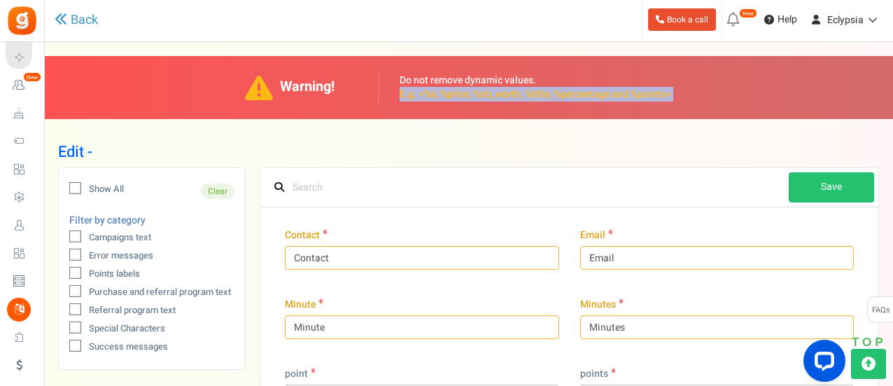
click at [485, 96] on p "E.g. <%s, %price, %nb_worth, %title, %percentage and %points>" at bounding box center [536, 95] width 272 height 14
copy div "E.g. <%s, %price, %nb_worth, %title, %percentage and %points> Back"
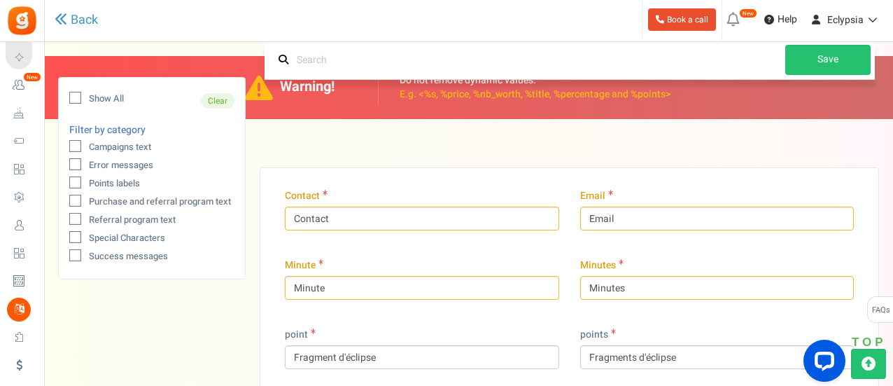
scroll to position [9013, 0]
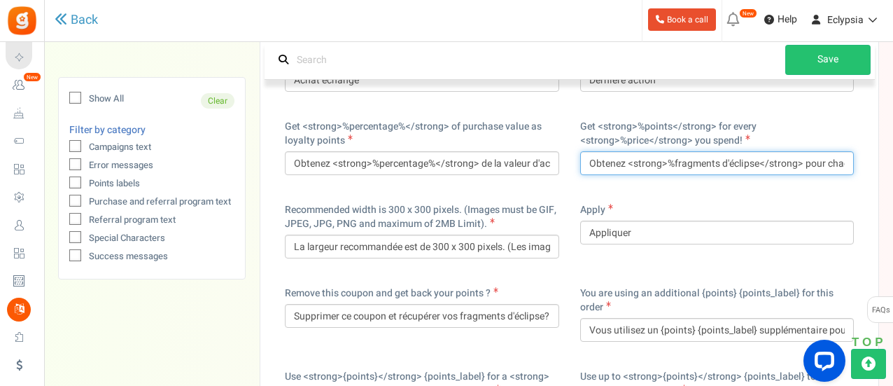
click at [685, 175] on input "Obtenez <strong>%fragments d'éclipse</strong> pour chaque <strong>%price</stron…" at bounding box center [717, 163] width 274 height 24
paste input "E.g. <%s, %price, %nb_worth, %title, %percentage and %points>"
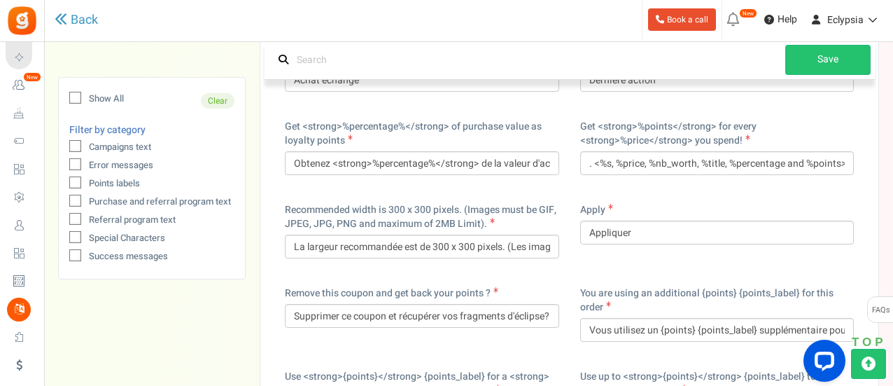
scroll to position [0, 0]
click at [719, 194] on div "Get <strong>%points</strong> for every <strong>%price</strong> you spend! E.g. …" at bounding box center [717, 154] width 295 height 83
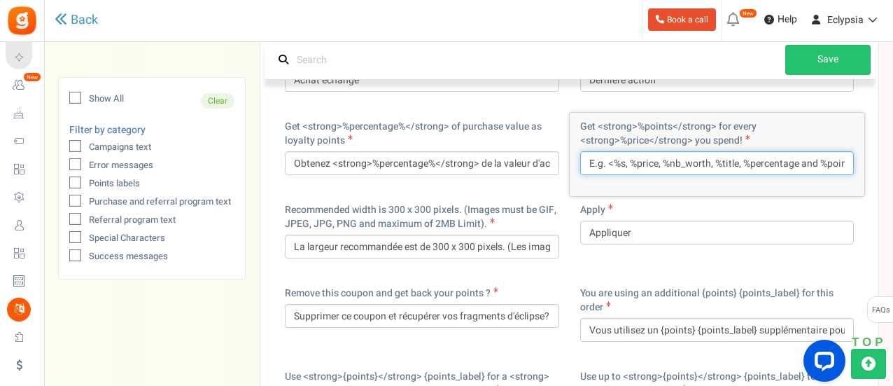
click at [725, 171] on input "E.g. <%s, %price, %nb_worth, %title, %percentage and %points>" at bounding box center [717, 163] width 274 height 24
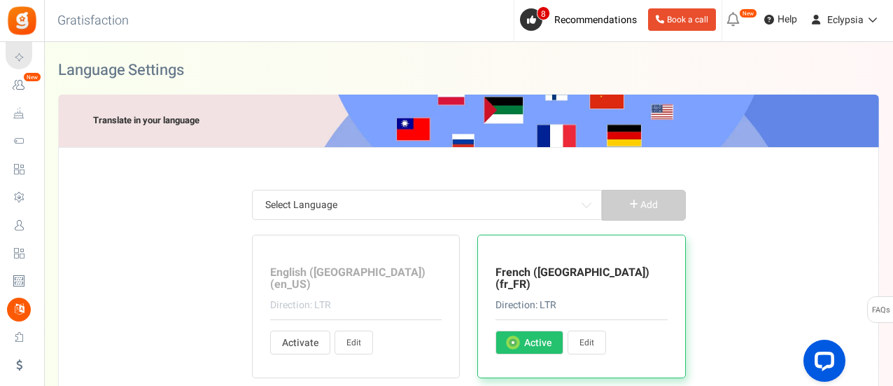
click at [585, 331] on link "Edit" at bounding box center [587, 342] width 39 height 24
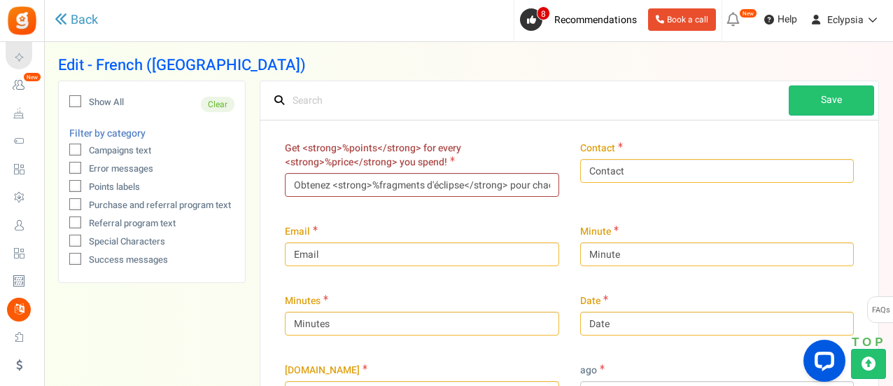
scroll to position [88, 0]
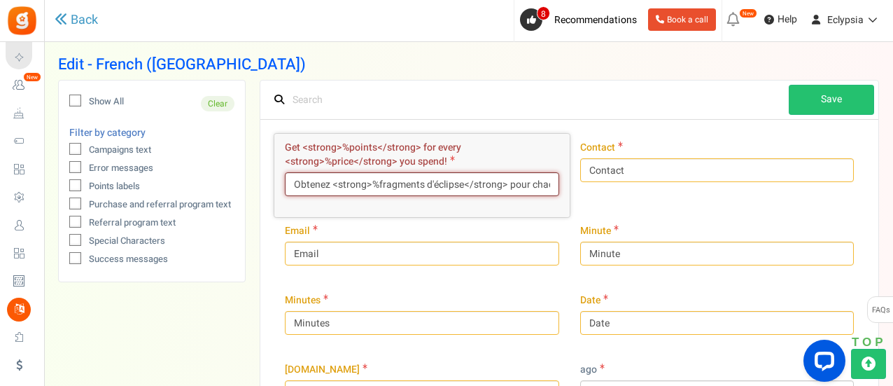
click at [516, 174] on input "Obtenez <strong>%fragments d'éclipse</strong> pour chaque <strong>%price</stron…" at bounding box center [422, 184] width 274 height 24
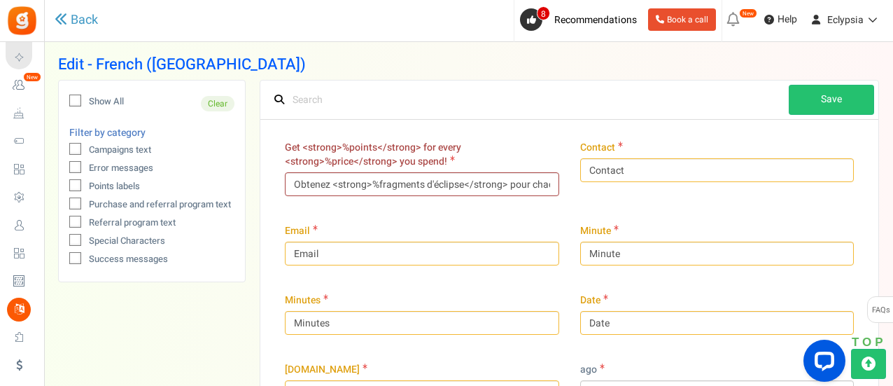
click at [521, 154] on label "Get <strong>%points</strong> for every <strong>%price</strong> you spend!" at bounding box center [422, 155] width 274 height 28
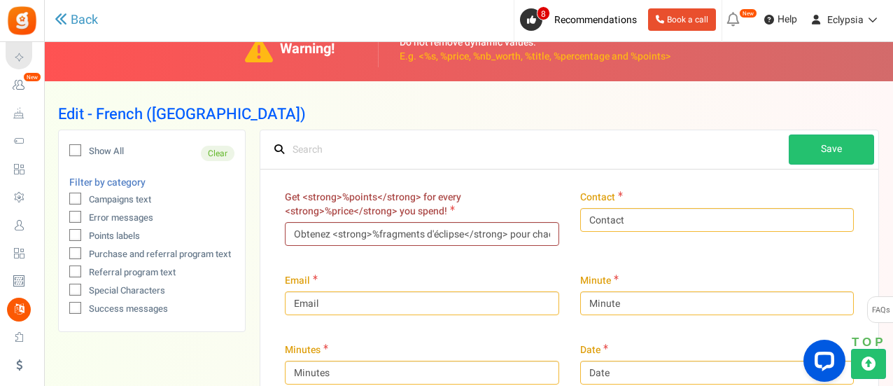
scroll to position [34, 0]
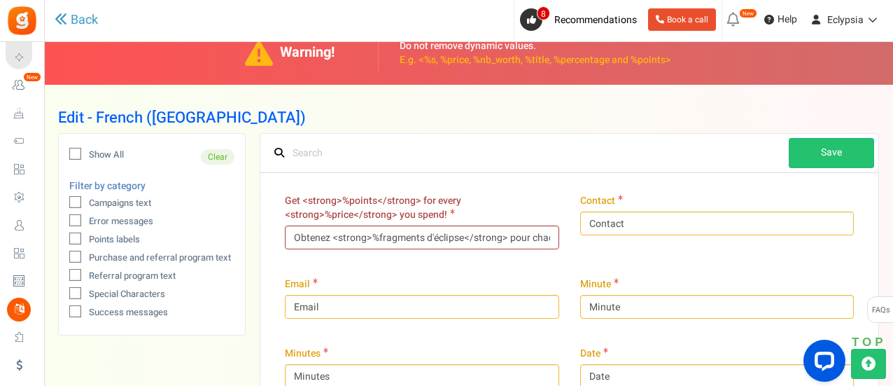
drag, startPoint x: 521, startPoint y: 154, endPoint x: 441, endPoint y: 183, distance: 84.8
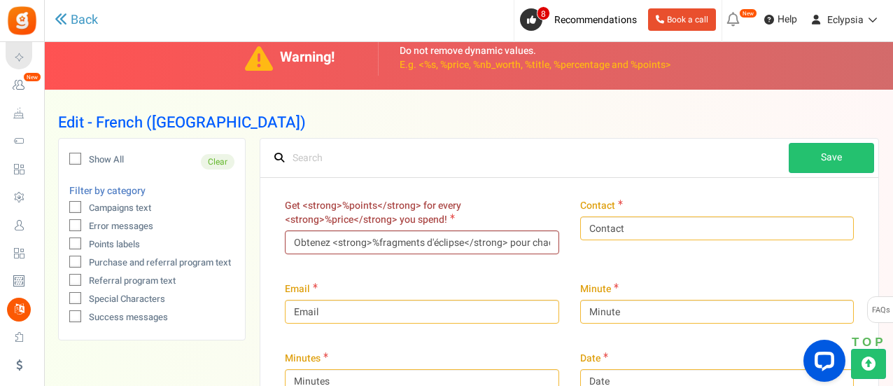
scroll to position [29, 0]
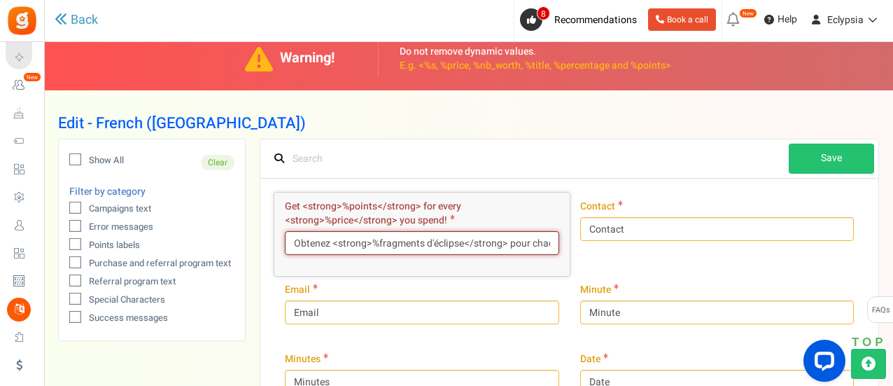
click at [390, 240] on input "Obtenez <strong>%fragments d'éclipse</strong> pour chaque <strong>%price</stron…" at bounding box center [422, 243] width 274 height 24
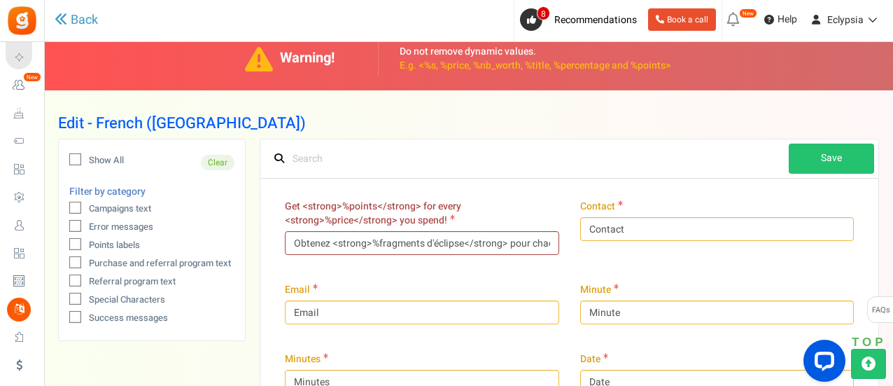
click at [390, 257] on div "Get <strong>%points</strong> for every <strong>%price</strong> you spend! Obten…" at bounding box center [421, 234] width 295 height 83
click at [388, 257] on div "Get <strong>%points</strong> for every <strong>%price</strong> you spend! Obten…" at bounding box center [421, 234] width 295 height 83
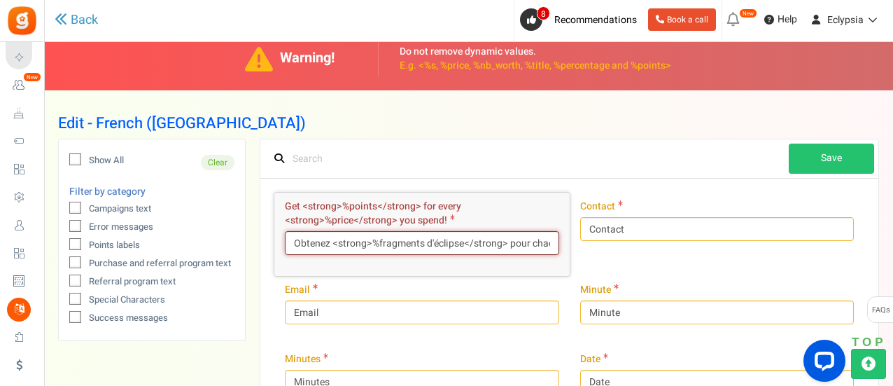
click at [395, 235] on input "Obtenez <strong>%fragments d'éclipse</strong> pour chaque <strong>%price</stron…" at bounding box center [422, 243] width 274 height 24
click at [465, 242] on input "Obtenez <strong>%fragments d'éclipse</strong> pour chaque <strong>%price</stron…" at bounding box center [422, 243] width 274 height 24
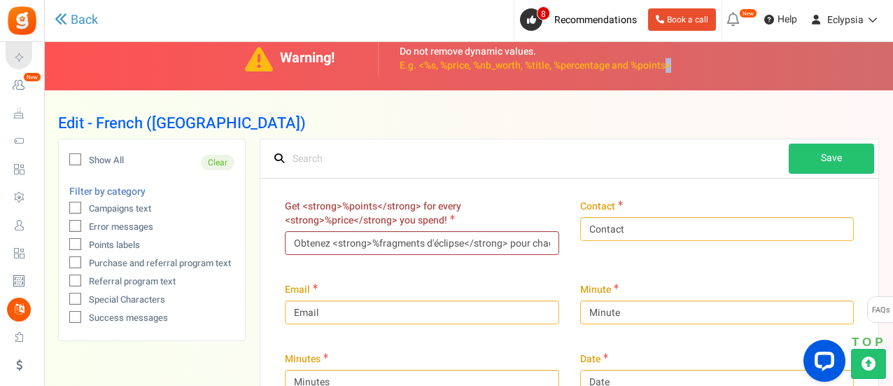
click at [666, 64] on p "E.g. <%s, %price, %nb_worth, %title, %percentage and %points>" at bounding box center [536, 66] width 272 height 14
copy p ">"
click at [463, 242] on input "Obtenez <strong>%fragments d'éclipse</strong> pour chaque <strong>%price</stron…" at bounding box center [422, 243] width 274 height 24
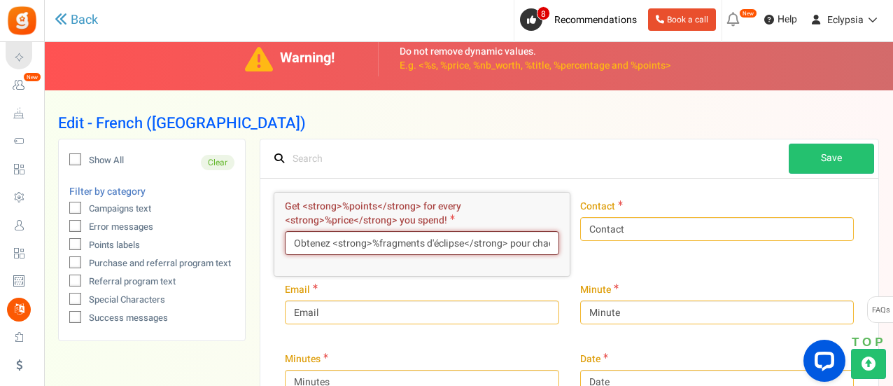
paste input ">"
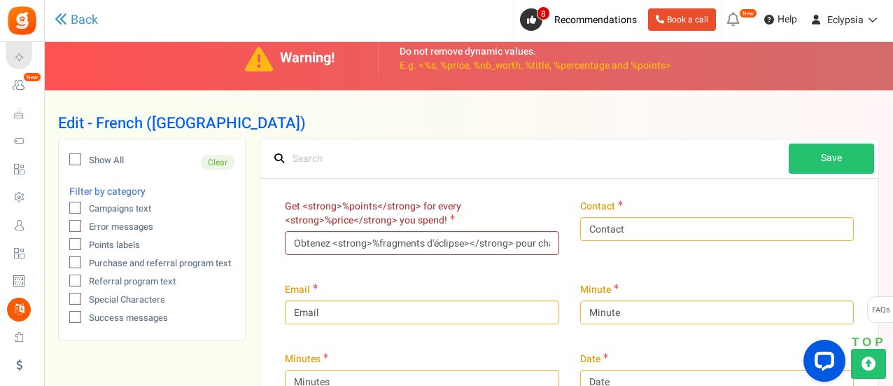
drag, startPoint x: 498, startPoint y: 216, endPoint x: 450, endPoint y: 242, distance: 54.8
click at [450, 242] on div "Get <strong>%points</strong> for every <strong>%price</strong> you spend! Obten…" at bounding box center [422, 227] width 274 height 55
click at [465, 246] on input "Obtenez <strong>%fragments d'éclipse></strong> pour chaque <strong>%price</stro…" at bounding box center [422, 243] width 274 height 24
click at [463, 245] on input "Obtenez <strong>%fragments d'éclipse</strong> pour chaque <strong>%price</stron…" at bounding box center [422, 243] width 274 height 24
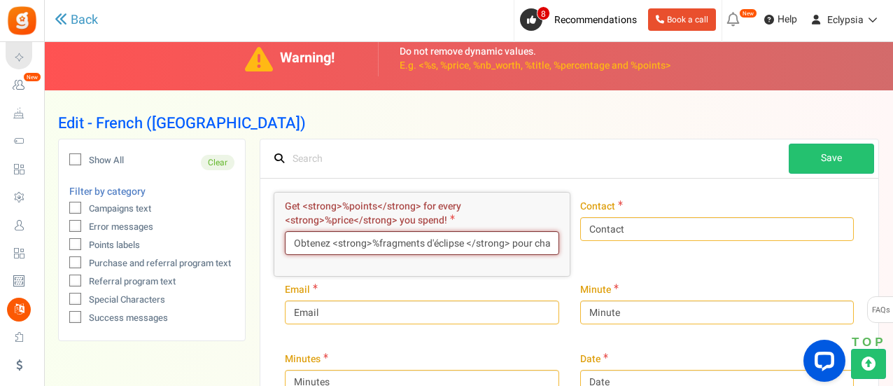
click at [370, 240] on input "Obtenez <strong>%fragments d'éclipse </strong> pour chaque <strong>%price</stro…" at bounding box center [422, 243] width 274 height 24
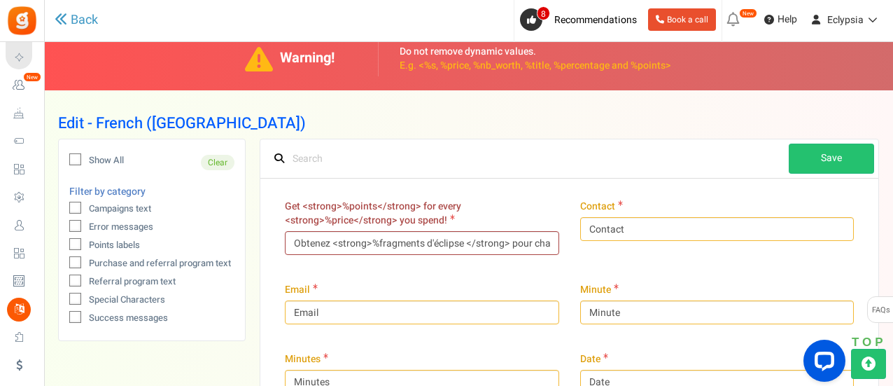
click at [484, 175] on div "LTR RTL Updated Successfully Save" at bounding box center [569, 158] width 618 height 39
click at [498, 236] on input "Obtenez <strong>%fragments d'éclipse </strong> pour chaque <strong>%price</stro…" at bounding box center [422, 243] width 274 height 24
click at [501, 205] on label "Get <strong>%points</strong> for every <strong>%price</strong> you spend!" at bounding box center [422, 214] width 274 height 28
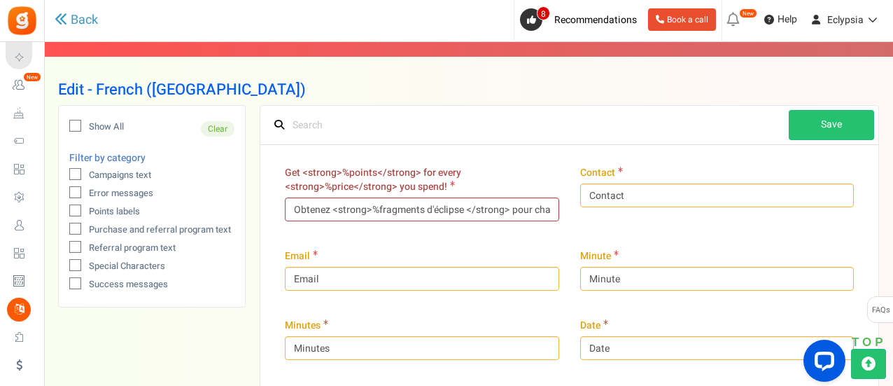
scroll to position [50, 0]
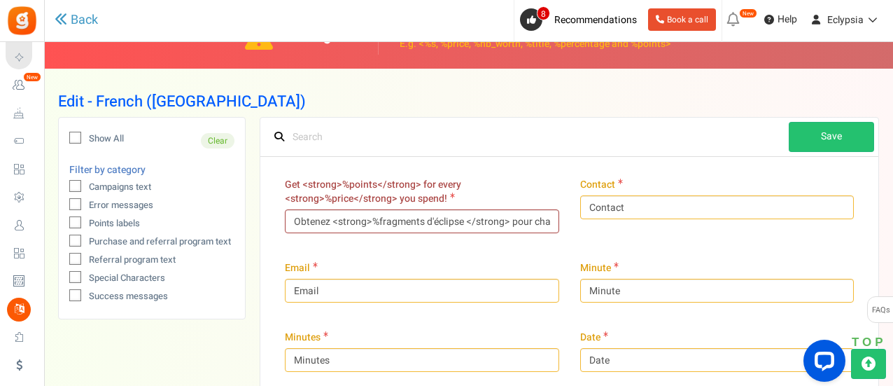
drag, startPoint x: 506, startPoint y: 244, endPoint x: 487, endPoint y: 247, distance: 19.8
click at [487, 247] on div "Get <strong>%points</strong> for every <strong>%price</strong> you spend! Obten…" at bounding box center [421, 212] width 295 height 83
click at [501, 228] on input "Obtenez <strong>%fragments d'éclipse </strong> pour chaque <strong>%price</stro…" at bounding box center [422, 221] width 274 height 24
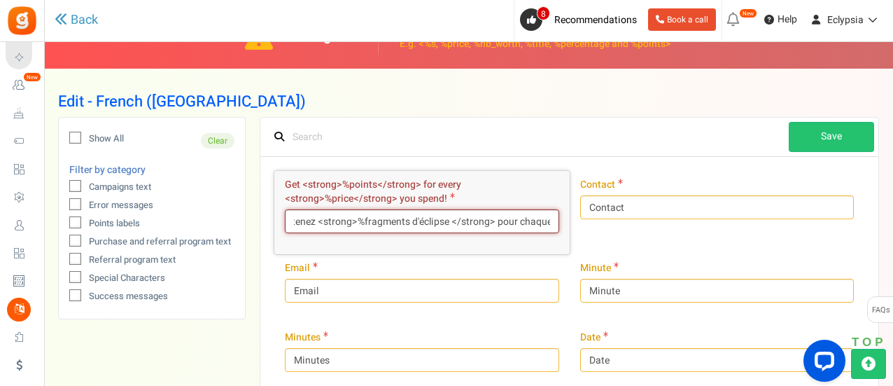
scroll to position [0, 0]
click at [468, 223] on input "Obtenez <strong>%fragments d'éclipse </strong> pour chaque <strong>%price</stro…" at bounding box center [422, 221] width 274 height 24
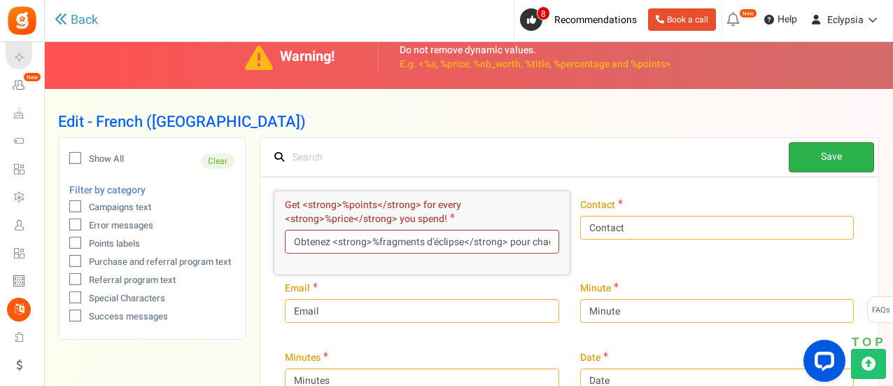
click at [822, 155] on link "Save" at bounding box center [831, 157] width 85 height 30
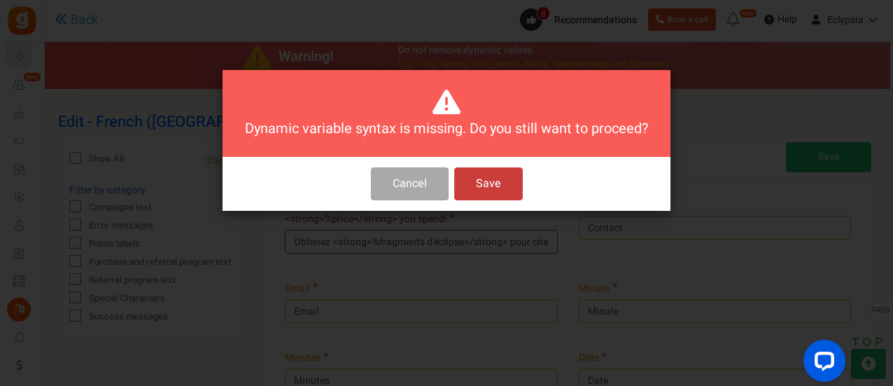
click at [503, 193] on button "Save" at bounding box center [488, 183] width 69 height 33
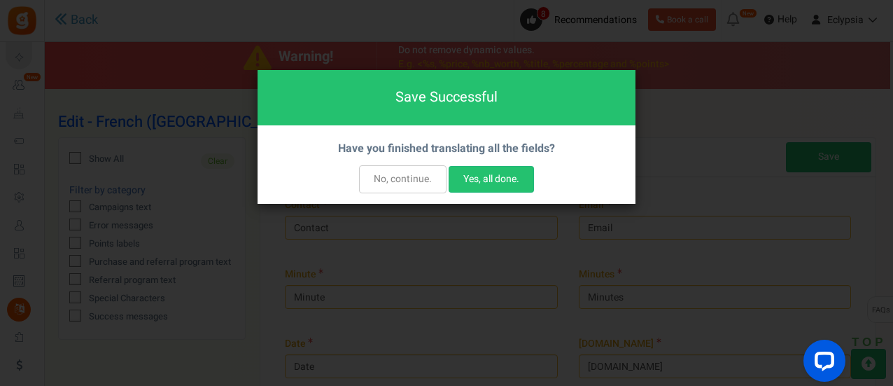
click at [430, 176] on button "No, continue." at bounding box center [403, 179] width 88 height 28
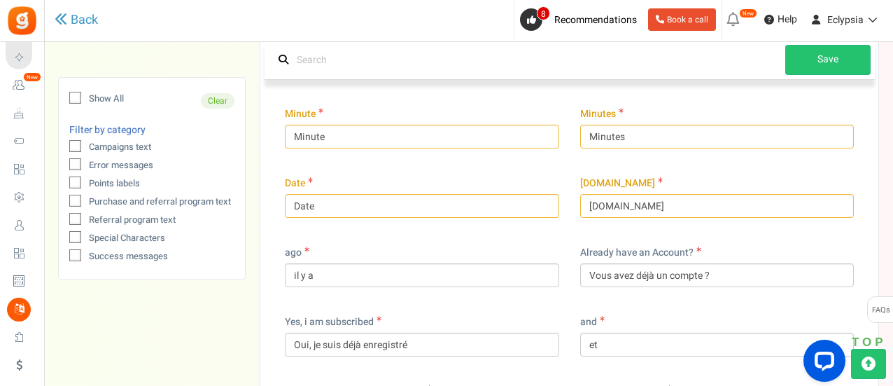
scroll to position [152, 0]
click at [452, 183] on div "Date Date" at bounding box center [422, 196] width 274 height 41
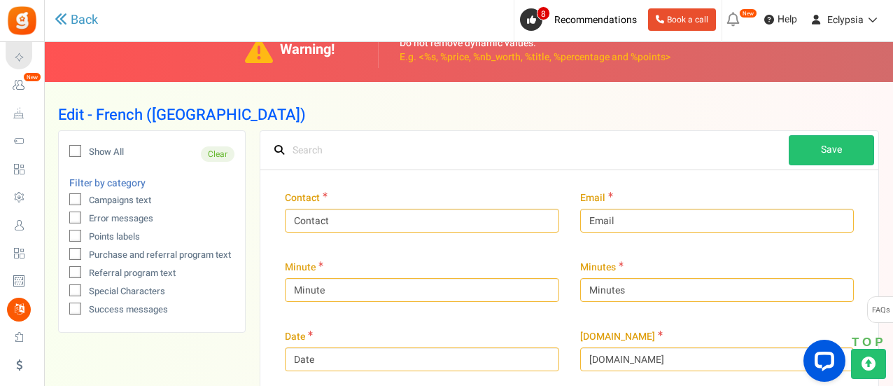
scroll to position [35, 0]
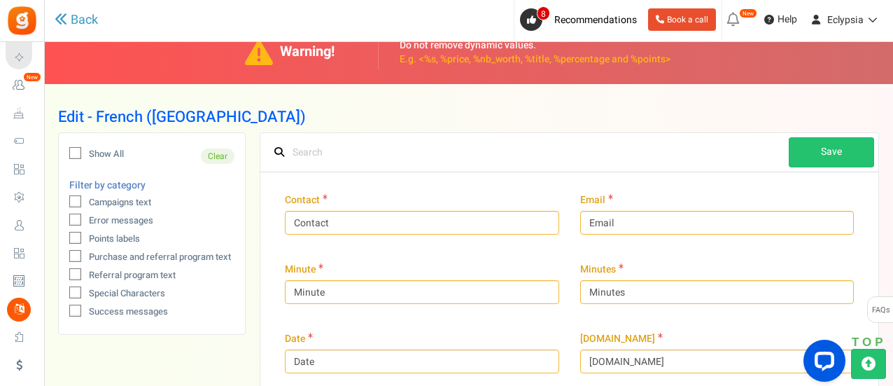
click at [468, 57] on p "E.g. <%s, %price, %nb_worth, %title, %percentage and %points>" at bounding box center [536, 60] width 272 height 14
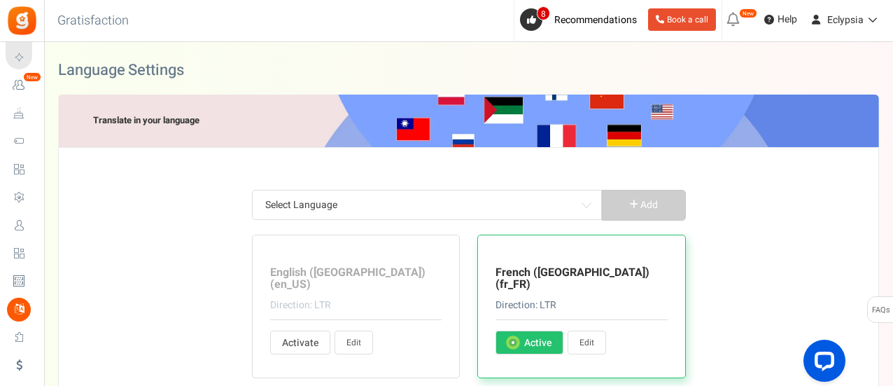
click at [593, 330] on link "Edit" at bounding box center [587, 342] width 39 height 24
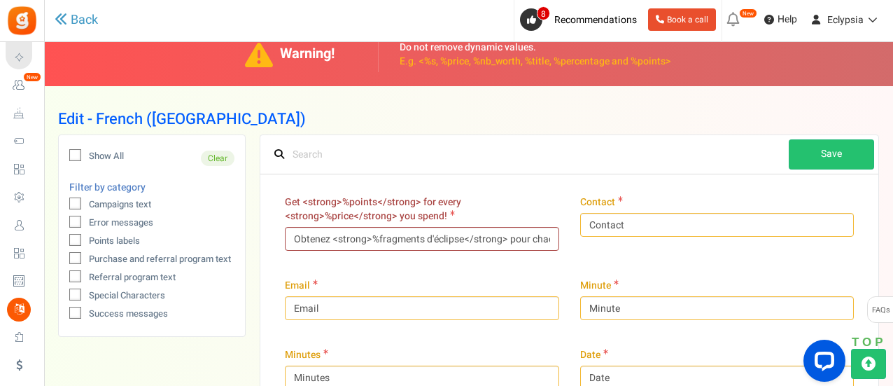
scroll to position [34, 0]
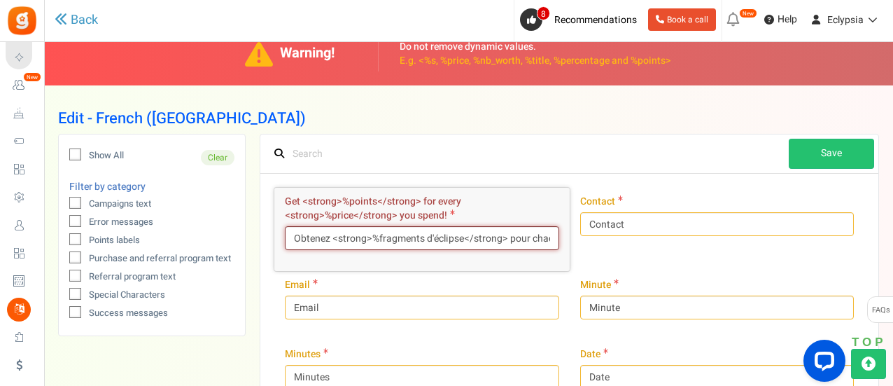
click at [511, 230] on input "Obtenez <strong>%fragments d'éclipse</strong> pour chaque <strong>%price</stron…" at bounding box center [422, 238] width 274 height 24
drag, startPoint x: 399, startPoint y: 235, endPoint x: 507, endPoint y: 239, distance: 107.9
click at [507, 239] on input "Obtenez <strong>%fragments d'éclipse</strong> pour chaque <strong>%price</stron…" at bounding box center [422, 238] width 274 height 24
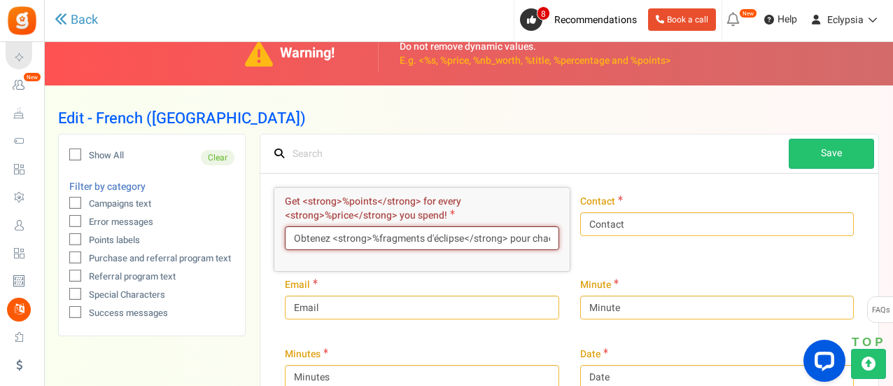
click at [508, 237] on input "Obtenez <strong>%fragments d'éclipse</strong> pour chaque <strong>%price</stron…" at bounding box center [422, 238] width 274 height 24
drag, startPoint x: 508, startPoint y: 237, endPoint x: 335, endPoint y: 219, distance: 173.2
click at [335, 219] on div "Get <strong>%points</strong> for every <strong>%price</strong> you spend! Obten…" at bounding box center [422, 222] width 274 height 55
click at [335, 219] on span "Get <strong>%points</strong> for every <strong>%price</strong> you spend!" at bounding box center [373, 208] width 176 height 29
drag, startPoint x: 334, startPoint y: 238, endPoint x: 505, endPoint y: 239, distance: 171.5
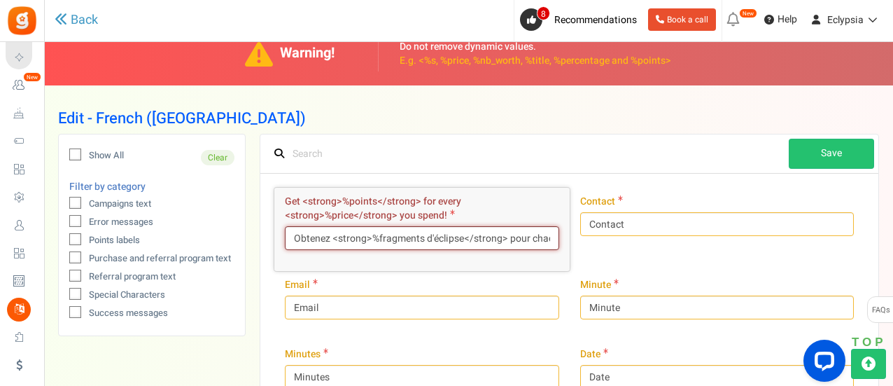
click at [505, 239] on input "Obtenez <strong>%fragments d'éclipse</strong> pour chaque <strong>%price</stron…" at bounding box center [422, 238] width 274 height 24
paste input "pric"
click at [396, 238] on input "Obtenez <strong>%price</strong> pour chaque <strong>%price</strong> dépensé!" at bounding box center [422, 238] width 274 height 24
drag, startPoint x: 400, startPoint y: 239, endPoint x: 383, endPoint y: 237, distance: 16.9
click at [383, 237] on input "Obtenez <strong>%price</strong> pour chaque <strong>%price</strong> dépensé!" at bounding box center [422, 238] width 274 height 24
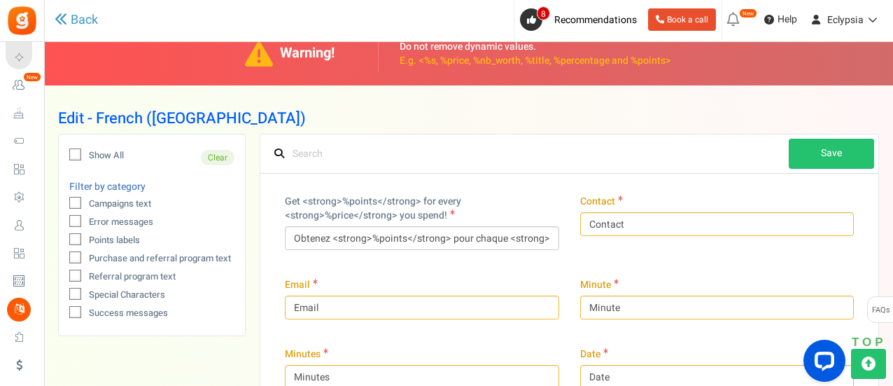
click at [525, 207] on label "Get <strong>%points</strong> for every <strong>%price</strong> you spend!" at bounding box center [422, 209] width 274 height 28
click at [815, 155] on link "Save" at bounding box center [831, 154] width 85 height 30
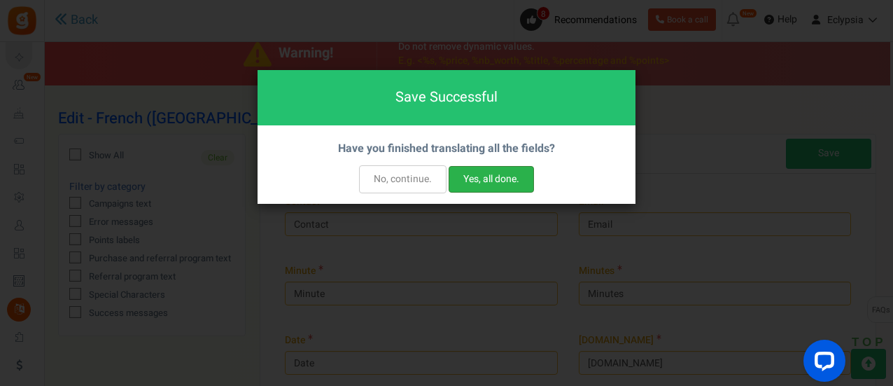
click at [466, 180] on button "Yes, all done." at bounding box center [491, 179] width 85 height 27
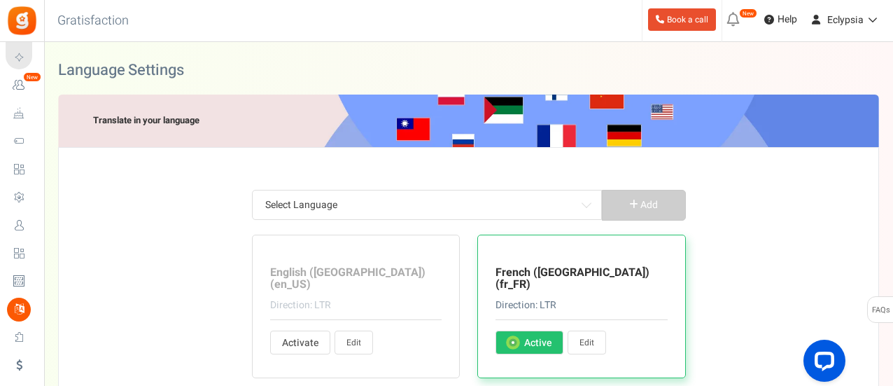
click at [582, 330] on link "Edit" at bounding box center [587, 342] width 39 height 24
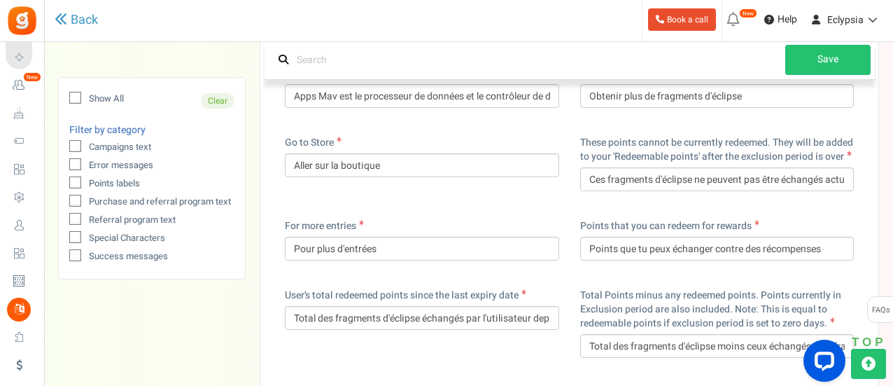
scroll to position [6405, 0]
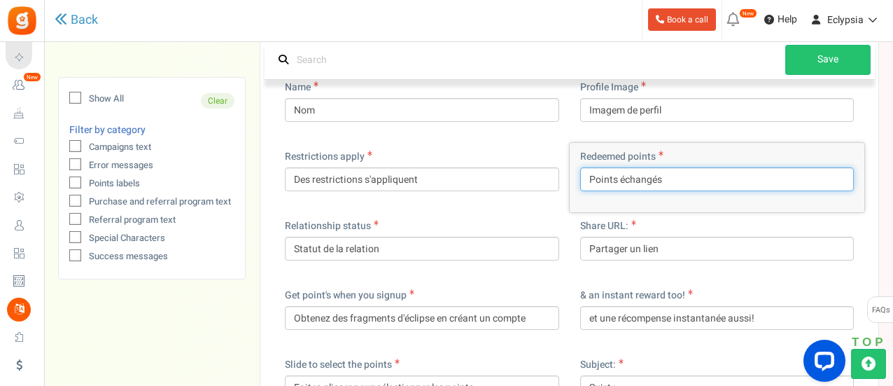
click at [626, 191] on input "Points échangés" at bounding box center [717, 179] width 274 height 24
drag, startPoint x: 615, startPoint y: 192, endPoint x: 567, endPoint y: 198, distance: 48.0
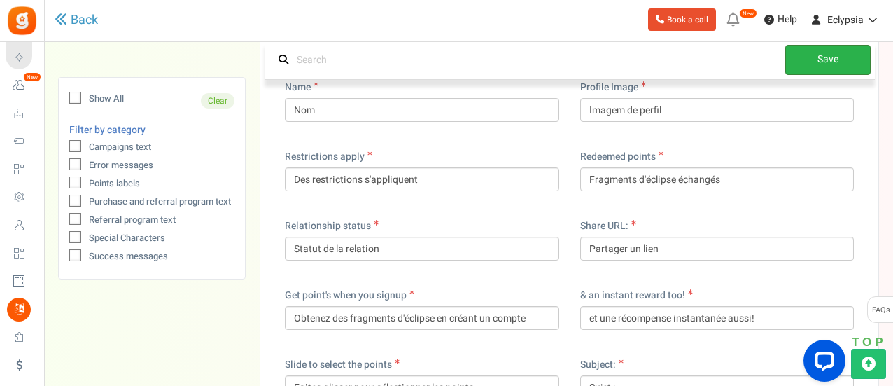
click at [837, 62] on link "Save" at bounding box center [827, 60] width 85 height 30
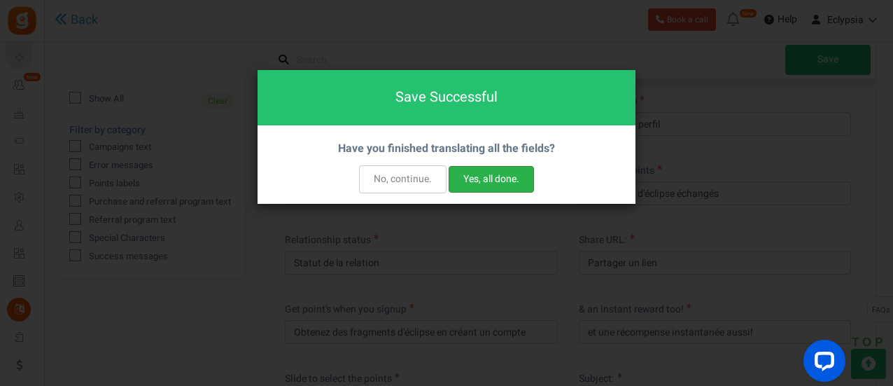
click at [496, 169] on button "Yes, all done." at bounding box center [491, 179] width 85 height 27
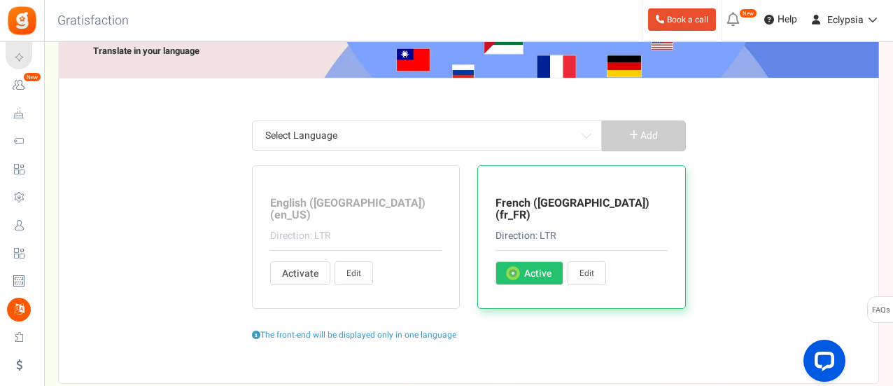
scroll to position [72, 0]
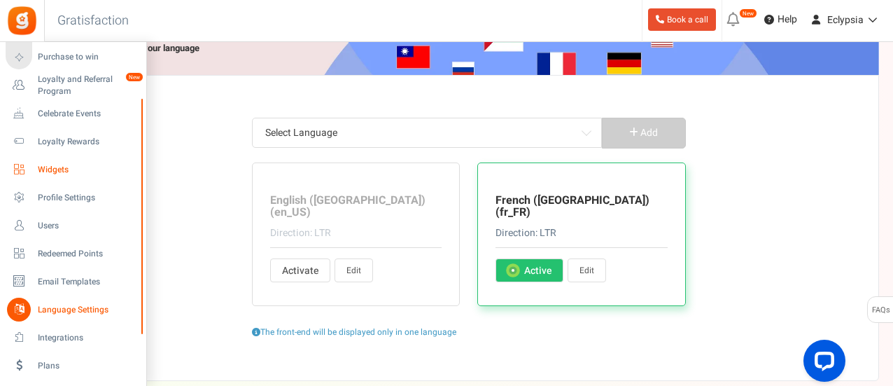
click at [50, 172] on span "Widgets" at bounding box center [87, 170] width 98 height 12
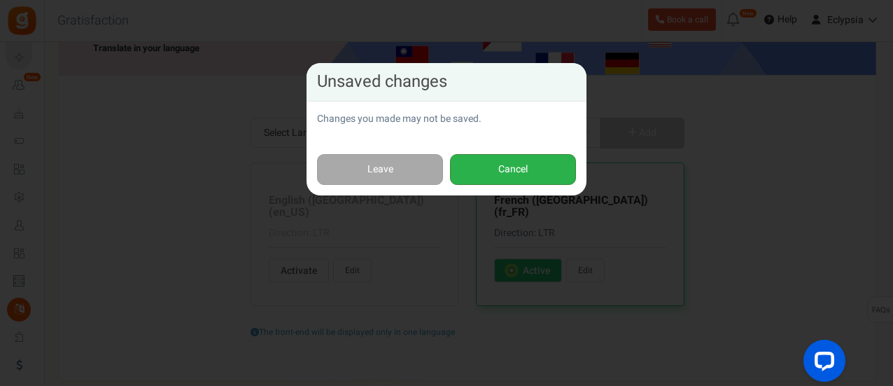
click at [486, 171] on button "Cancel" at bounding box center [513, 170] width 126 height 32
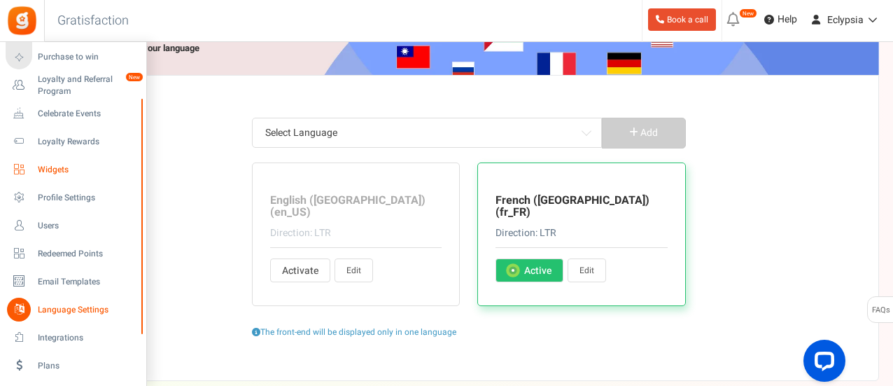
click at [62, 170] on span "Widgets" at bounding box center [87, 170] width 98 height 12
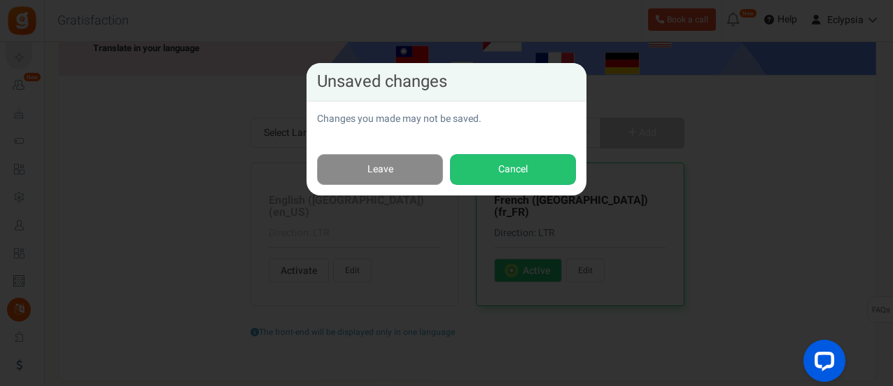
click at [385, 180] on link "Leave" at bounding box center [380, 170] width 126 height 32
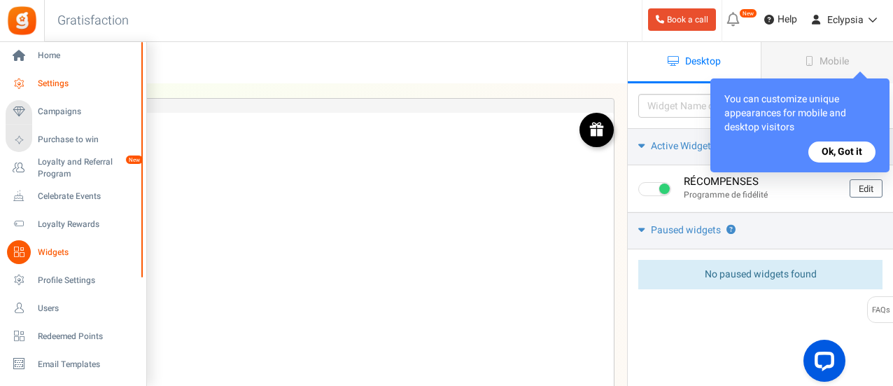
click at [55, 82] on span "Settings" at bounding box center [87, 84] width 98 height 12
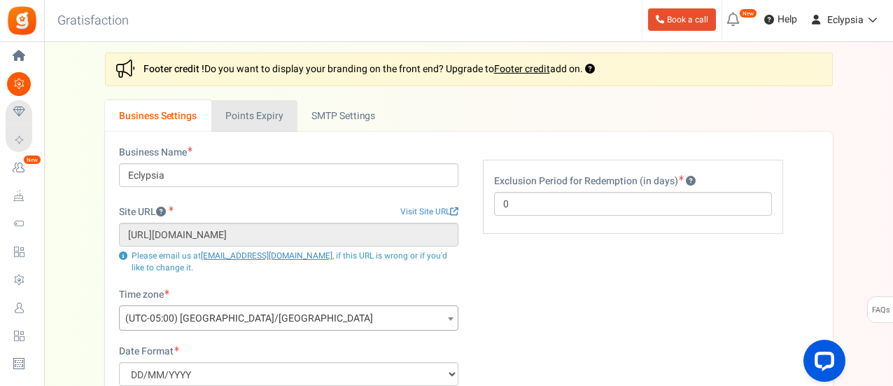
scroll to position [3, 0]
click at [275, 110] on link "Points Expiry" at bounding box center [254, 117] width 86 height 32
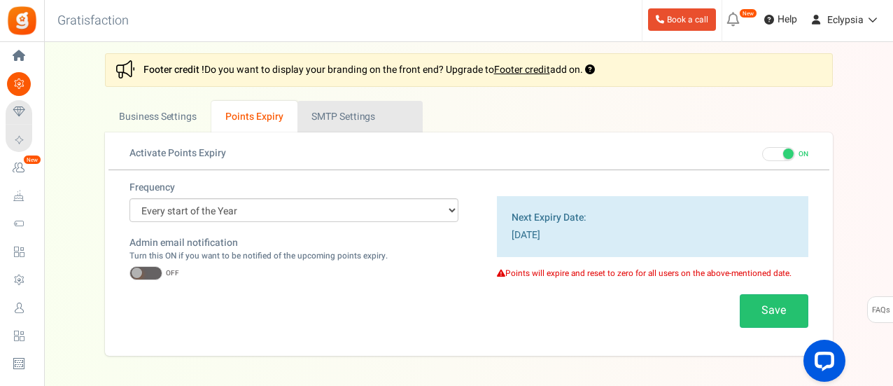
click at [325, 106] on link "Active SMTP Settings" at bounding box center [360, 117] width 125 height 32
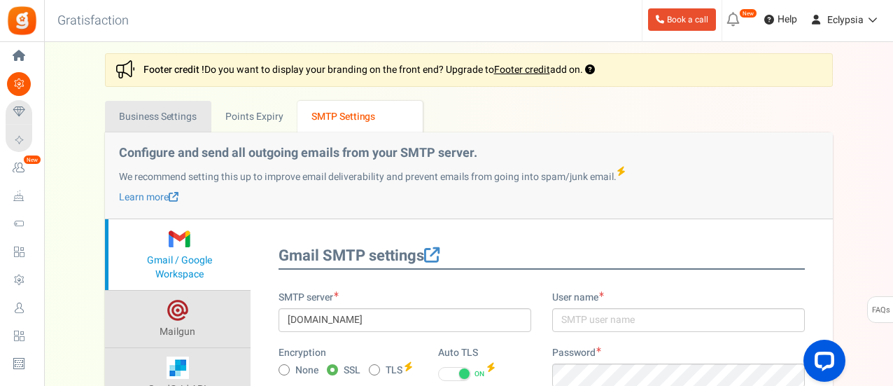
click at [183, 116] on link "Business Settings" at bounding box center [158, 117] width 106 height 32
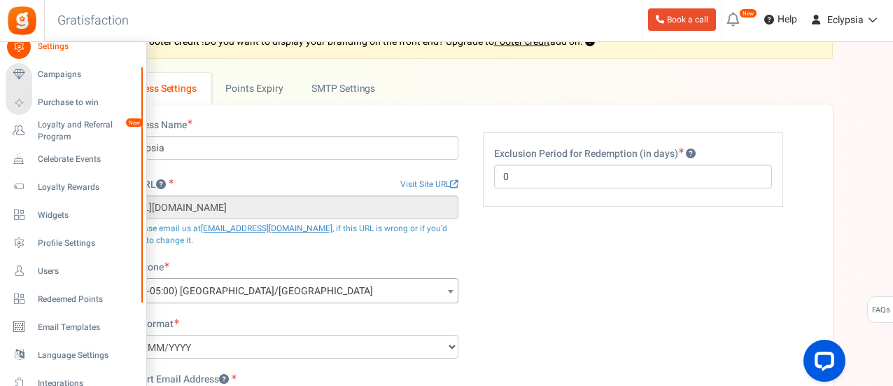
scroll to position [38, 0]
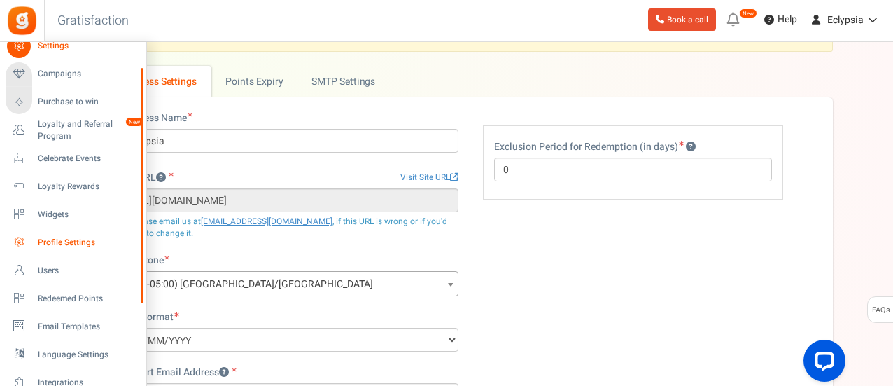
click at [73, 235] on link "Profile Settings" at bounding box center [73, 242] width 134 height 24
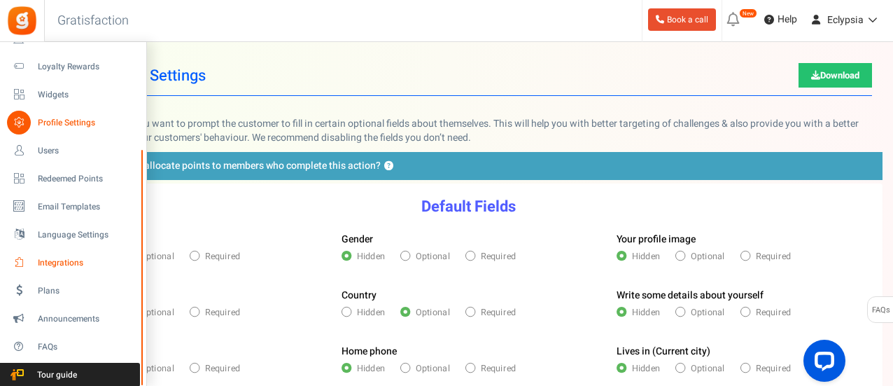
click at [72, 258] on span "Integrations" at bounding box center [87, 263] width 98 height 12
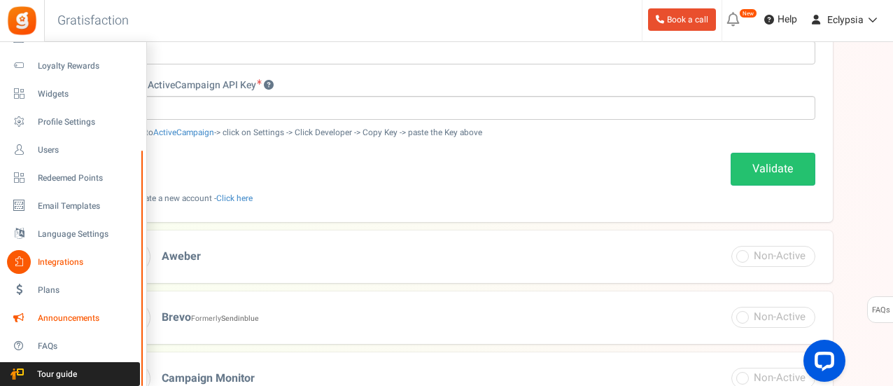
scroll to position [245, 0]
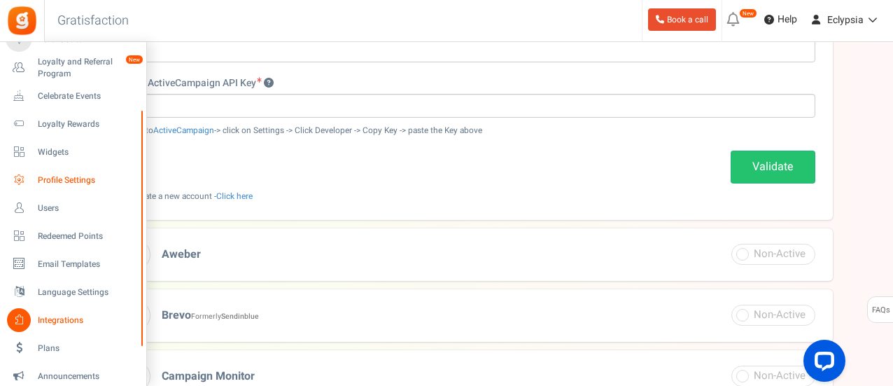
click at [73, 179] on span "Profile Settings" at bounding box center [87, 180] width 98 height 12
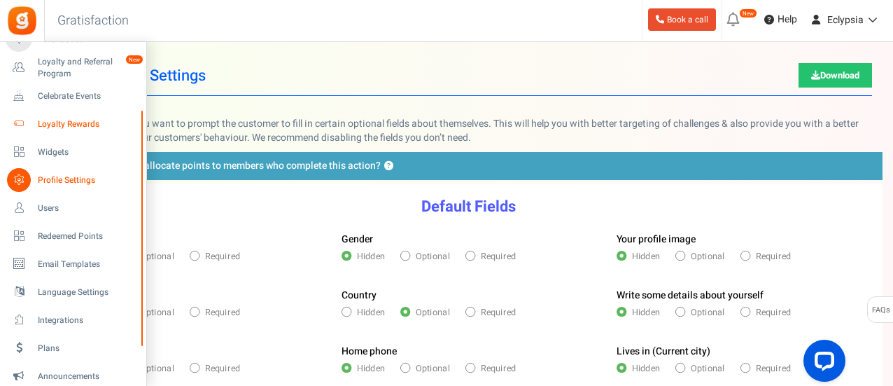
click at [70, 120] on span "Loyalty Rewards" at bounding box center [87, 124] width 98 height 12
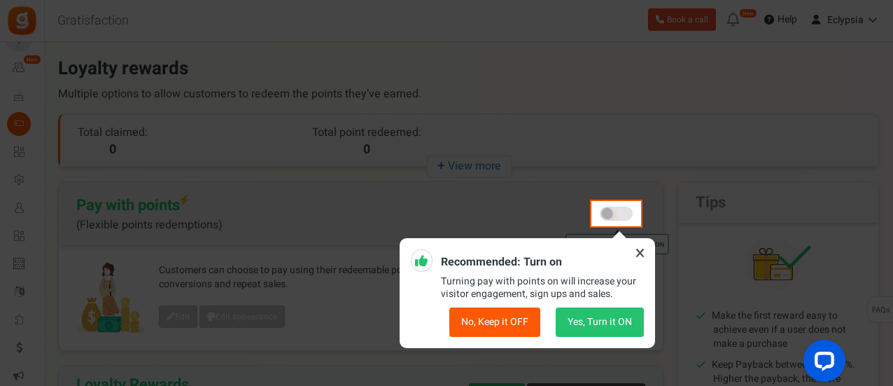
click at [634, 252] on icon at bounding box center [640, 253] width 22 height 22
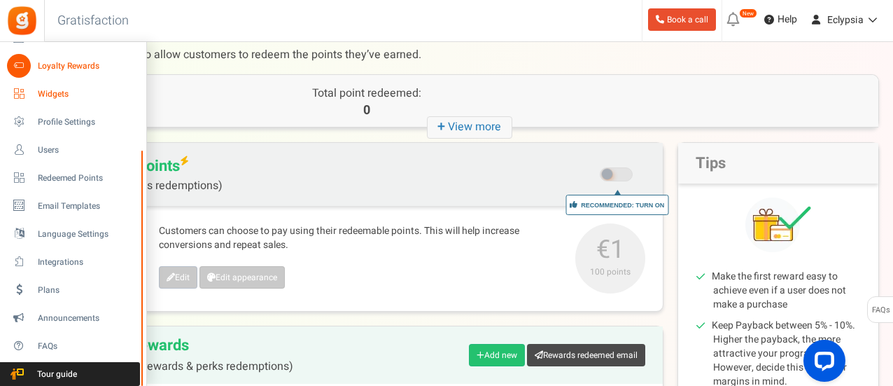
scroll to position [41, 0]
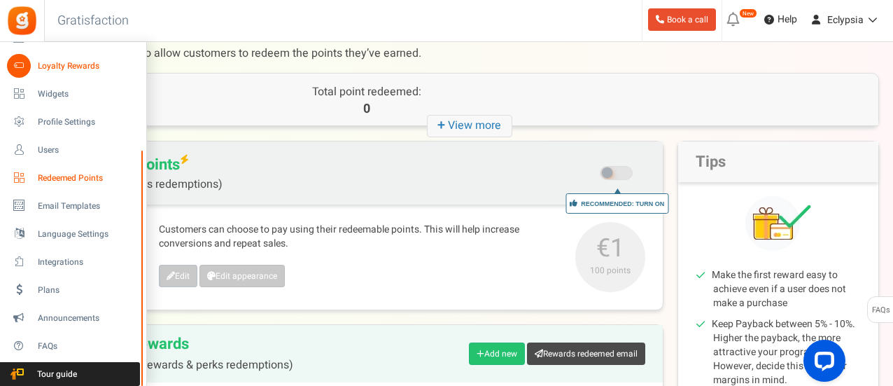
click at [81, 185] on link "Redeemed Points" at bounding box center [73, 178] width 134 height 24
